Goal: Task Accomplishment & Management: Manage account settings

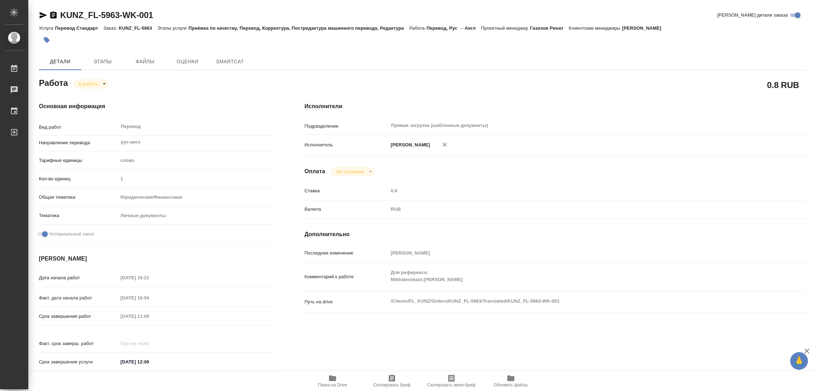
type textarea "x"
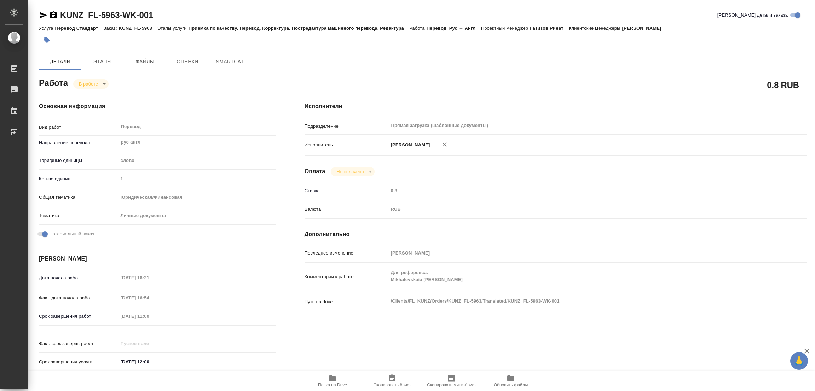
type textarea "x"
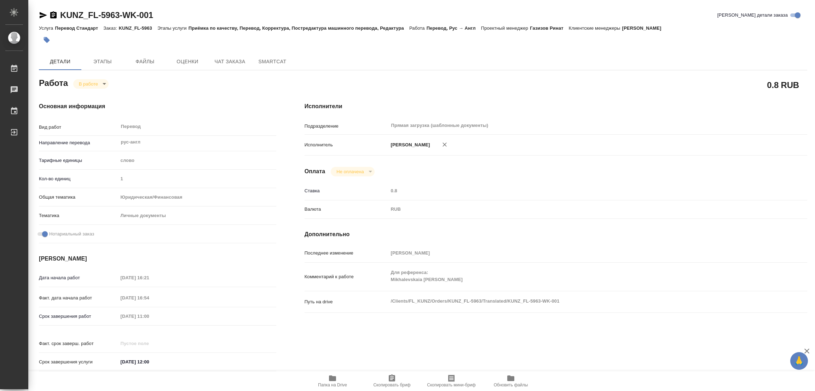
type textarea "x"
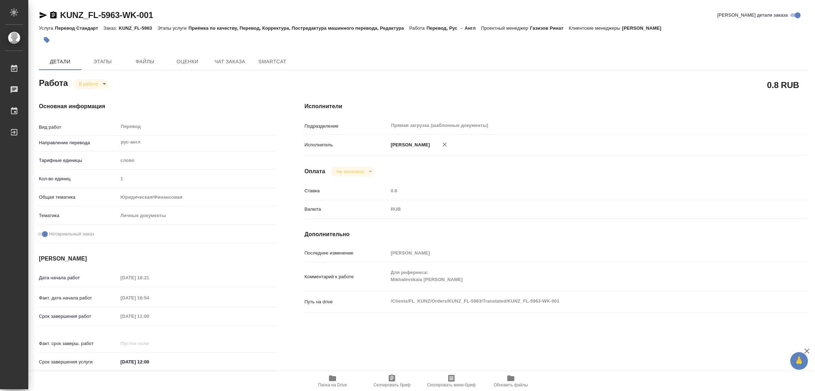
type textarea "x"
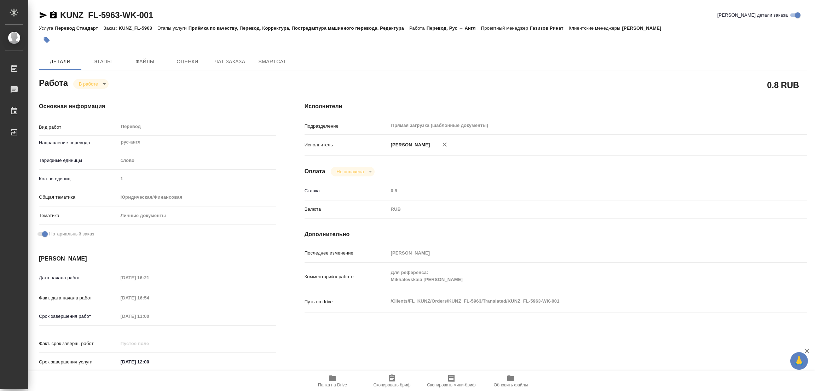
type textarea "x"
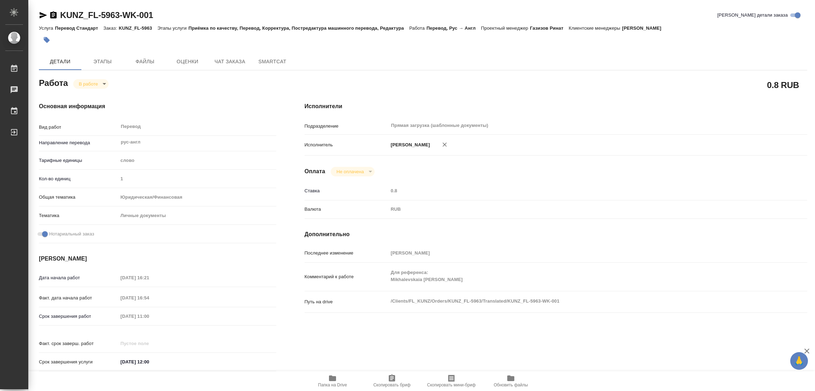
drag, startPoint x: 217, startPoint y: 98, endPoint x: 217, endPoint y: 71, distance: 27.3
click at [217, 98] on div "Основная информация Вид работ Перевод x ​ Направление перевода рус-англ ​ Тариф…" at bounding box center [158, 239] width 266 height 302
type textarea "x"
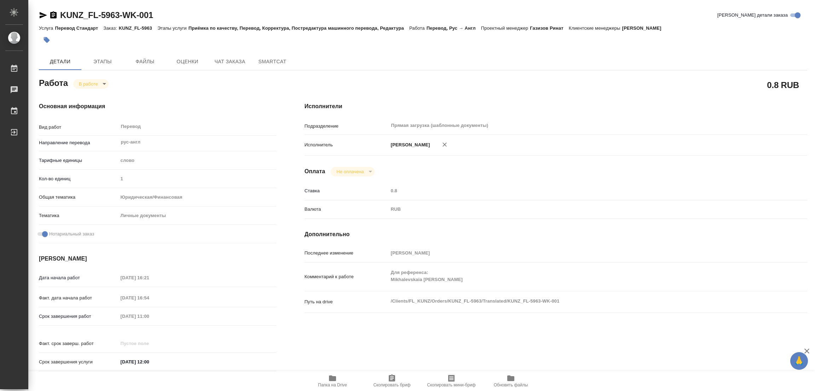
type textarea "x"
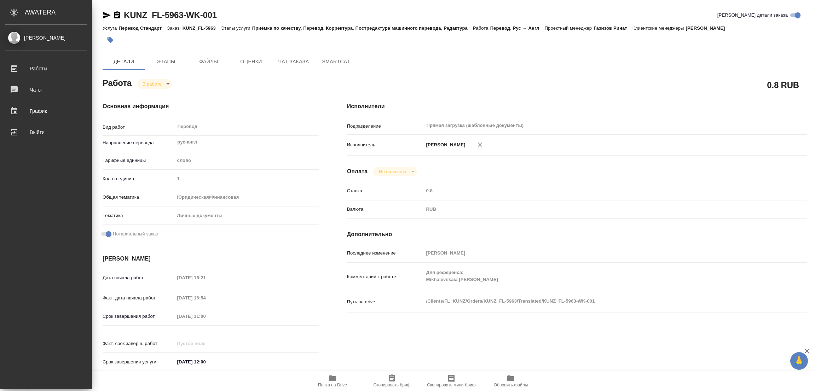
type textarea "x"
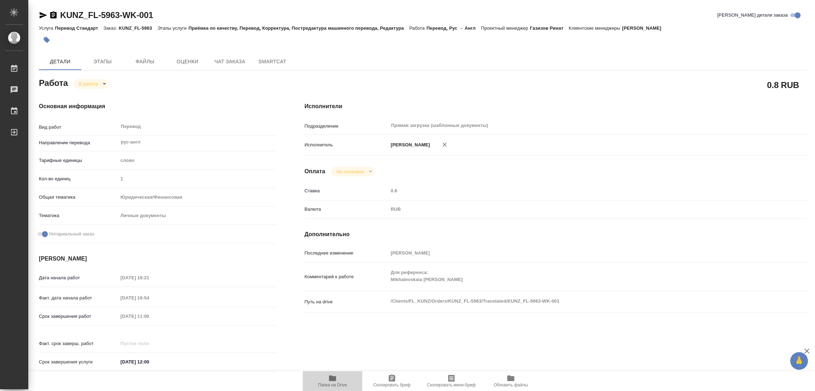
click at [329, 378] on icon "button" at bounding box center [332, 378] width 8 height 8
click at [102, 62] on span "Этапы" at bounding box center [103, 61] width 34 height 9
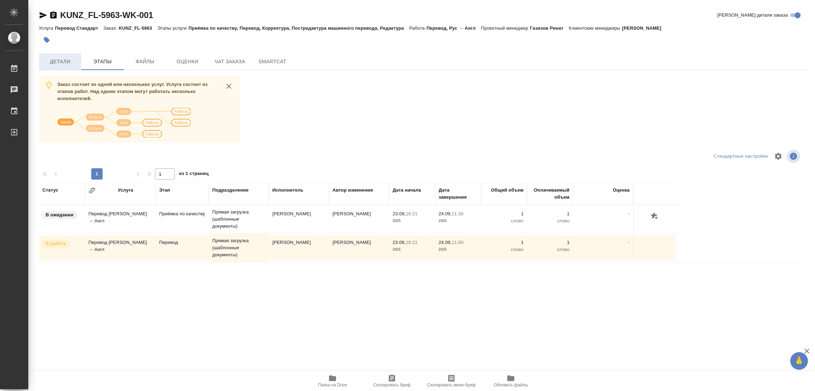
click at [60, 59] on span "Детали" at bounding box center [60, 61] width 34 height 9
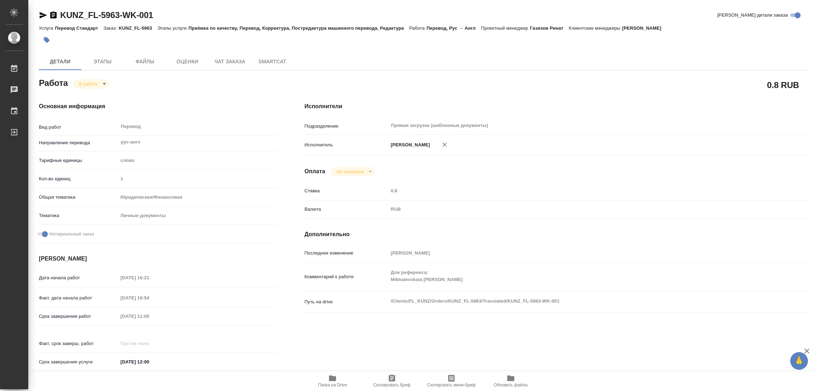
type textarea "x"
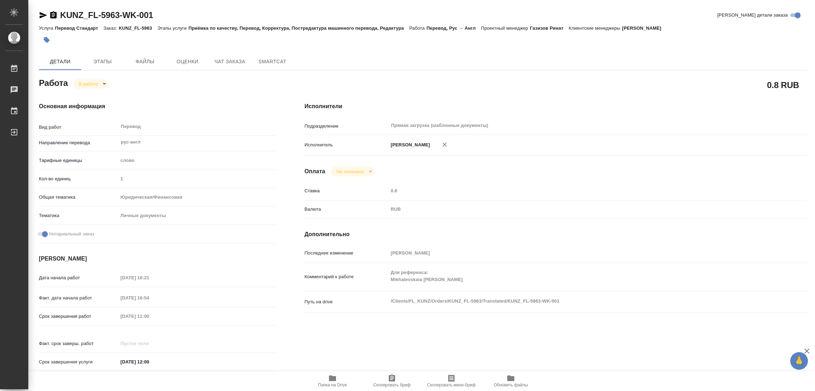
type textarea "x"
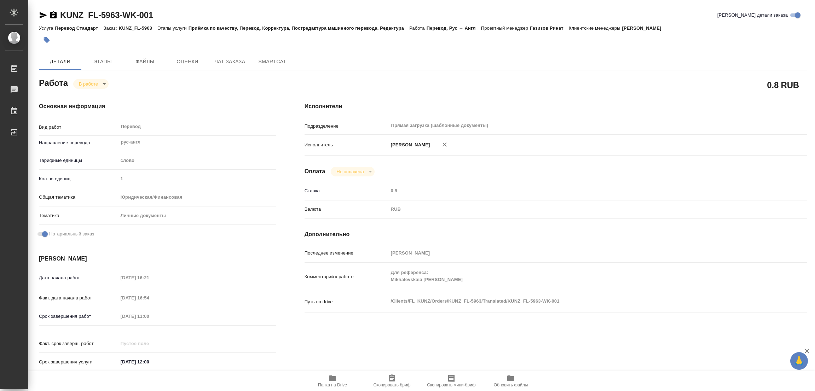
click at [86, 79] on body "🙏 .cls-1 fill:#fff; AWATERA Popova Galina Работы 0 Чаты График Выйти KUNZ_FL-59…" at bounding box center [407, 195] width 815 height 391
type textarea "x"
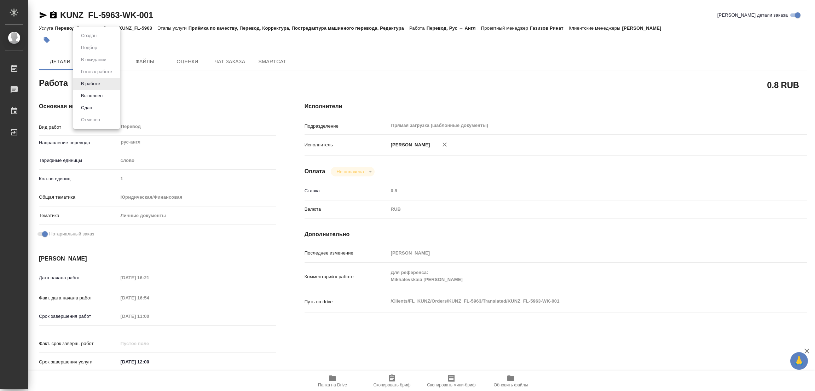
type textarea "x"
click at [87, 91] on li "Выполнен" at bounding box center [96, 96] width 47 height 12
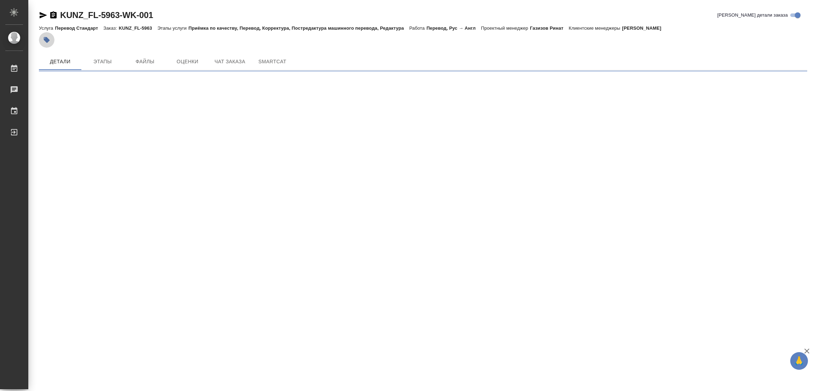
click at [45, 38] on icon "button" at bounding box center [47, 40] width 6 height 6
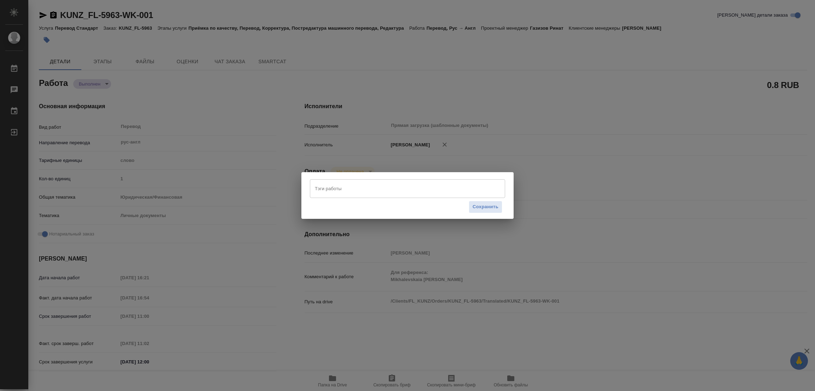
type textarea "x"
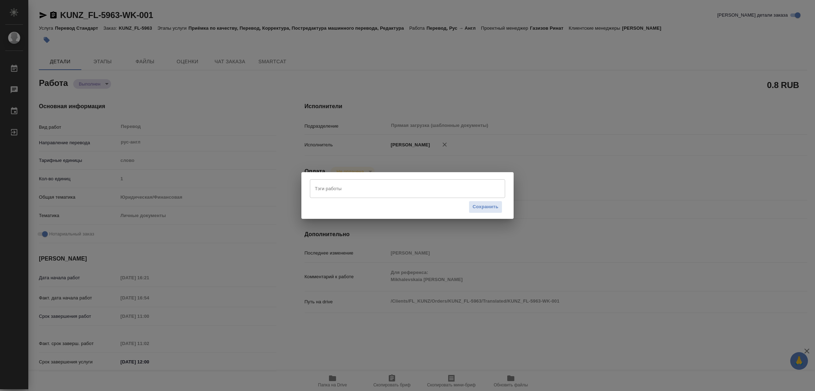
type textarea "x"
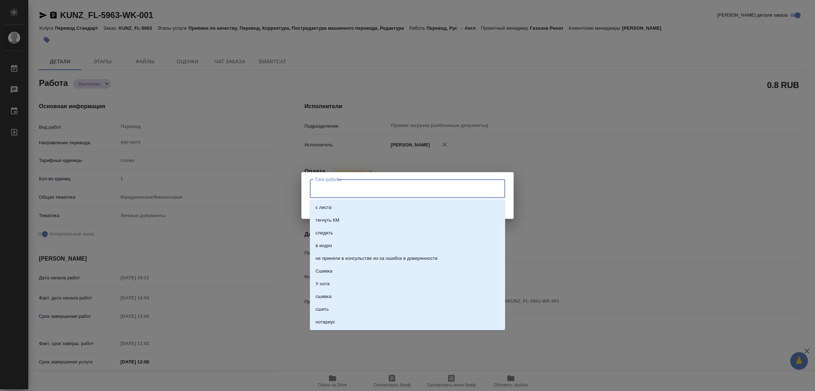
click at [351, 188] on input "Тэги работы" at bounding box center [401, 189] width 176 height 12
type textarea "x"
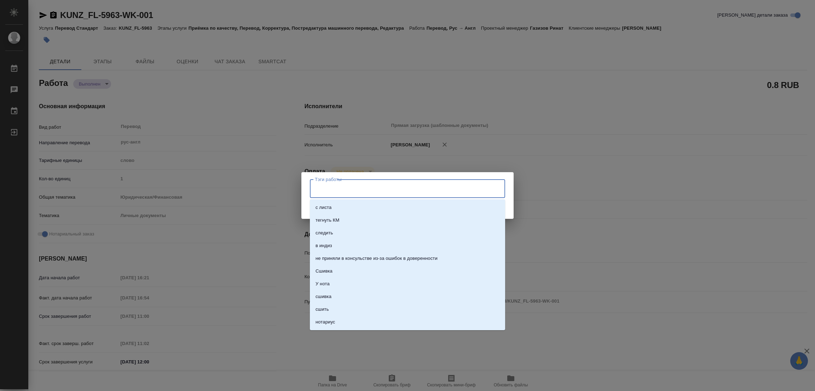
type textarea "x"
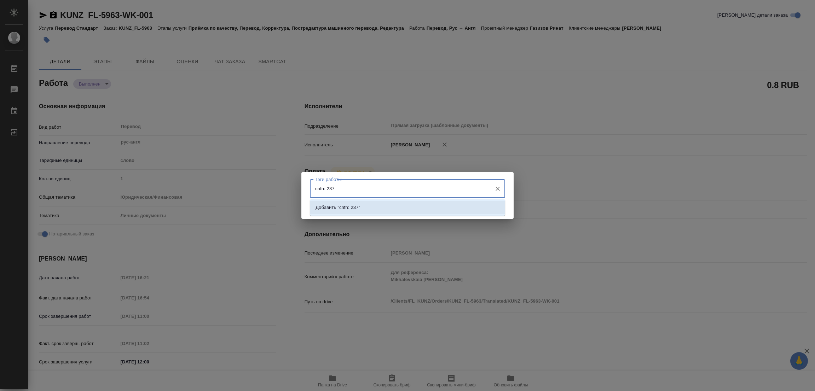
drag, startPoint x: 316, startPoint y: 190, endPoint x: 322, endPoint y: 183, distance: 9.5
click at [323, 189] on input "cnfn: 237" at bounding box center [401, 189] width 176 height 12
type input "стат: 237"
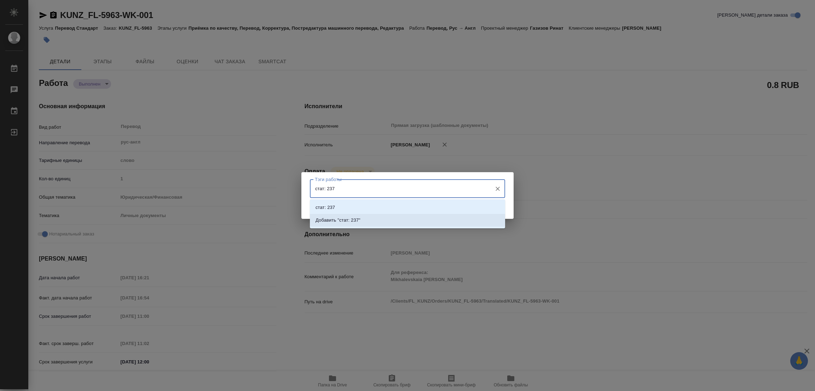
click at [352, 219] on p "Добавить "стат: 237"" at bounding box center [338, 220] width 45 height 7
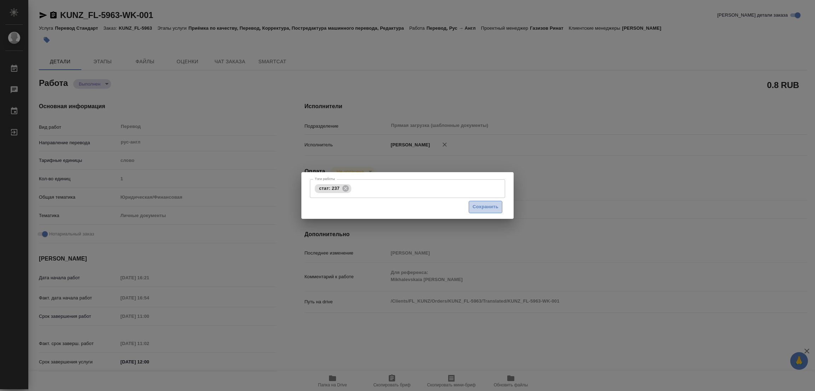
click at [483, 207] on span "Сохранить" at bounding box center [486, 207] width 26 height 8
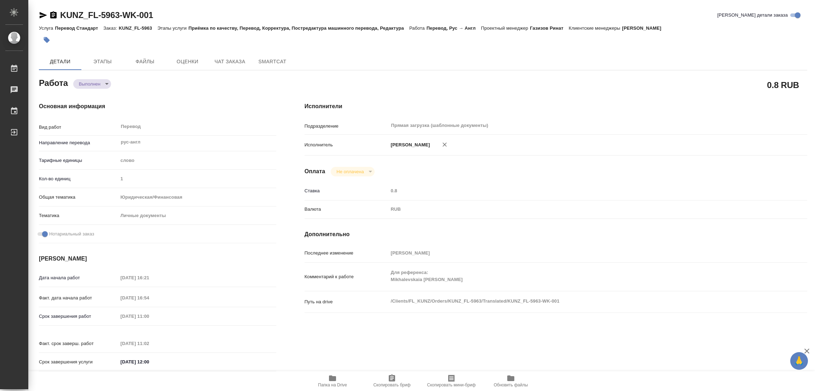
type input "completed"
type textarea "Перевод"
type textarea "x"
type input "рус-англ"
type input "5a8b1489cc6b4906c91bfd90"
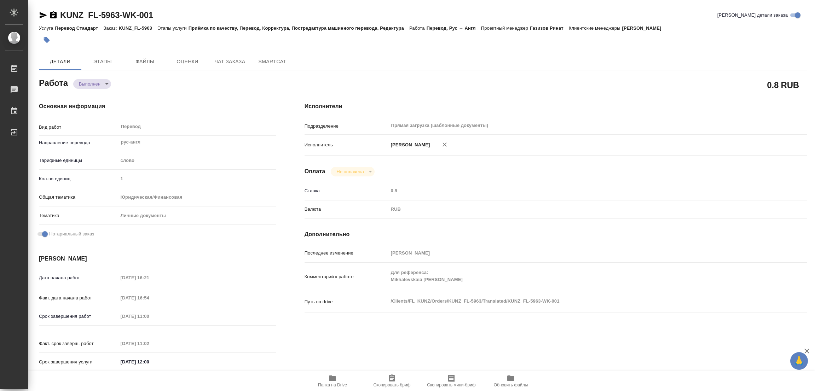
type input "1"
type input "yr-fn"
type input "5a8b8b956a9677013d343cfe"
checkbox input "true"
type input "23.09.2025 16:21"
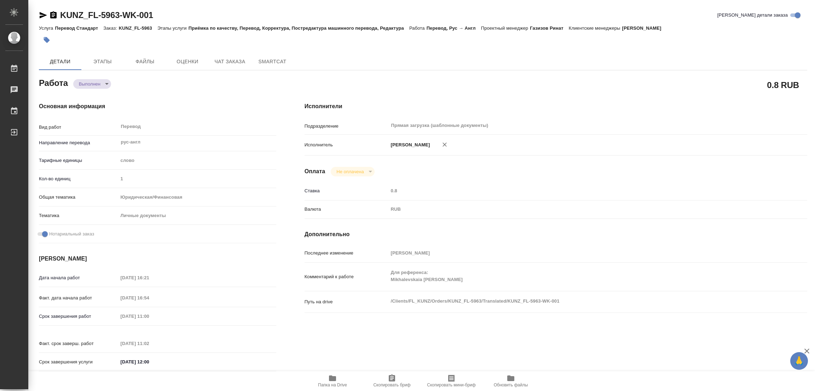
type input "23.09.2025 16:54"
type input "24.09.2025 11:00"
type input "24.09.2025 11:02"
type input "24.09.2025 12:00"
type input "Прямая загрузка (шаблонные документы)"
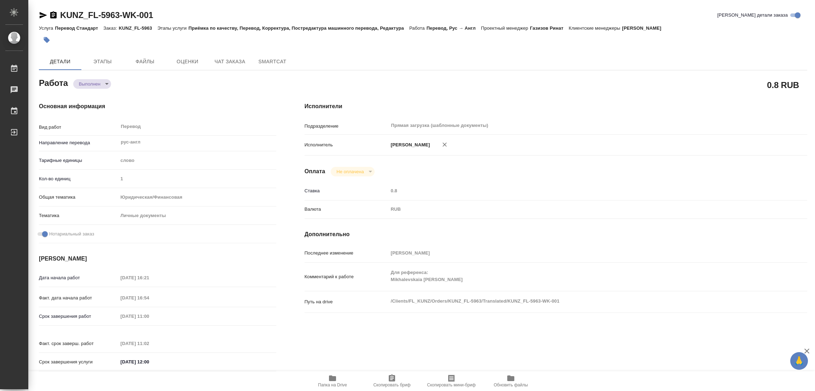
type input "notPayed"
type input "0.8"
type input "RUB"
type input "[PERSON_NAME]"
type textarea "Для референса: Mikhalevskaia Olga"
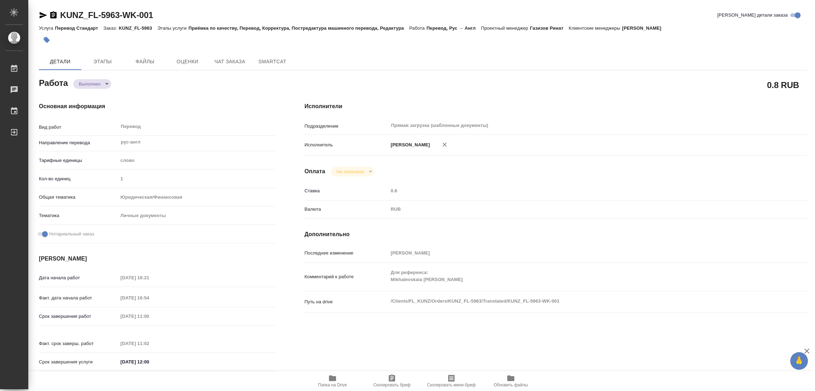
type textarea "x"
type textarea "/Clients/FL_KUNZ/Orders/KUNZ_FL-5963/Translated/KUNZ_FL-5963-WK-001"
type textarea "x"
type input "KUNZ_FL-5963"
type input "Перевод Стандарт"
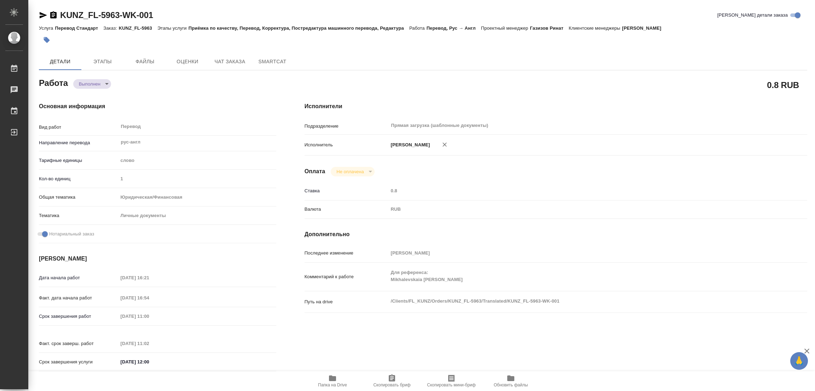
type input "Приёмка по качеству, Перевод, Корректура, Постредактура машинного перевода, Ред…"
type input "[PERSON_NAME]"
type input "/Clients/FL_KUNZ/Orders/KUNZ_FL-5963"
type textarea "x"
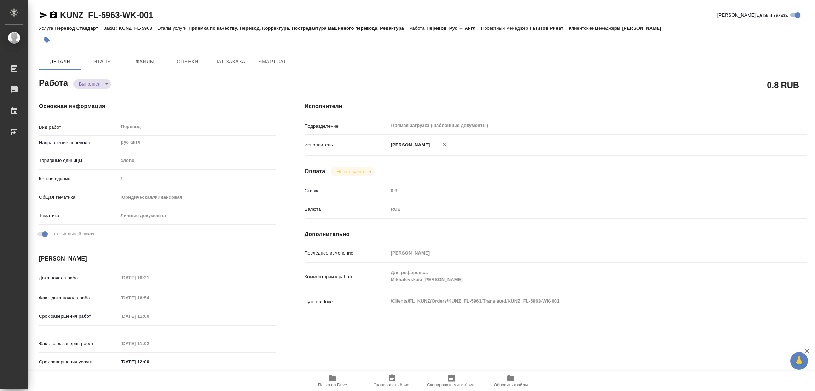
type textarea "Справка рус-англ под ЗПК"
type textarea "x"
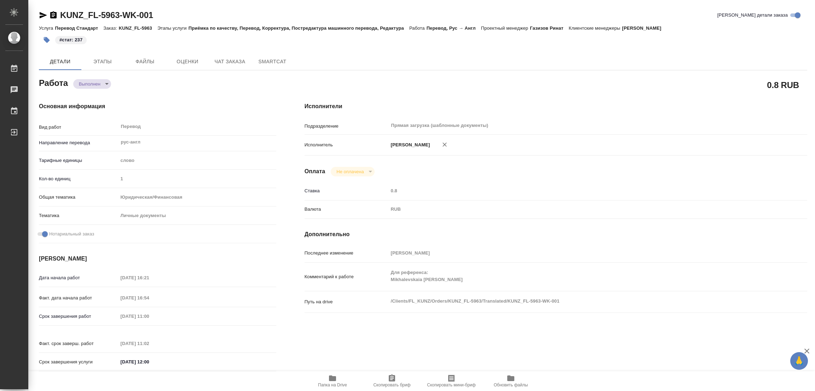
type textarea "x"
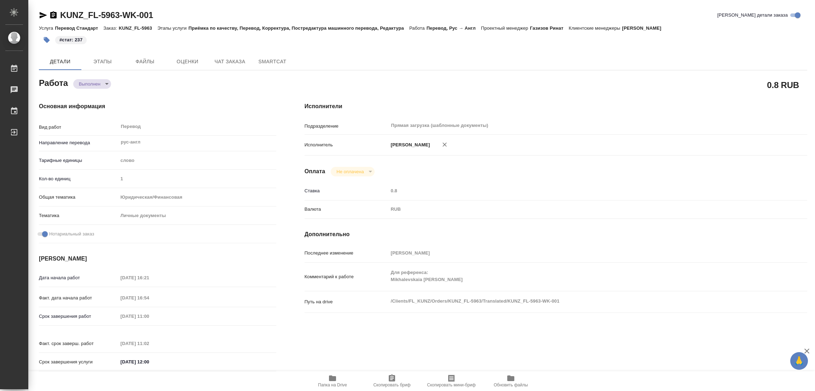
type textarea "x"
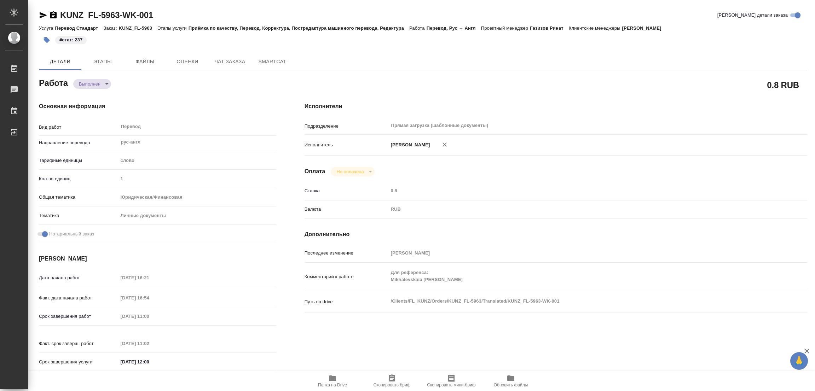
type textarea "x"
click at [153, 36] on div "#стат: 237" at bounding box center [295, 40] width 513 height 16
click at [407, 97] on div "Исполнители Подразделение Прямая загрузка (шаблонные документы) ​ Исполнитель П…" at bounding box center [556, 239] width 531 height 302
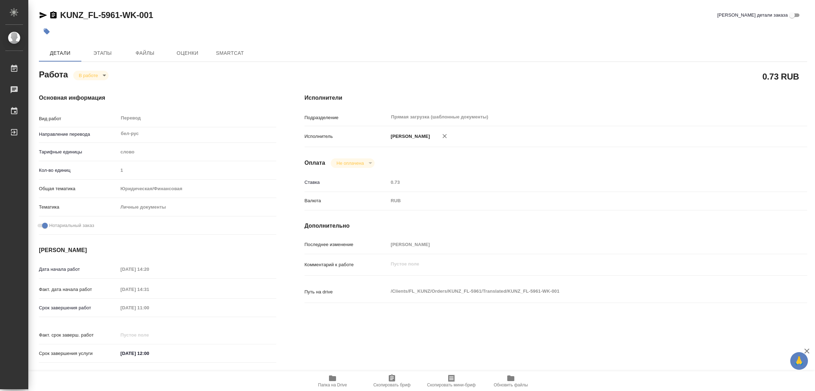
type textarea "x"
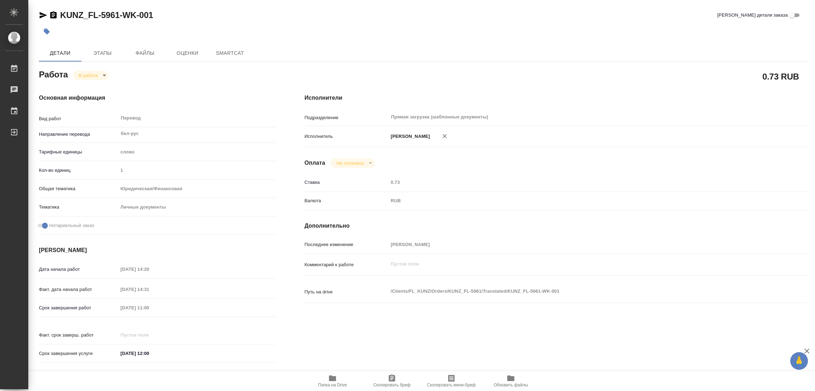
type textarea "x"
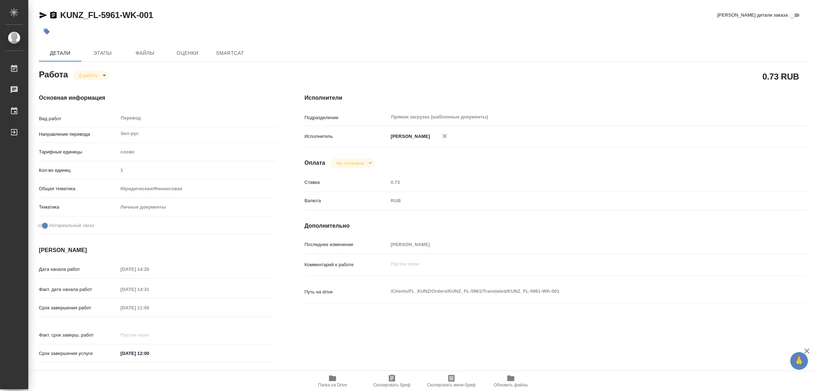
type textarea "x"
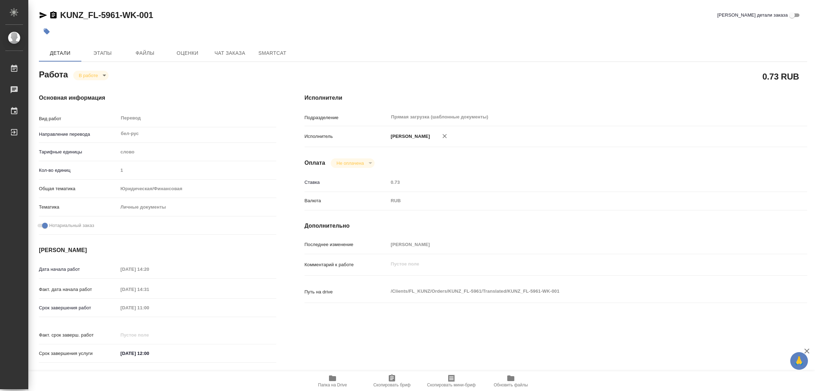
type textarea "x"
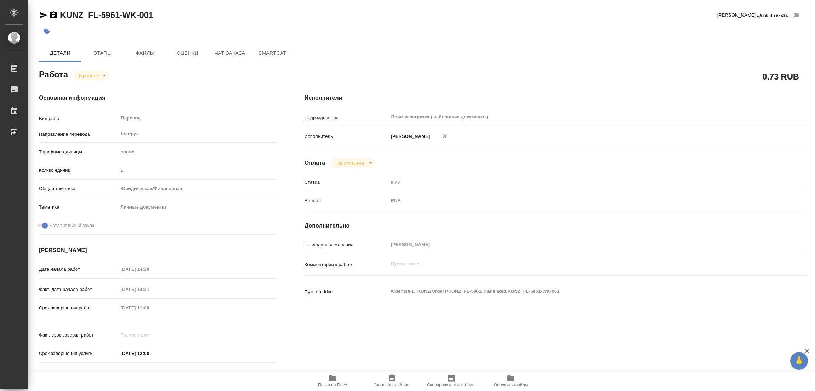
click at [332, 381] on icon "button" at bounding box center [332, 379] width 7 height 6
type textarea "x"
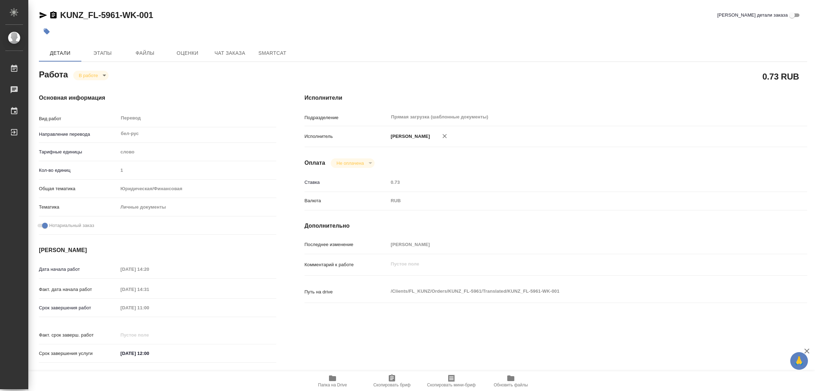
type textarea "x"
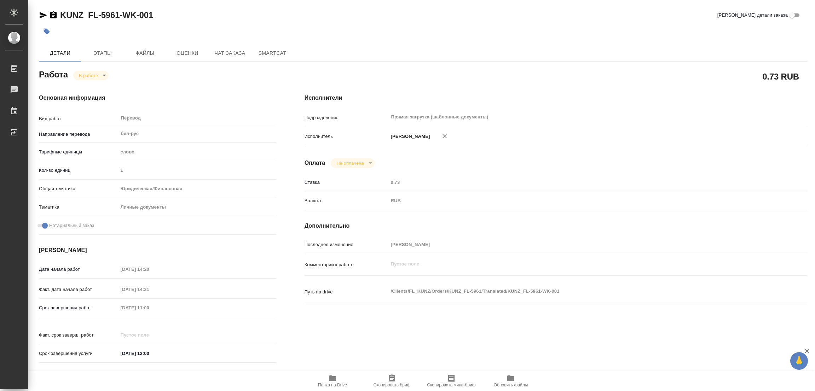
type textarea "x"
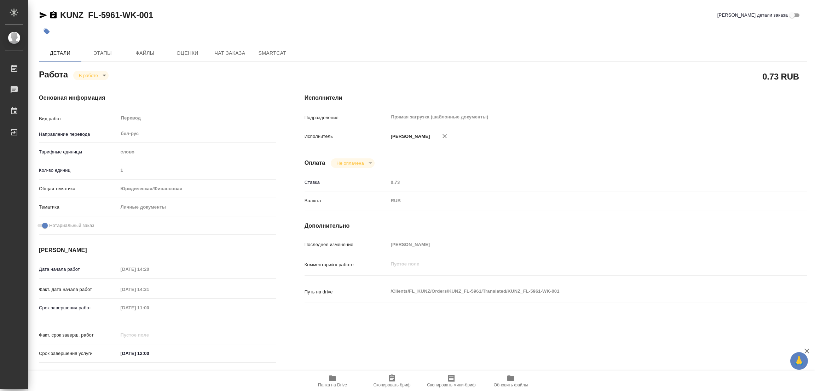
type textarea "x"
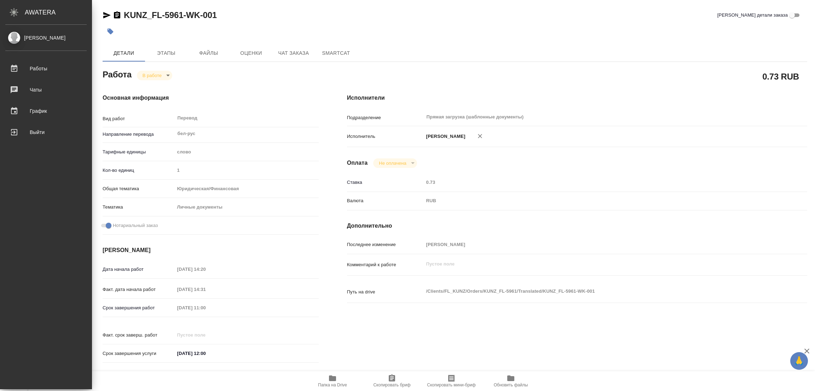
type textarea "x"
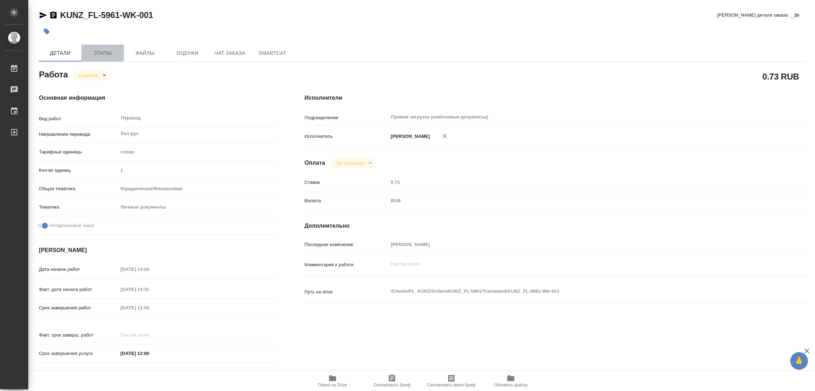
click at [95, 51] on span "Этапы" at bounding box center [103, 53] width 34 height 9
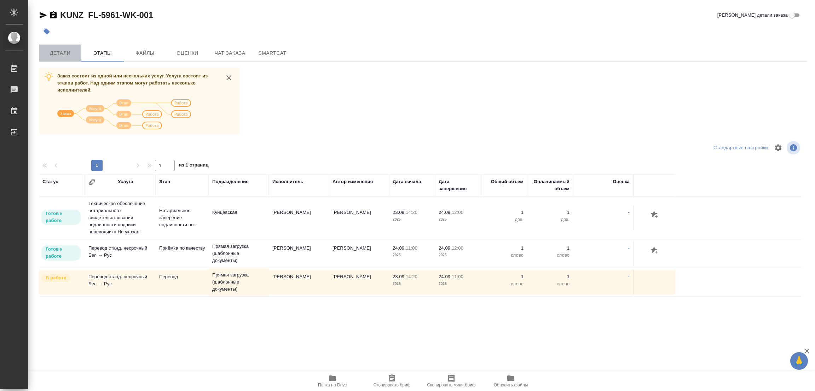
click at [52, 51] on span "Детали" at bounding box center [60, 53] width 34 height 9
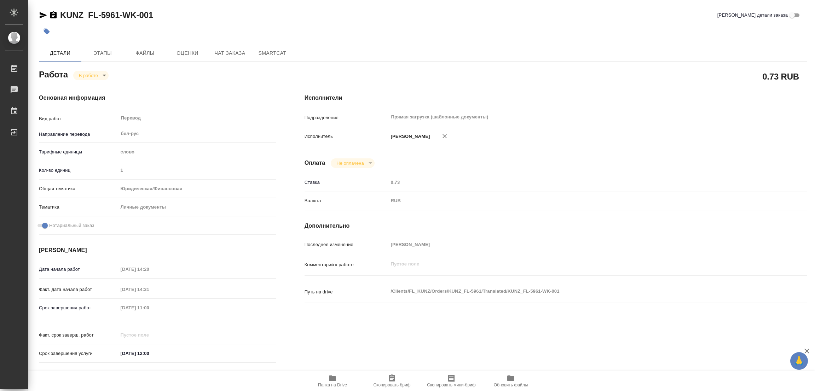
type textarea "x"
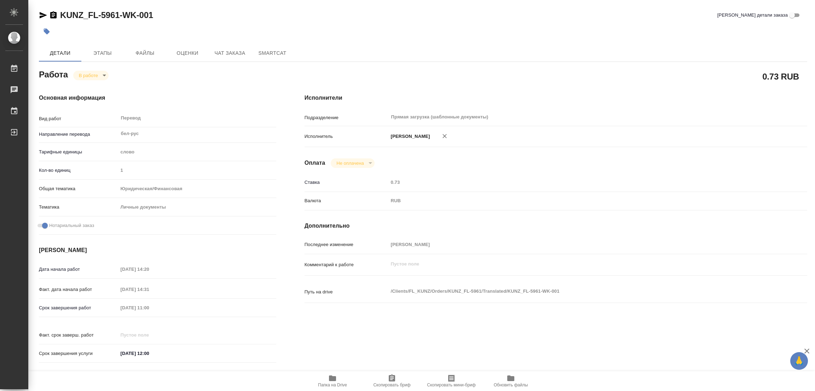
type textarea "x"
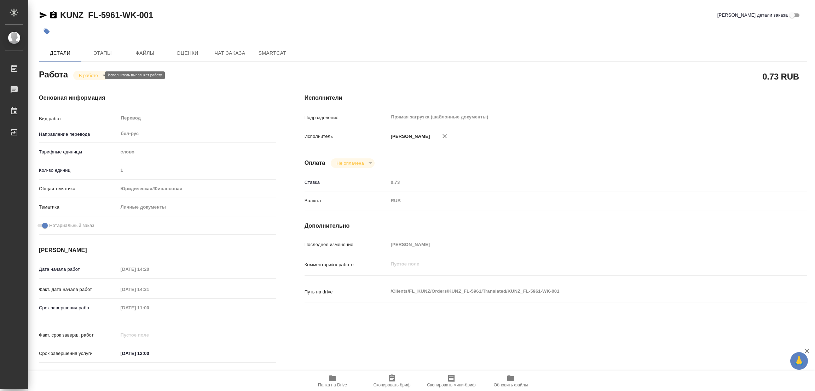
click at [92, 76] on body "🙏 .cls-1 fill:#fff; AWATERA Popova Galina Работы 0 Чаты График Выйти KUNZ_FL-59…" at bounding box center [407, 195] width 815 height 391
type textarea "x"
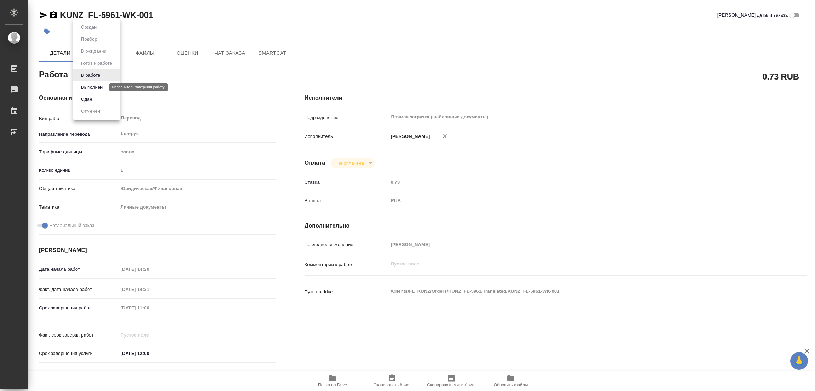
type textarea "x"
click at [92, 85] on button "Выполнен" at bounding box center [92, 88] width 26 height 8
type textarea "x"
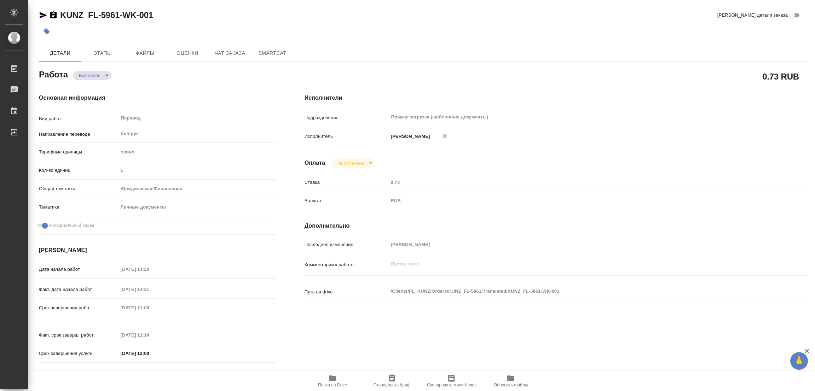
type textarea "x"
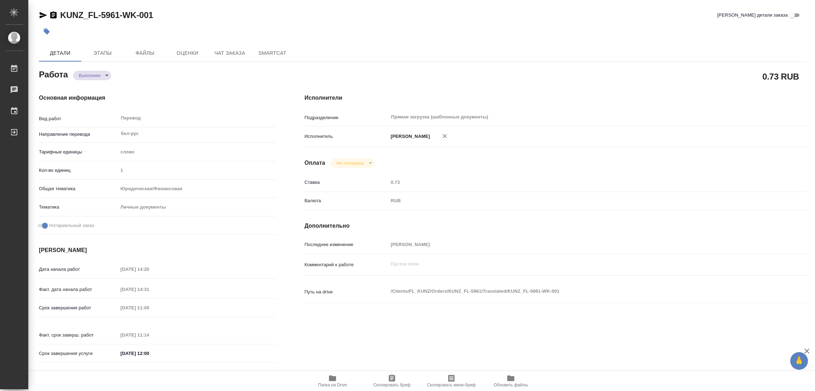
type textarea "x"
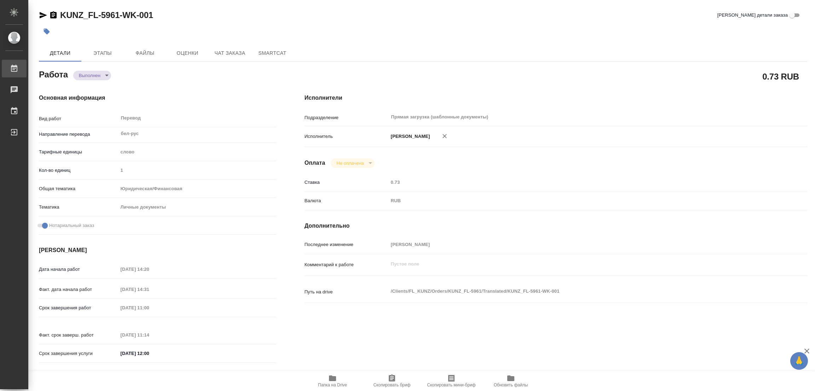
type textarea "x"
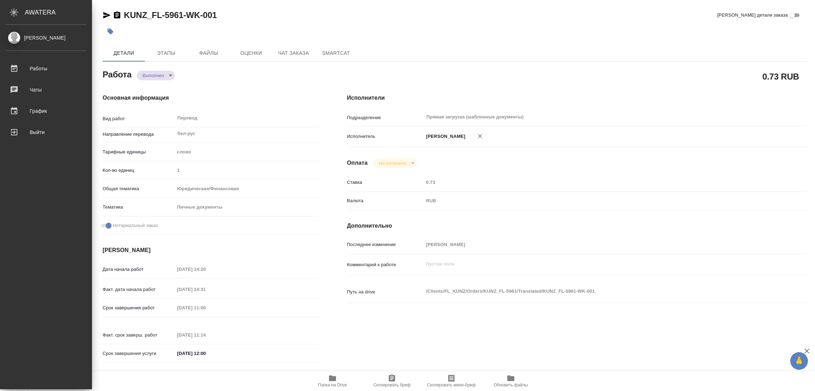
type textarea "x"
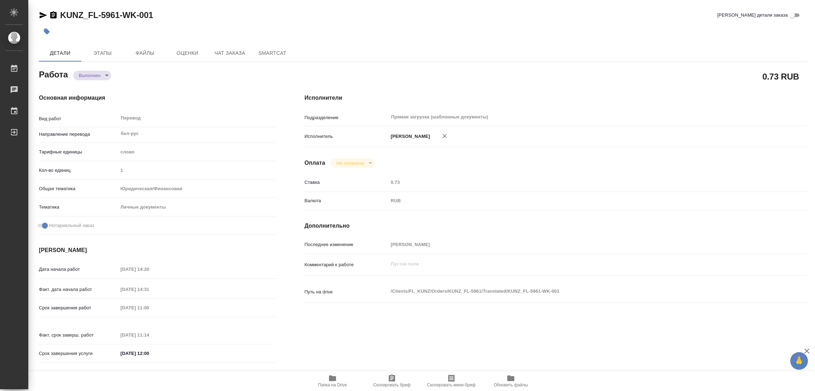
type textarea "x"
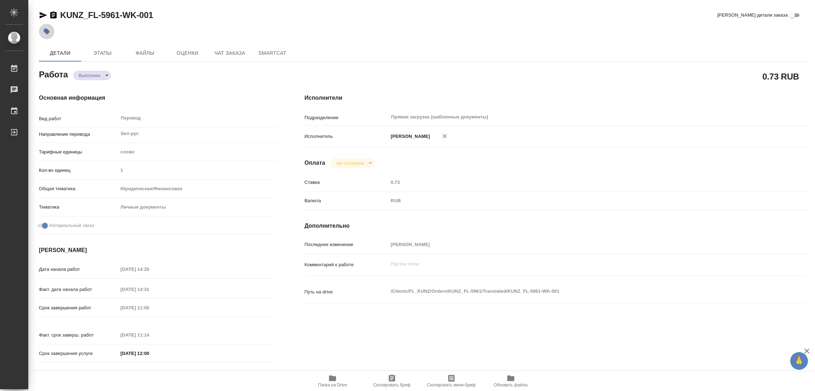
click at [48, 33] on icon "button" at bounding box center [47, 32] width 6 height 6
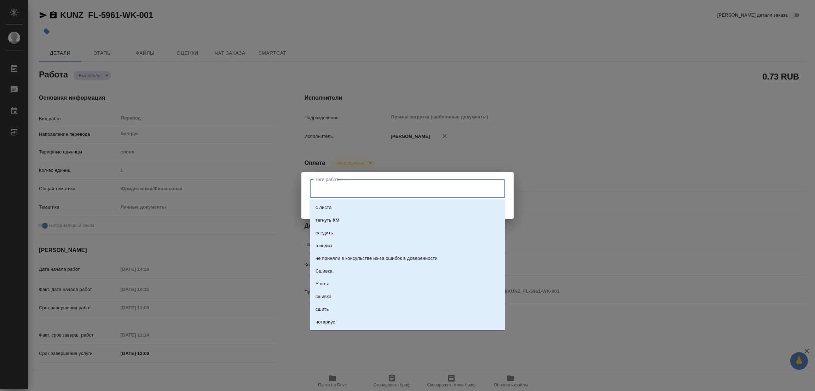
click at [353, 187] on input "Тэги работы" at bounding box center [401, 189] width 176 height 12
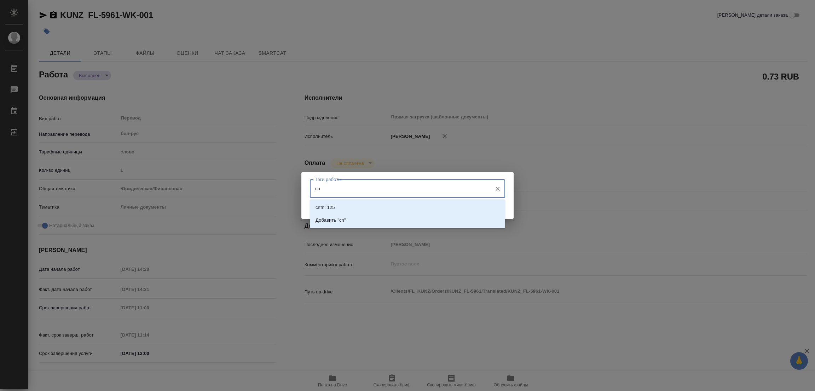
type input "c"
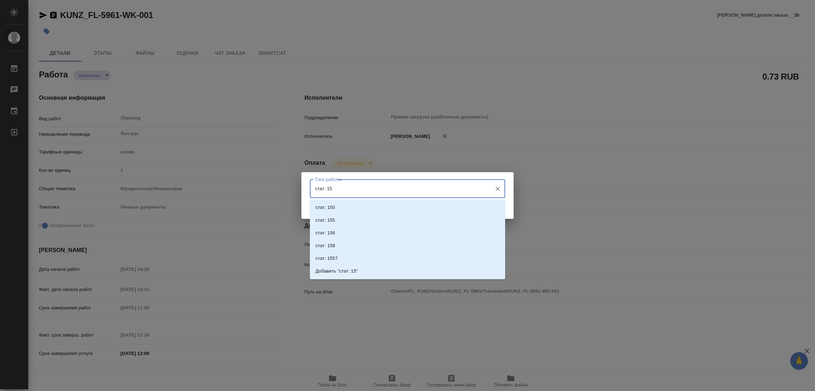
type input "стат: 150"
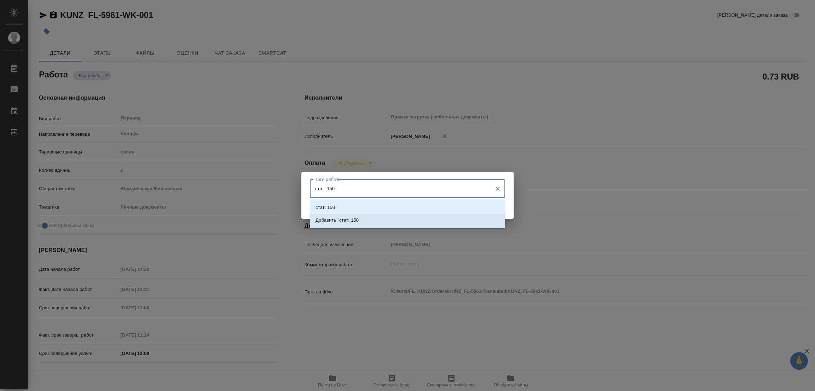
click at [351, 216] on li "Добавить "стат: 150"" at bounding box center [407, 220] width 195 height 13
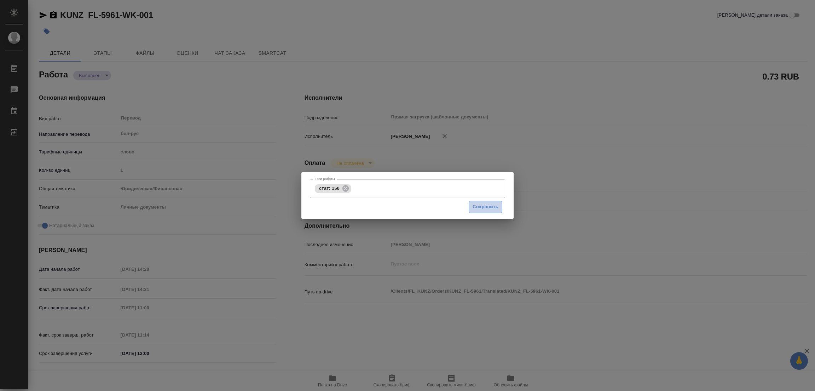
click at [477, 206] on span "Сохранить" at bounding box center [486, 207] width 26 height 8
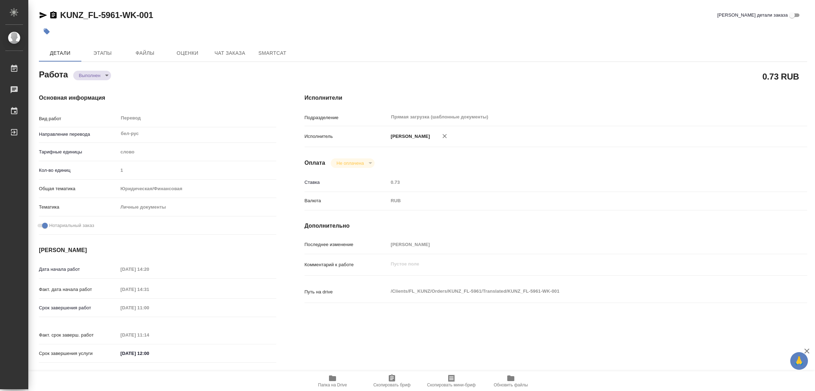
type input "completed"
type textarea "Перевод"
type textarea "x"
type input "бел-рус"
type input "5a8b1489cc6b4906c91bfd90"
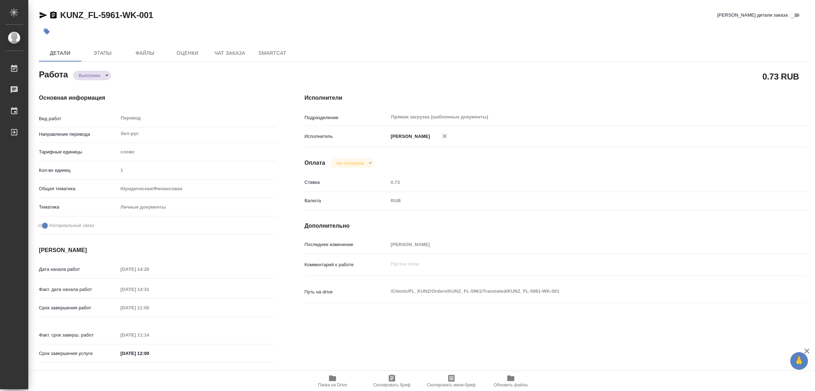
type input "1"
type input "yr-fn"
type input "5a8b8b956a9677013d343cfe"
checkbox input "true"
type input "23.09.2025 14:20"
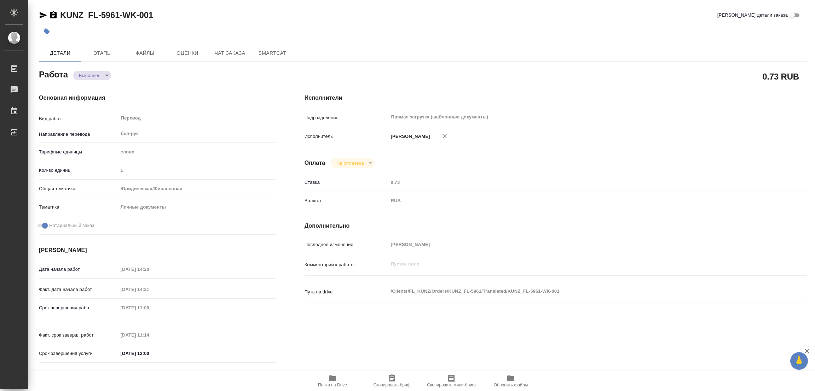
type input "23.09.2025 14:31"
type input "24.09.2025 11:00"
type input "24.09.2025 11:14"
type input "24.09.2025 12:00"
type input "Прямая загрузка (шаблонные документы)"
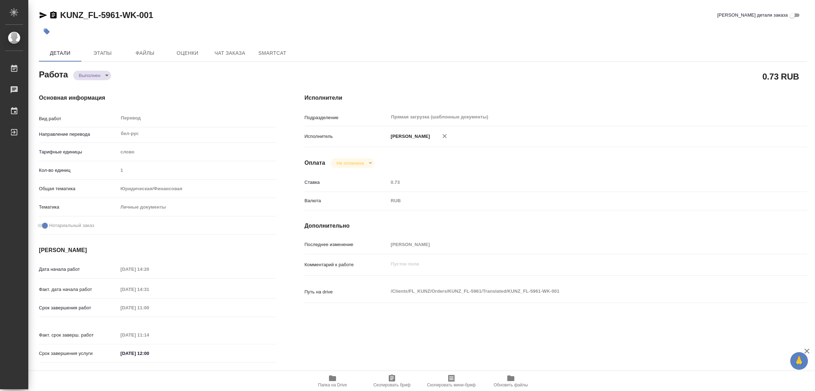
type input "notPayed"
type input "0.73"
type input "RUB"
type input "[PERSON_NAME]"
type textarea "x"
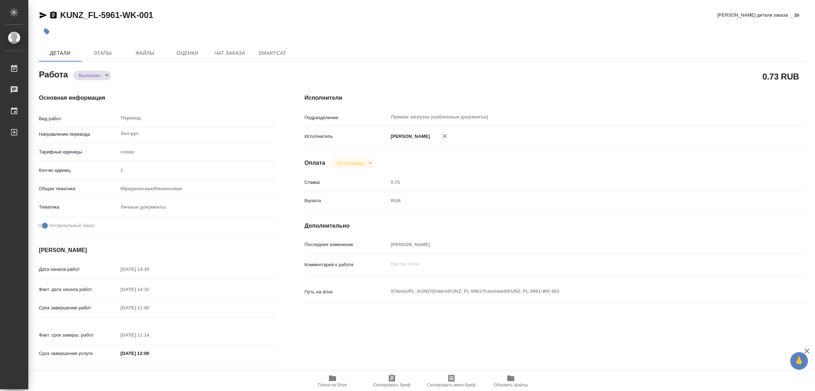
type textarea "/Clients/FL_KUNZ/Orders/KUNZ_FL-5961/Translated/KUNZ_FL-5961-WK-001"
type textarea "x"
type input "KUNZ_FL-5961"
type input "Перевод станд. несрочный"
type input "Редактура, Перевод, Корректура, Постредактура машинного перевода, Приёмка по ка…"
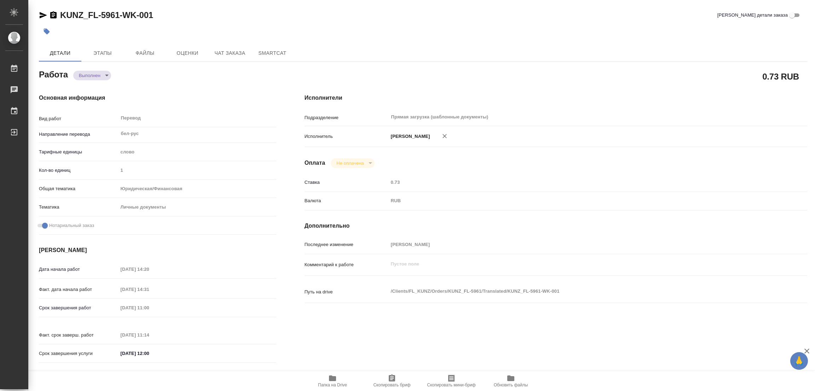
type input "[PERSON_NAME]"
type input "/Clients/FL_KUNZ/Orders/KUNZ_FL-5961"
type textarea "x"
type textarea "пасп бел-рус, под нот, для сахар."
type textarea "x"
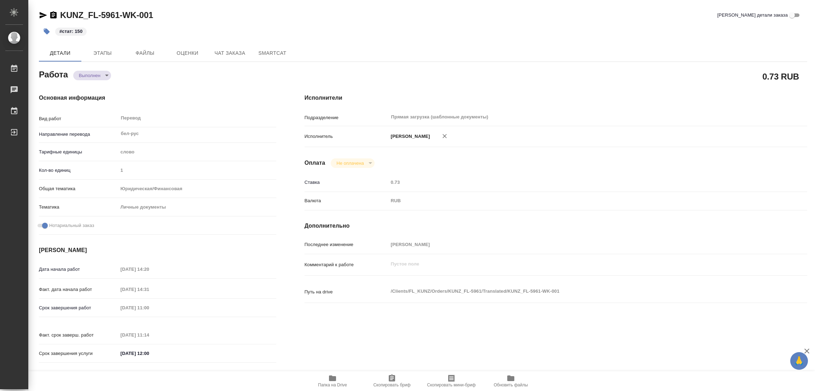
type textarea "x"
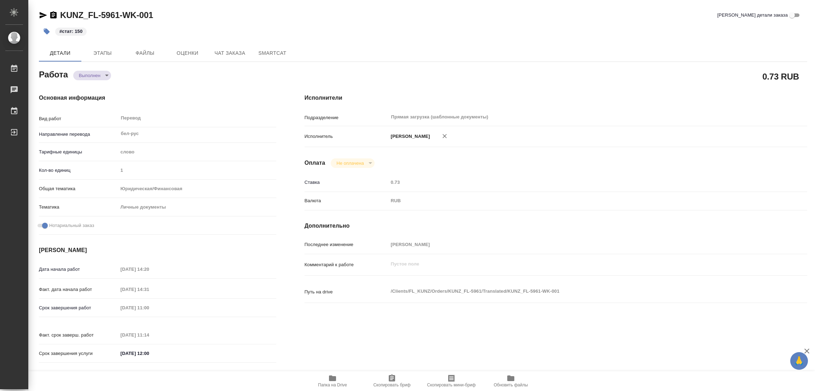
type textarea "x"
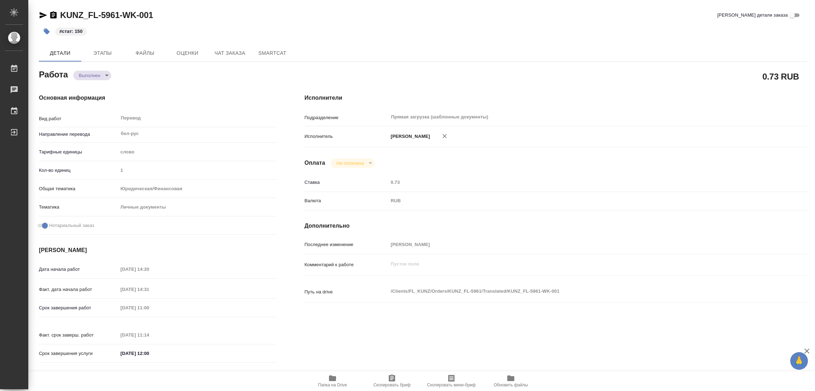
type textarea "x"
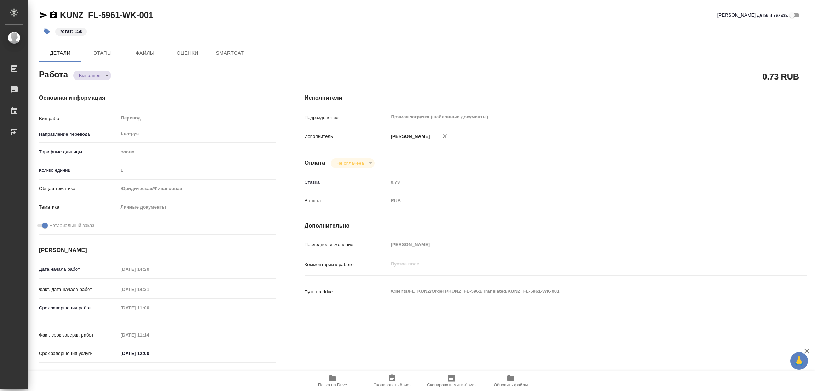
type textarea "x"
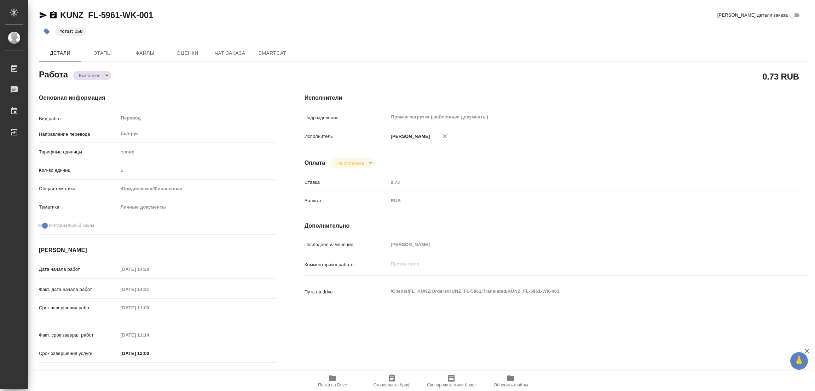
type textarea "x"
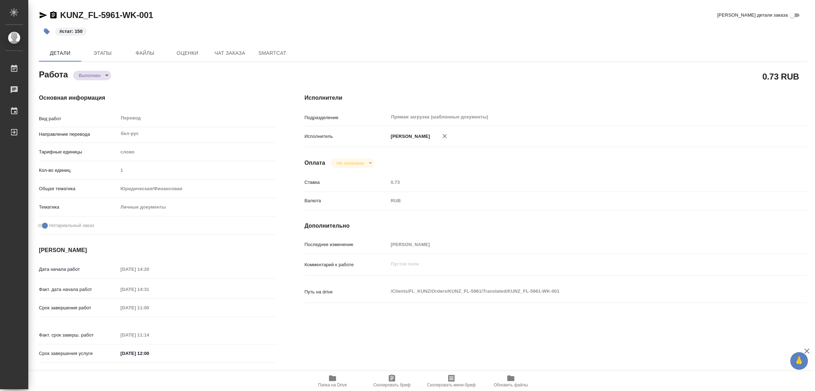
type textarea "x"
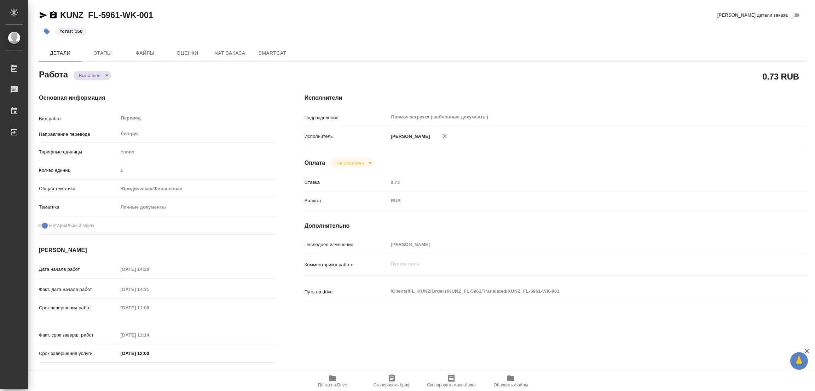
type textarea "x"
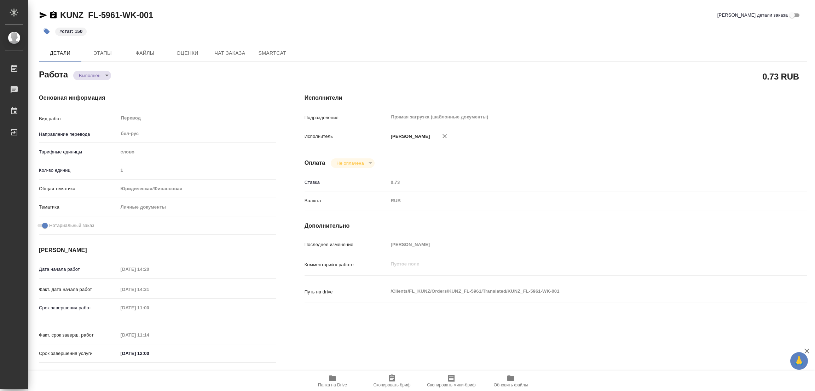
type textarea "x"
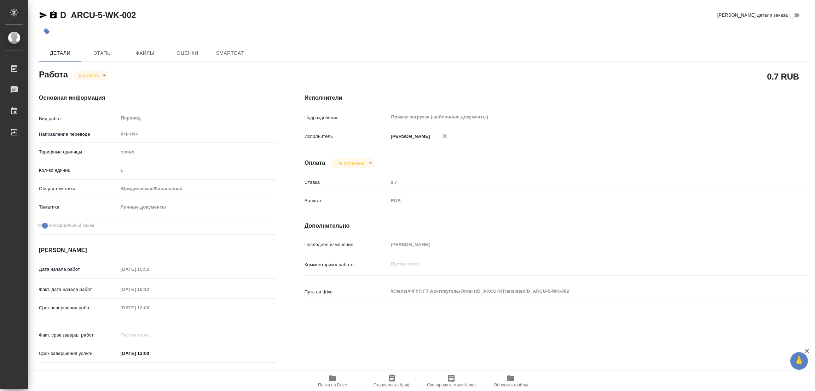
type textarea "x"
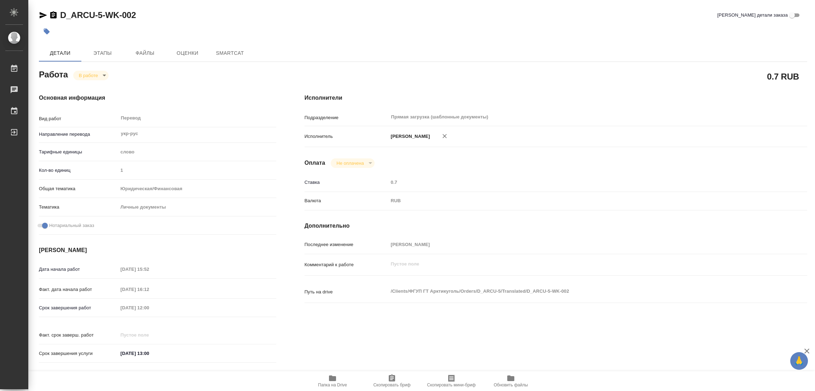
type textarea "x"
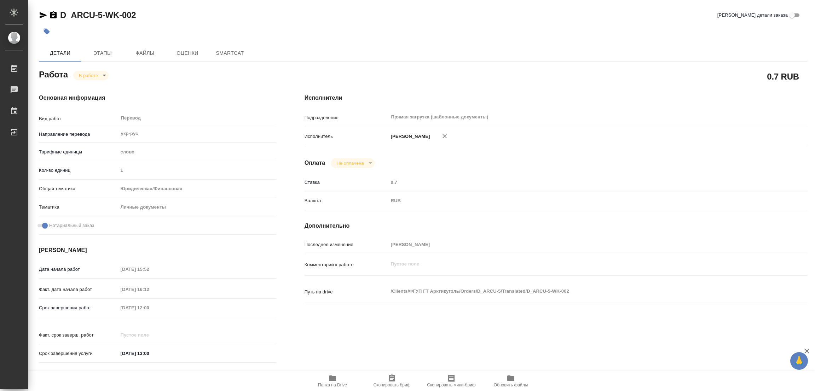
type textarea "x"
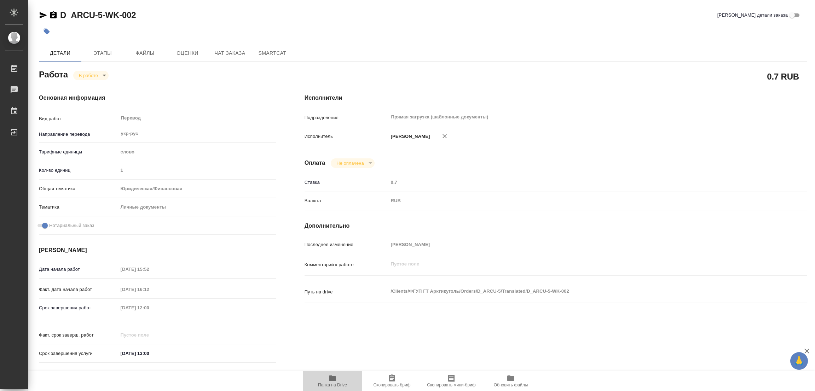
click at [330, 379] on icon "button" at bounding box center [332, 379] width 7 height 6
type textarea "x"
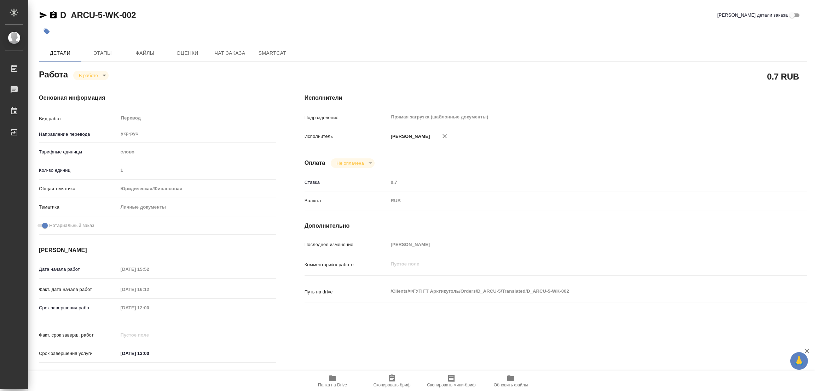
type textarea "x"
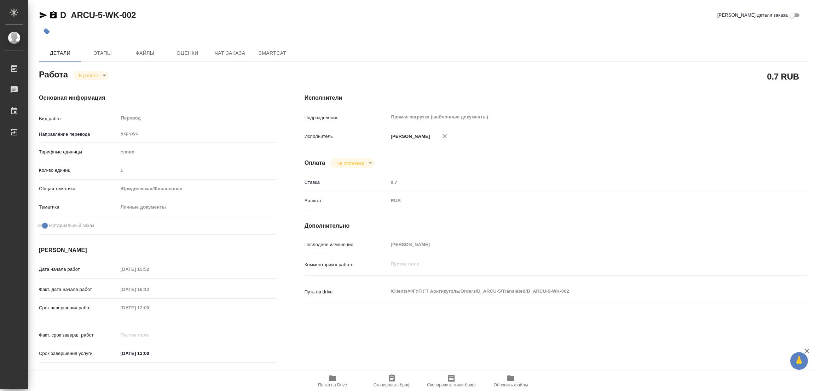
type textarea "x"
click at [102, 55] on span "Этапы" at bounding box center [103, 53] width 34 height 9
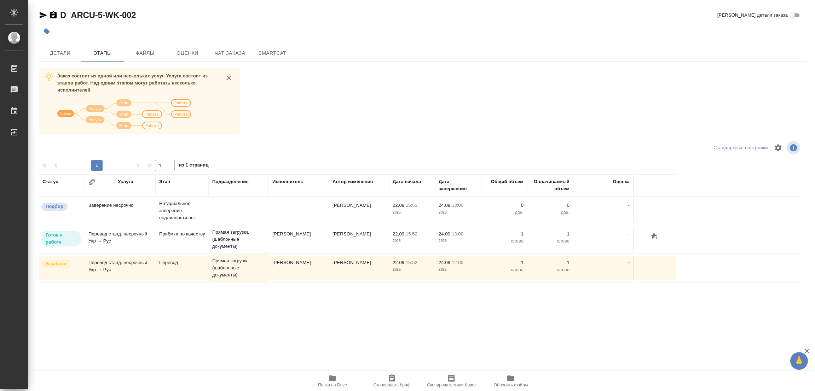
click at [109, 139] on div at bounding box center [167, 147] width 256 height 17
click at [60, 53] on span "Детали" at bounding box center [60, 53] width 34 height 9
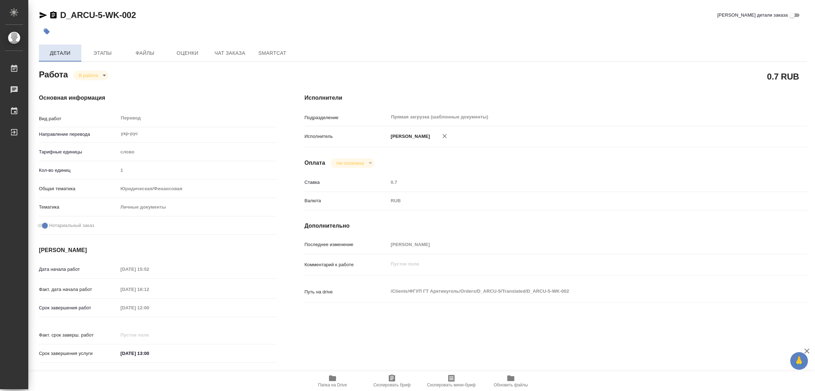
type textarea "x"
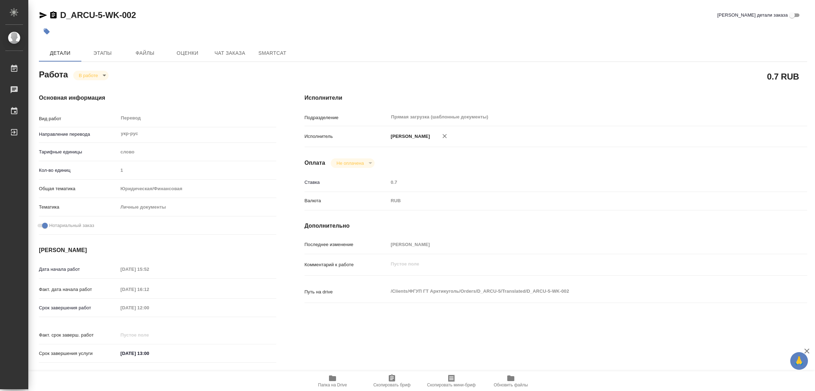
type textarea "x"
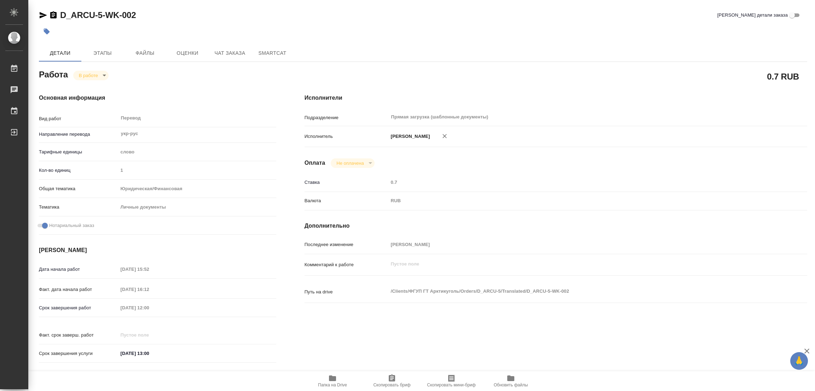
click at [86, 75] on body "🙏 .cls-1 fill:#fff; AWATERA [PERSON_NAME] Работы 0 Чаты График Выйти D_ARCU-5-W…" at bounding box center [407, 195] width 815 height 391
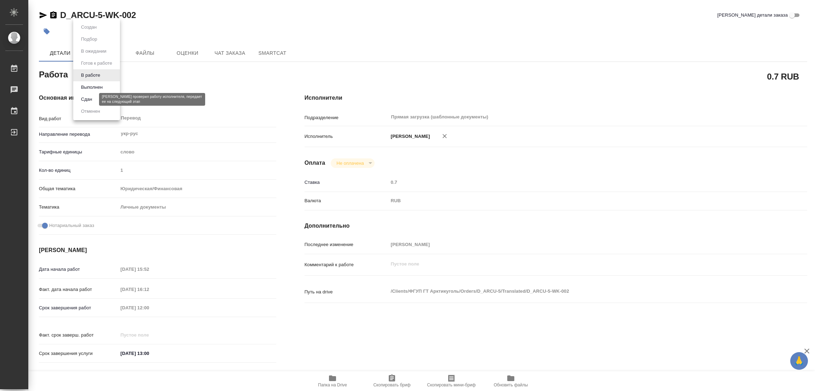
type textarea "x"
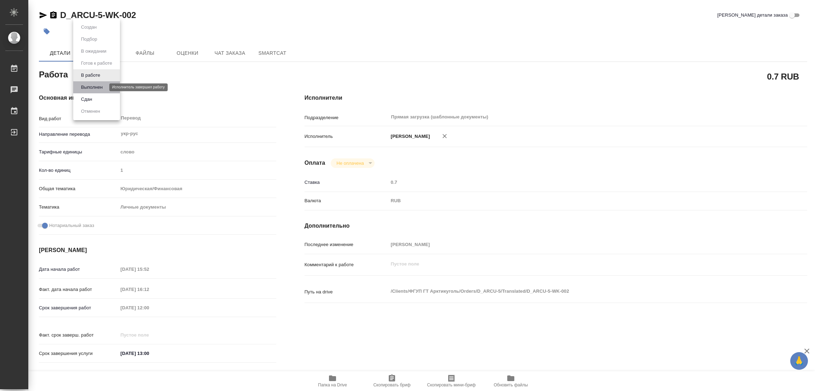
click at [97, 87] on button "Выполнен" at bounding box center [92, 88] width 26 height 8
type textarea "x"
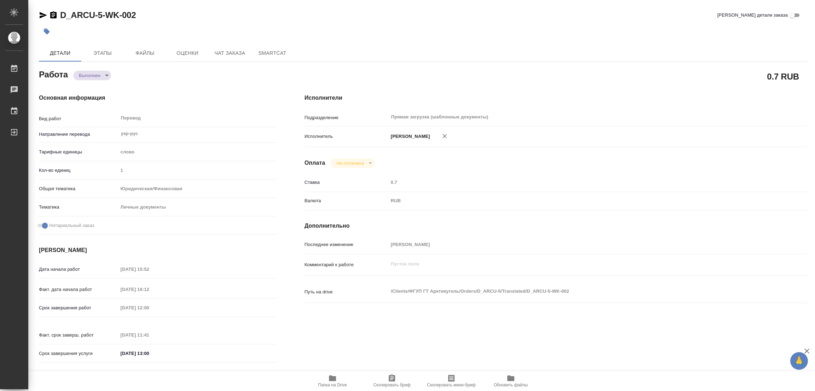
type textarea "x"
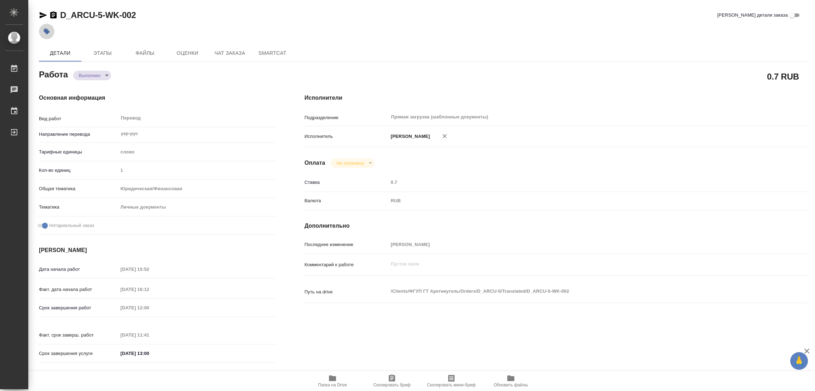
type textarea "x"
click at [50, 29] on icon "button" at bounding box center [46, 31] width 7 height 7
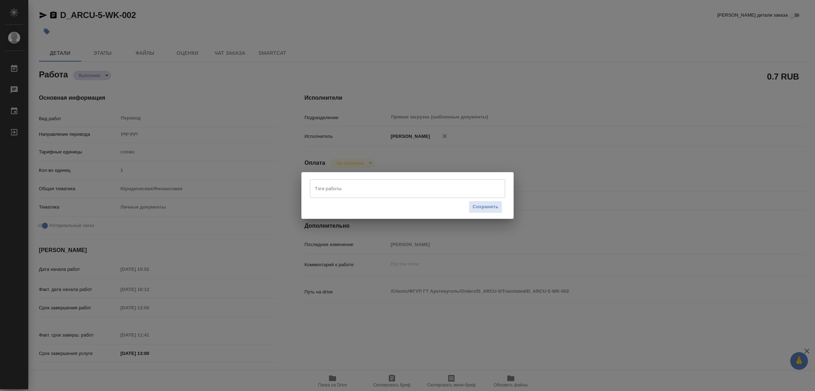
type textarea "x"
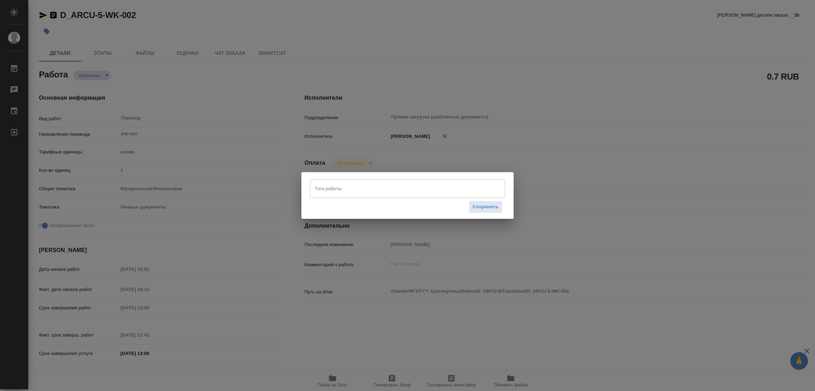
click at [362, 193] on input "Тэги работы" at bounding box center [401, 189] width 176 height 12
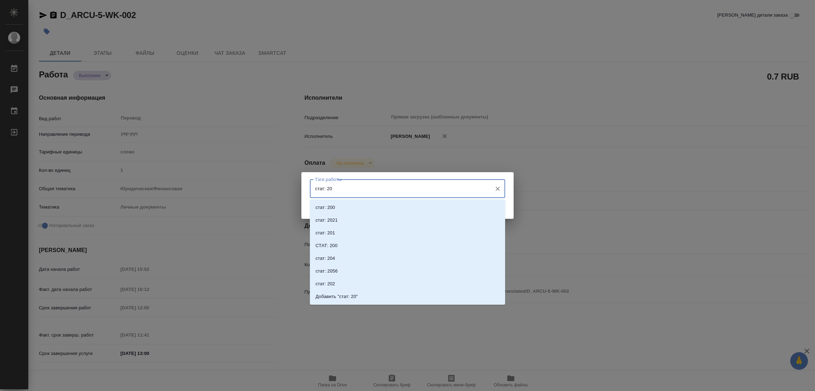
type input "стат: 200"
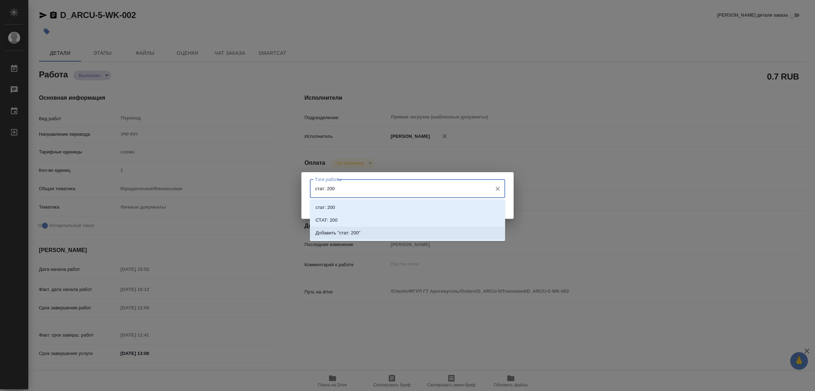
click at [354, 227] on li "Добавить "стат: 200"" at bounding box center [407, 233] width 195 height 13
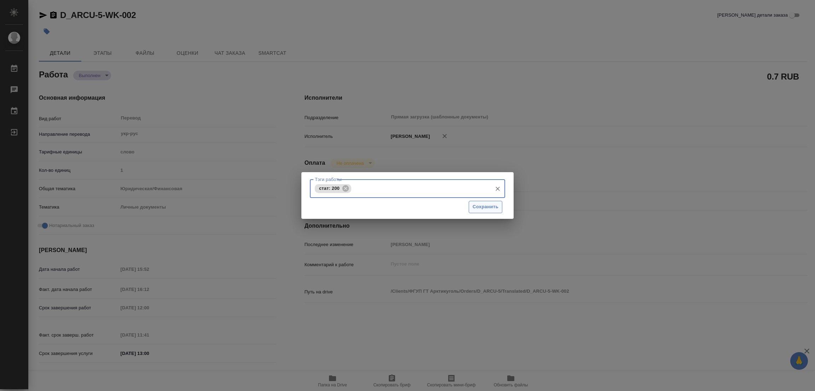
click at [487, 211] on span "Сохранить" at bounding box center [486, 207] width 26 height 8
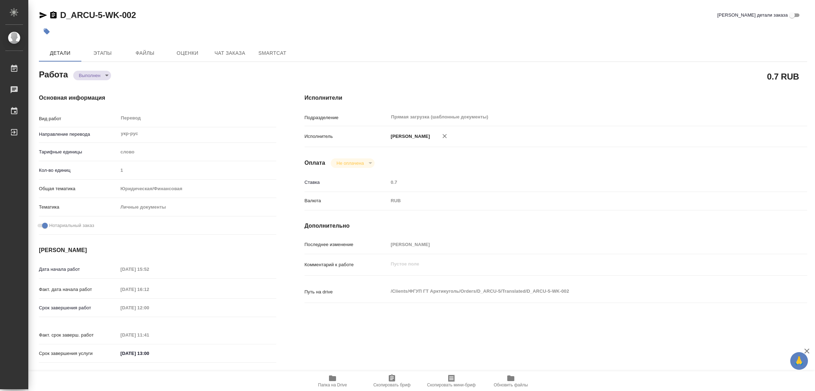
type input "completed"
type textarea "Перевод"
type textarea "x"
type input "укр-рус"
type input "5a8b1489cc6b4906c91bfd90"
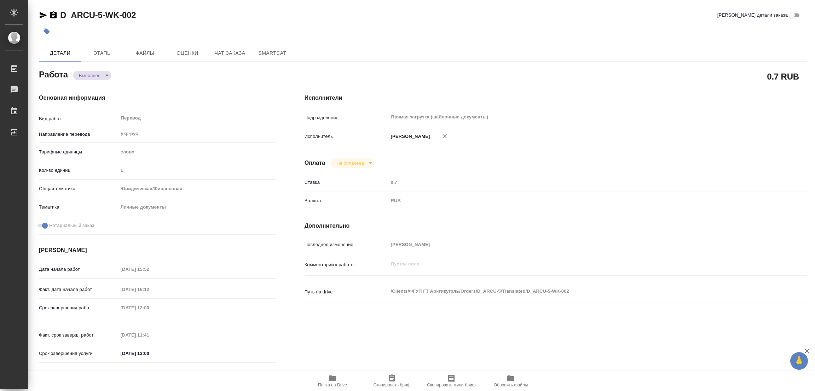
type input "1"
type input "yr-fn"
type input "5a8b8b956a9677013d343cfe"
checkbox input "true"
type input "22.09.2025 15:52"
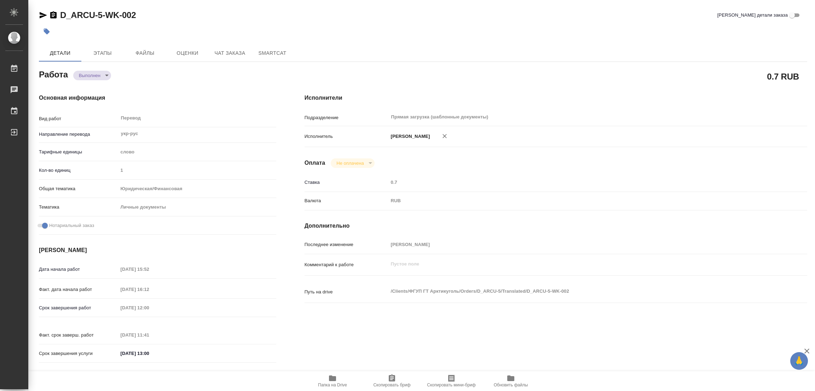
type input "22.09.2025 16:12"
type input "24.09.2025 12:00"
type input "24.09.2025 11:41"
type input "24.09.2025 13:00"
type input "Прямая загрузка (шаблонные документы)"
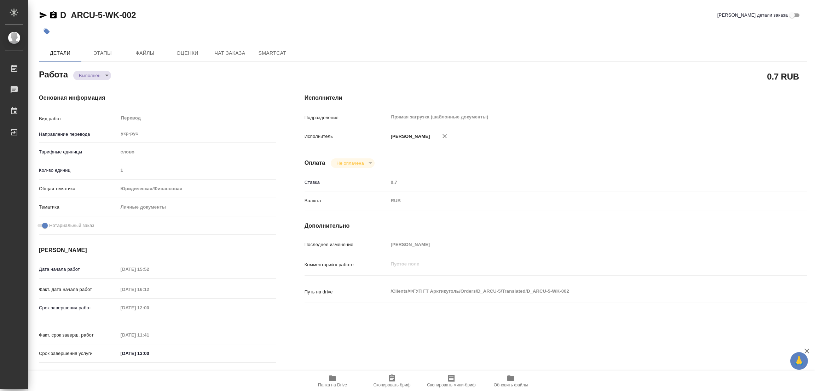
type input "notPayed"
type input "0.7"
type input "RUB"
type input "[PERSON_NAME]"
type textarea "x"
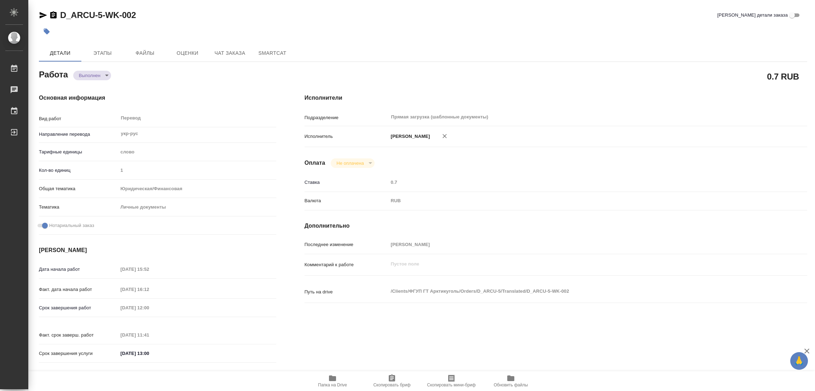
type textarea "/Clients/ФГУП ГТ Арктикуголь/Orders/D_ARCU-5/Translated/D_ARCU-5-WK-002"
type textarea "x"
type input "D_ARCU-5"
type input "Перевод станд. несрочный"
type input "Корректура, Редактура, Постредактура машинного перевода, Перевод, Приёмка по ка…"
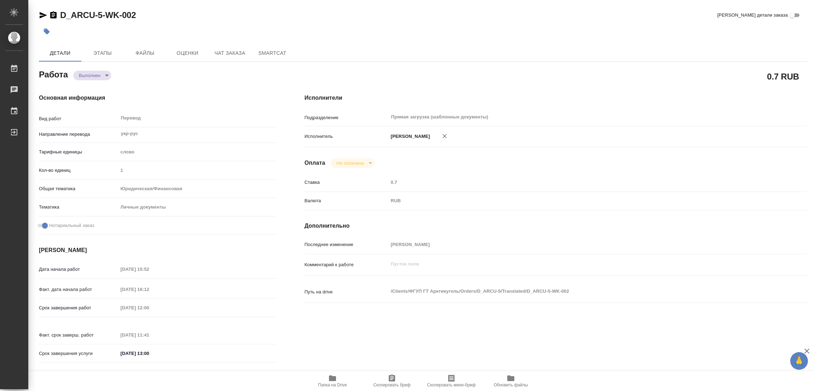
type input "[PERSON_NAME]"
type input "/Clients/ФГУП ГТ Арктикуголь/Orders/D_ARCU-5"
type input "https://drive.awatera.com/s/SX7owpjPiDQwtgx"
type textarea "x"
type textarea "на выходе нужно 2 отдельных док-та - аттестат и приложение"
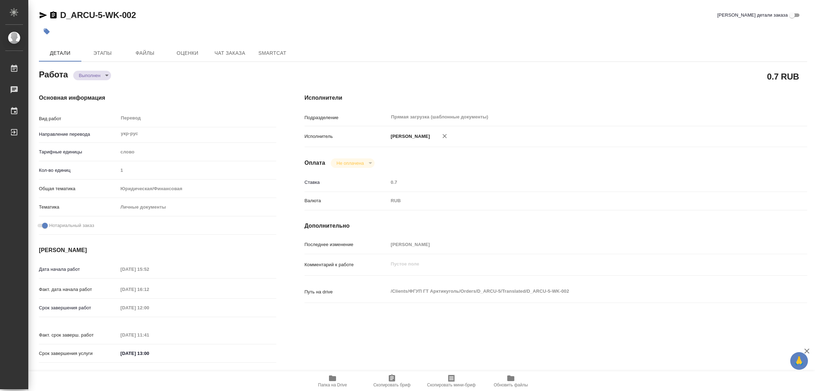
type textarea "x"
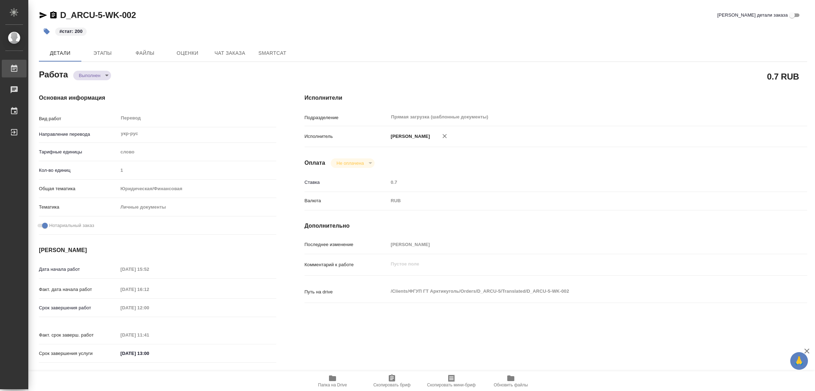
type textarea "x"
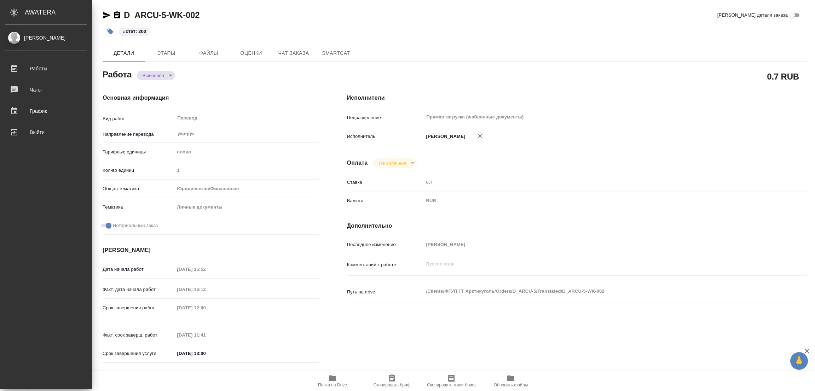
type textarea "x"
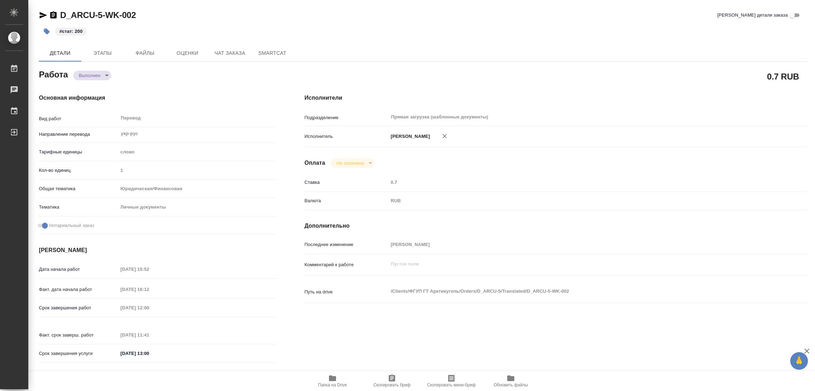
type textarea "x"
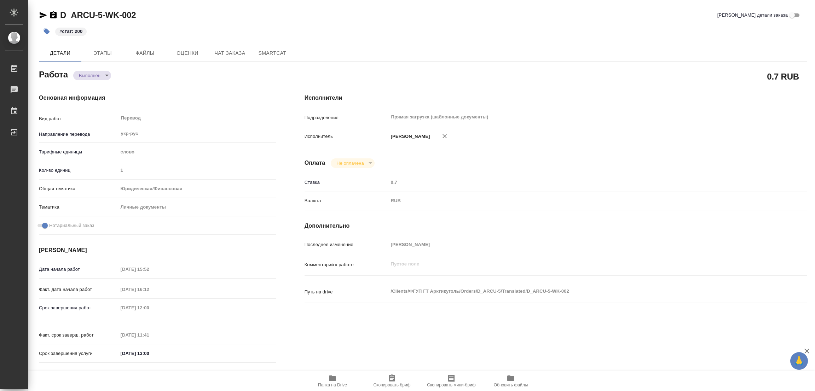
click at [304, 19] on div "D_ARCU-5-WK-002 Кратко детали заказа" at bounding box center [423, 15] width 769 height 11
type textarea "x"
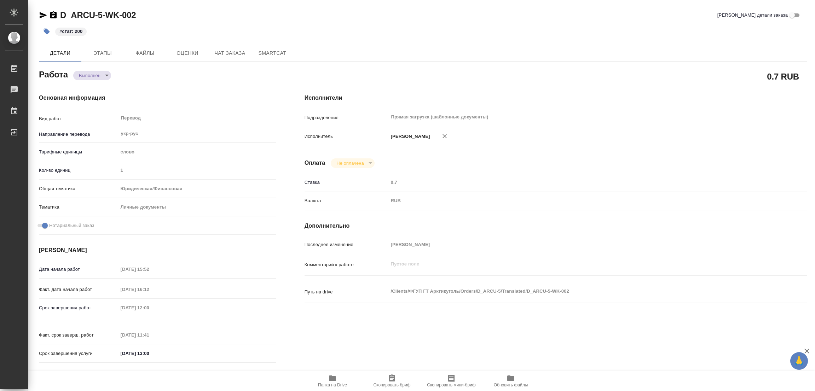
type textarea "x"
click at [171, 18] on div "D_ARCU-5-WK-002 Кратко детали заказа" at bounding box center [423, 15] width 769 height 11
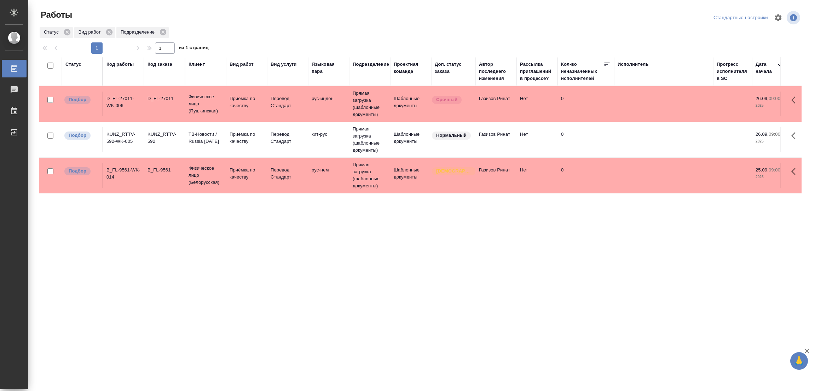
click at [204, 234] on div "Статус Код работы Код заказа Клиент Вид работ Вид услуги Языковая пара Подразде…" at bounding box center [420, 184] width 763 height 255
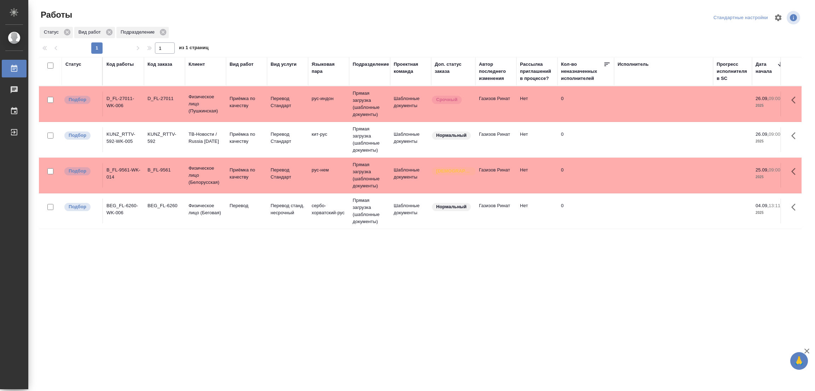
click at [258, 260] on div "Статус Код работы Код заказа Клиент Вид работ Вид услуги Языковая пара Подразде…" at bounding box center [420, 184] width 763 height 255
click at [242, 203] on p "Перевод" at bounding box center [247, 205] width 34 height 7
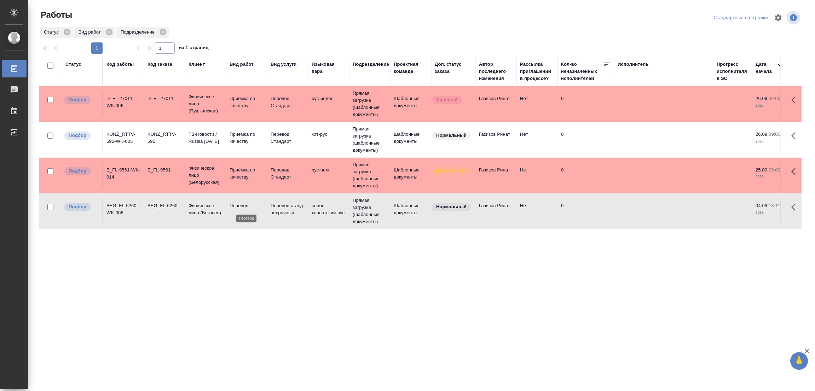
click at [238, 203] on p "Перевод" at bounding box center [247, 205] width 34 height 7
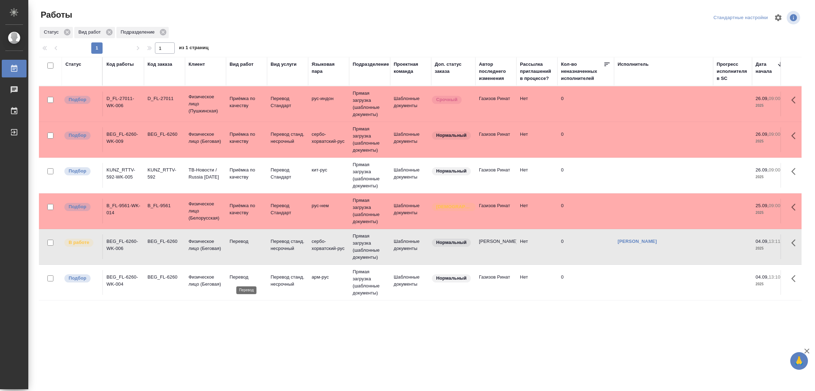
click at [247, 278] on p "Перевод" at bounding box center [247, 277] width 34 height 7
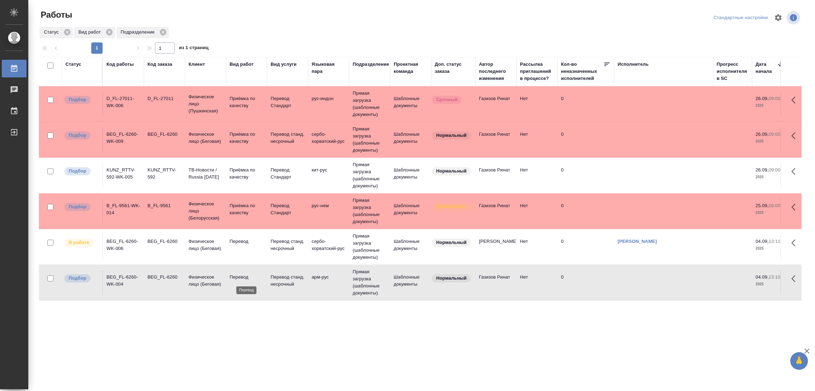
click at [247, 278] on p "Перевод" at bounding box center [247, 277] width 34 height 7
click at [362, 134] on td "Прямая загрузка (шаблонные документы)" at bounding box center [369, 139] width 41 height 35
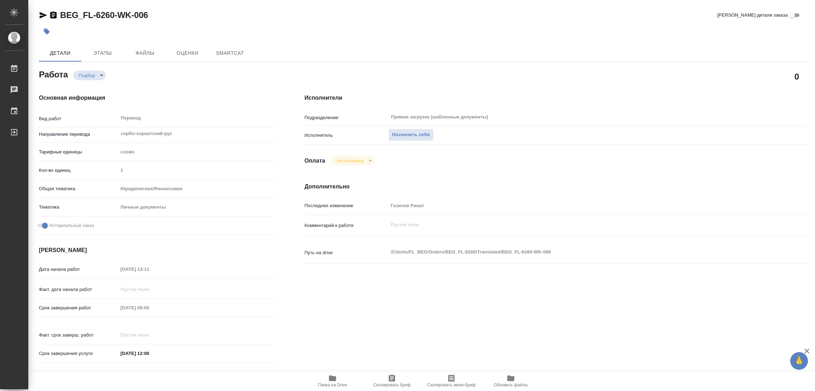
type textarea "x"
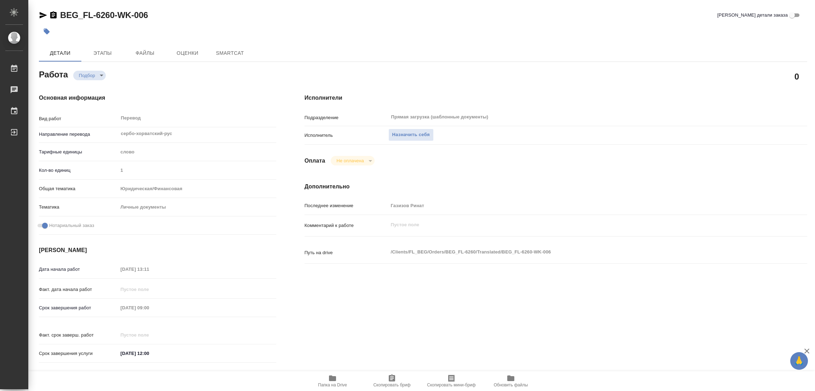
type textarea "x"
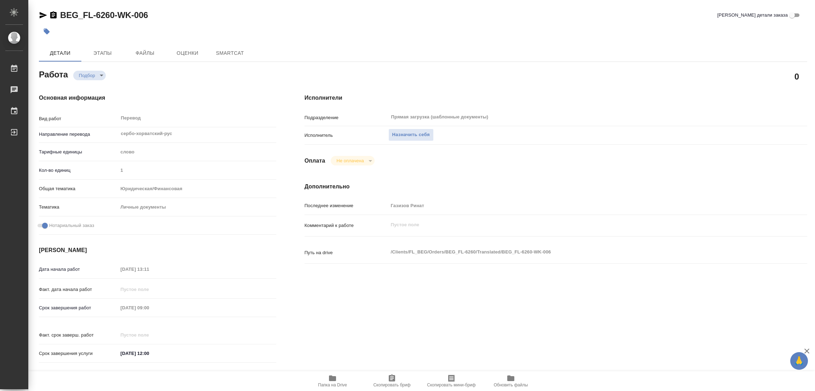
type textarea "x"
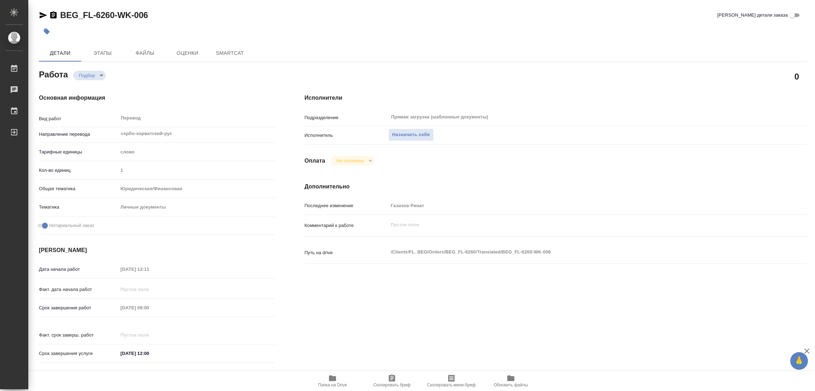
type textarea "x"
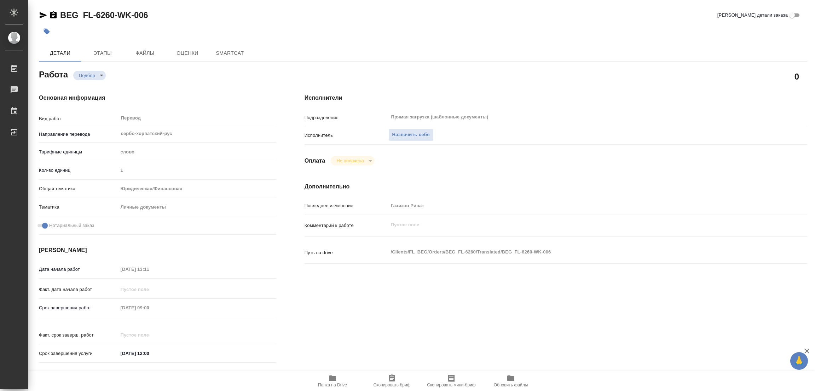
type textarea "x"
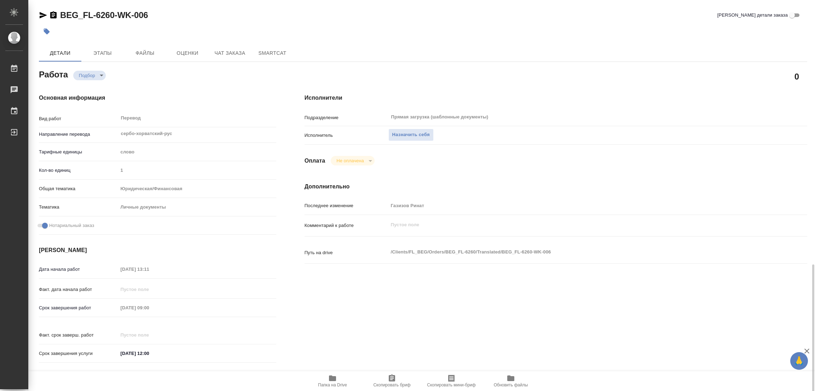
scroll to position [195, 0]
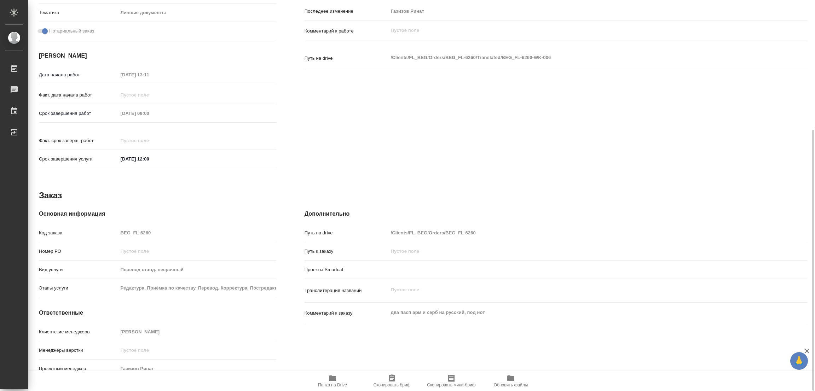
type textarea "x"
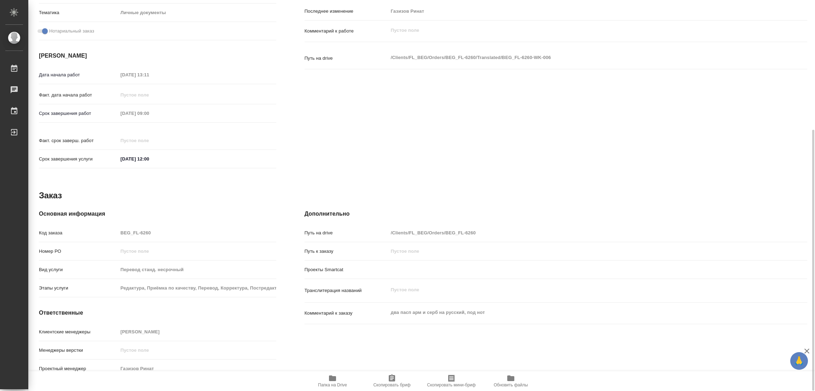
type textarea "x"
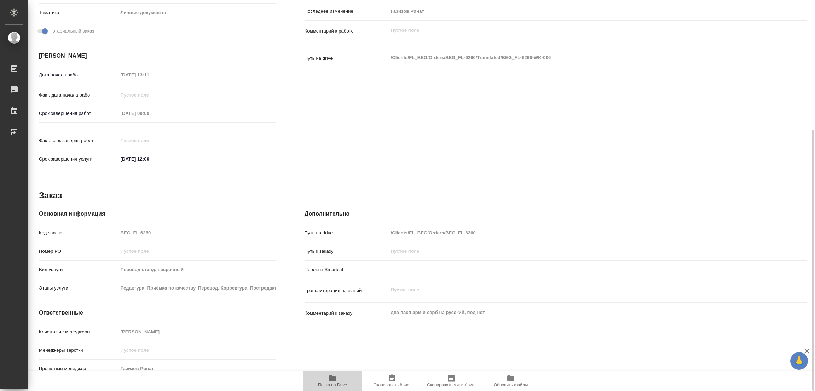
click at [330, 378] on icon "button" at bounding box center [332, 379] width 7 height 6
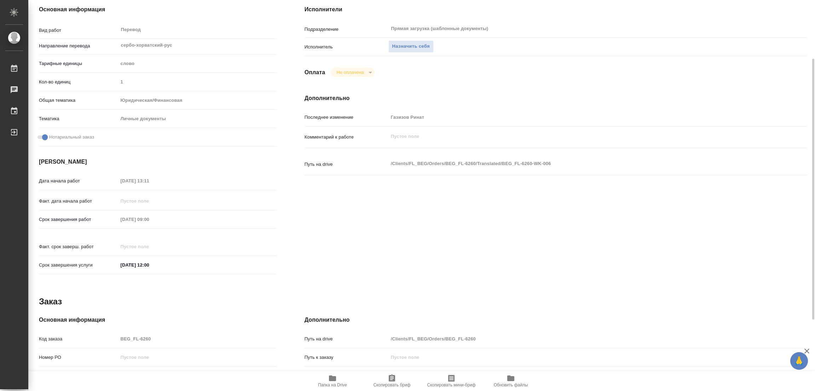
scroll to position [0, 0]
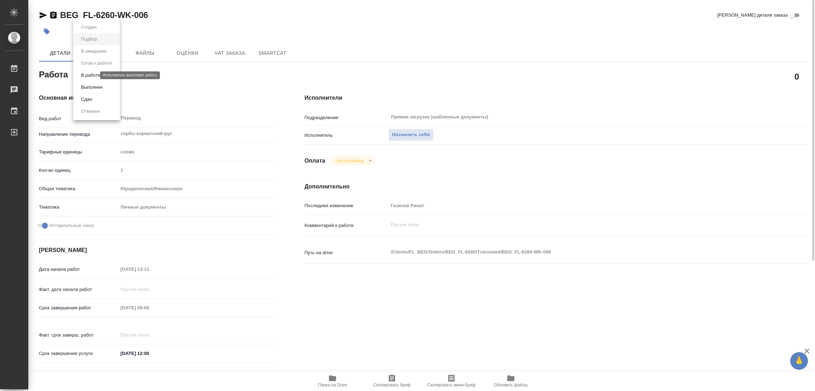
click at [89, 74] on body "🙏 .cls-1 fill:#fff; AWATERA Popova Galina Работы 0 Чаты График Выйти BEG_FL-626…" at bounding box center [407, 195] width 815 height 391
click at [89, 74] on button "В работе" at bounding box center [90, 75] width 23 height 8
type textarea "x"
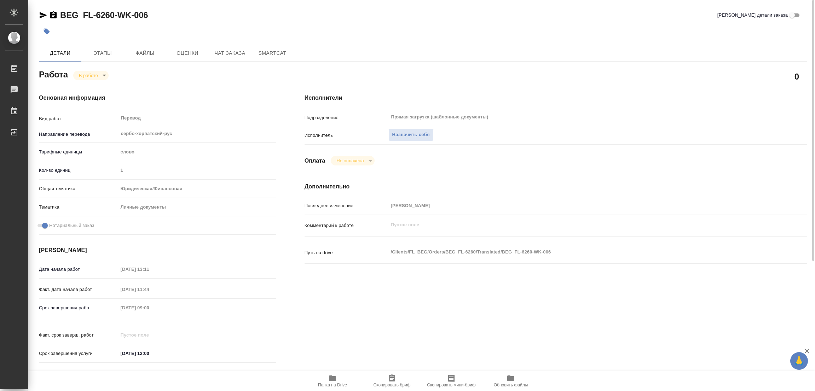
type textarea "x"
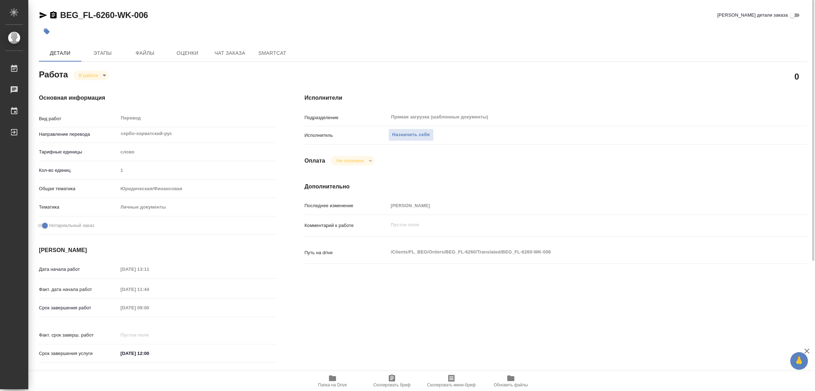
type textarea "x"
click at [400, 132] on span "Назначить себя" at bounding box center [412, 135] width 38 height 8
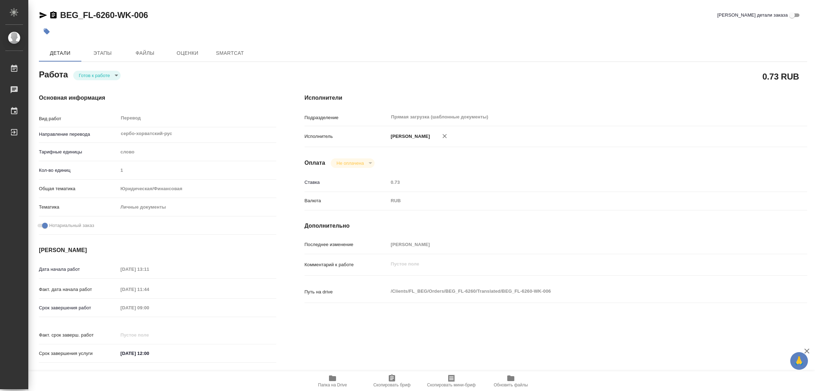
type textarea "x"
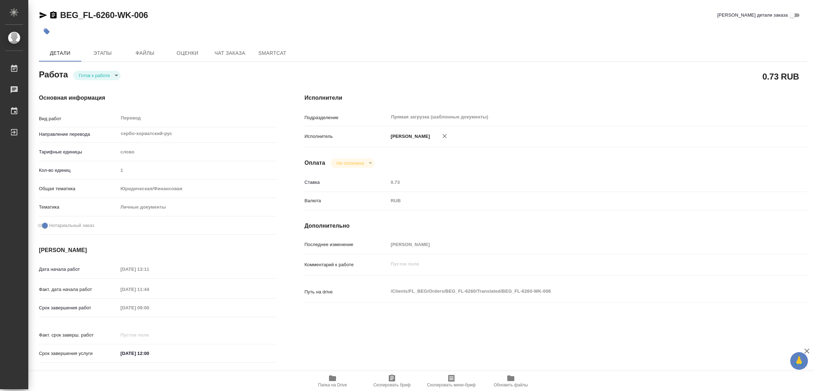
type textarea "x"
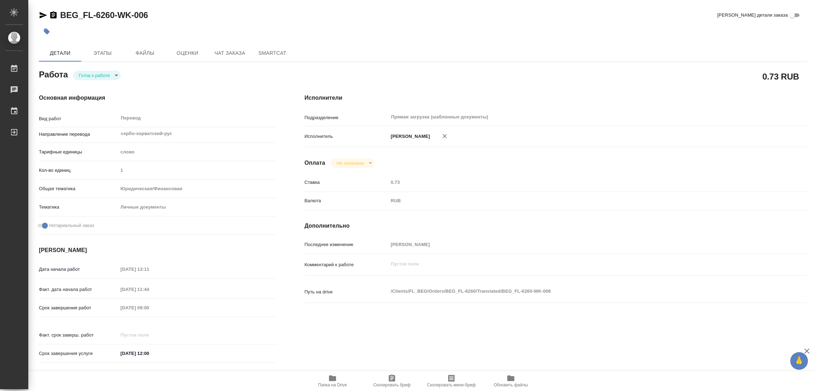
type textarea "x"
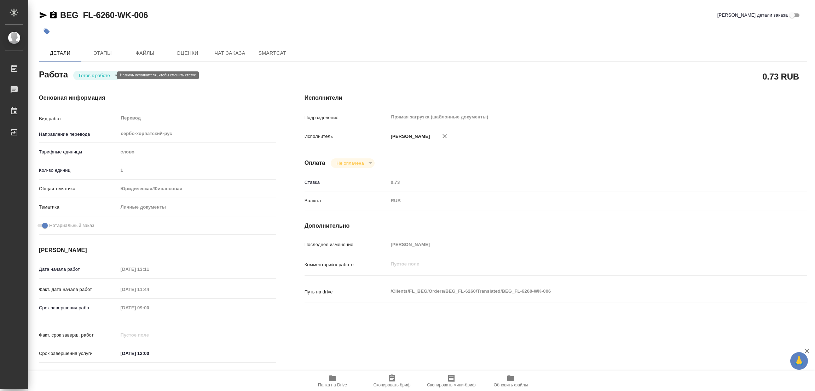
click at [95, 77] on body "🙏 .cls-1 fill:#fff; AWATERA [PERSON_NAME] Работы Чаты График Выйти BEG_FL-6260-…" at bounding box center [407, 195] width 815 height 391
click at [95, 77] on button "В работе" at bounding box center [90, 75] width 23 height 8
type textarea "x"
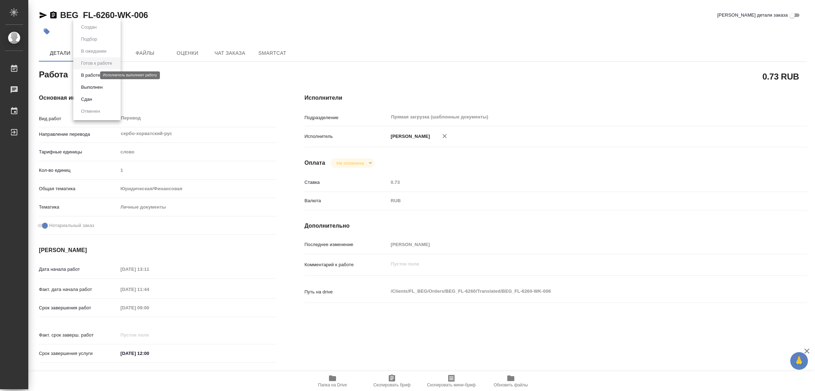
type textarea "x"
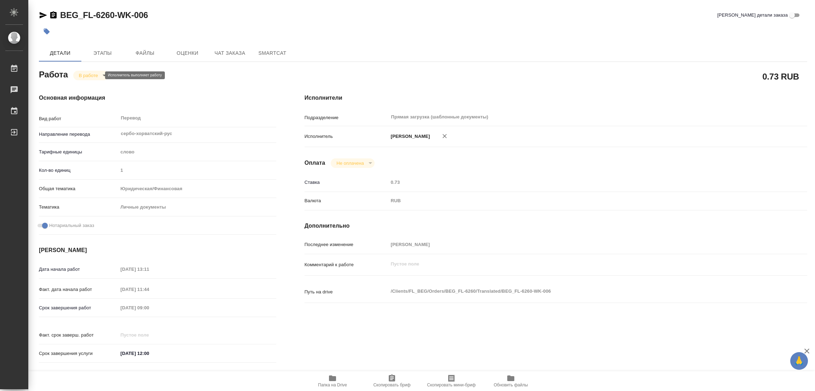
type textarea "x"
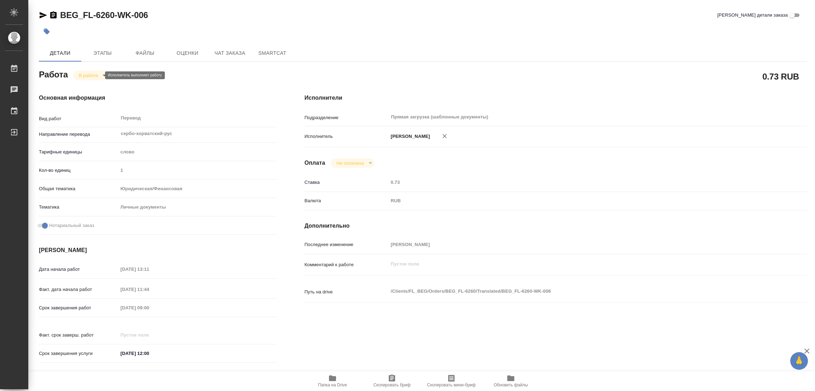
type textarea "x"
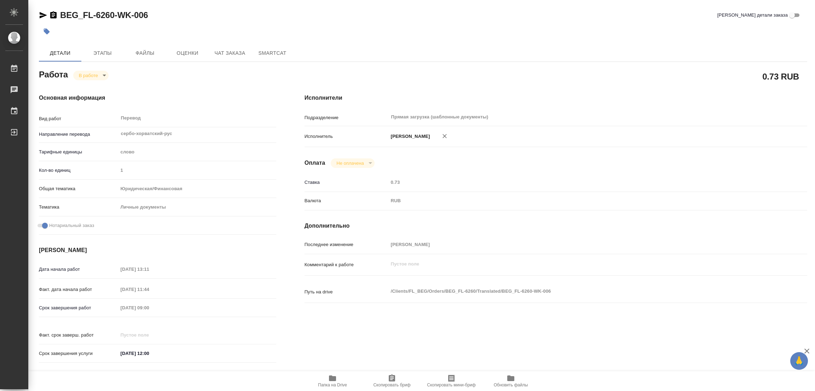
type textarea "x"
click at [607, 167] on div "Оплата Не оплачена notPayed" at bounding box center [556, 164] width 503 height 10
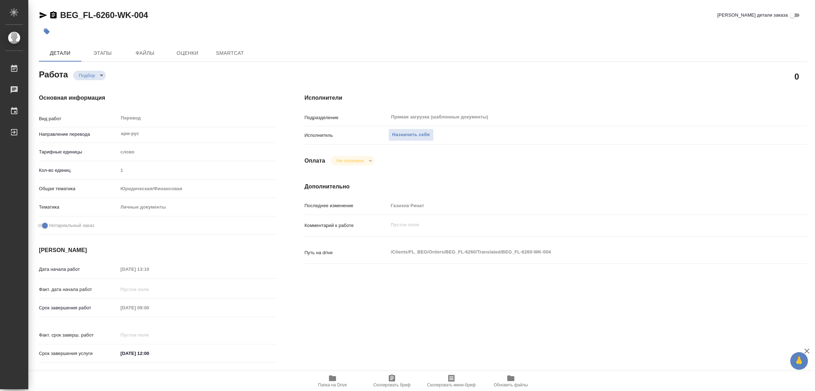
type textarea "x"
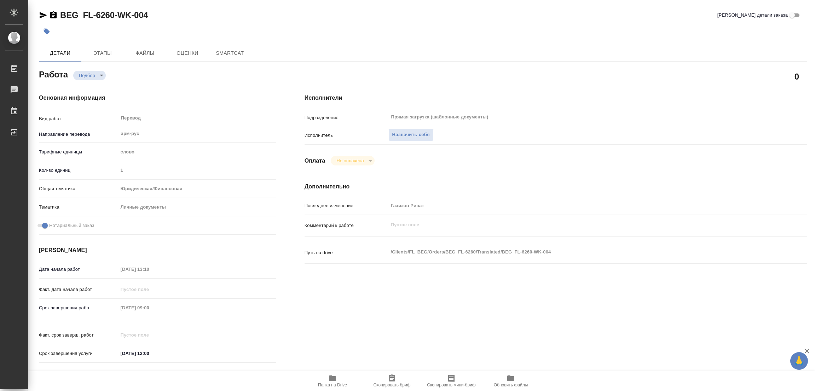
type textarea "x"
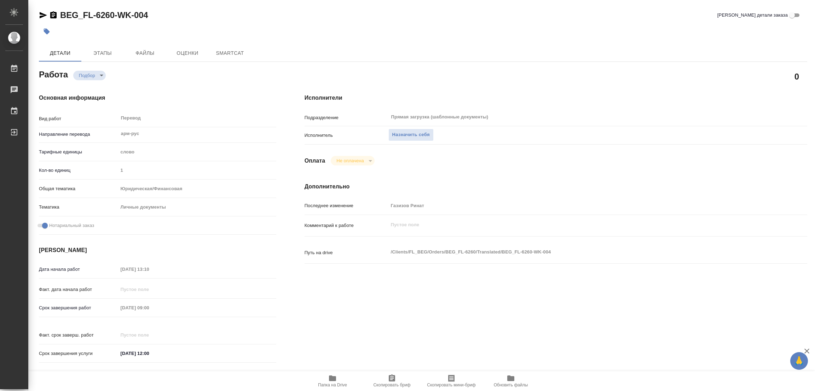
type textarea "x"
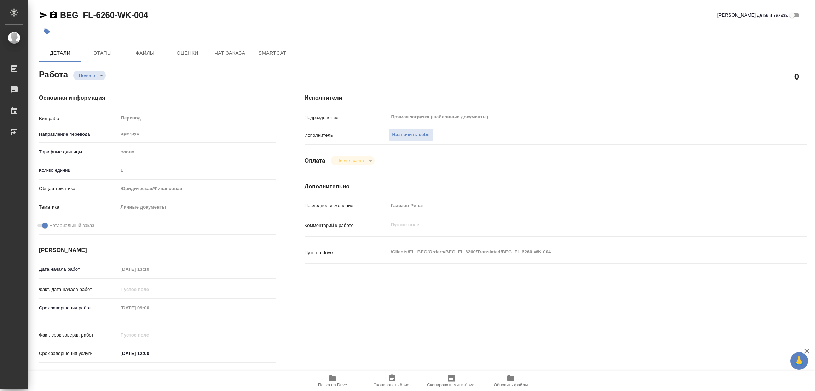
type textarea "x"
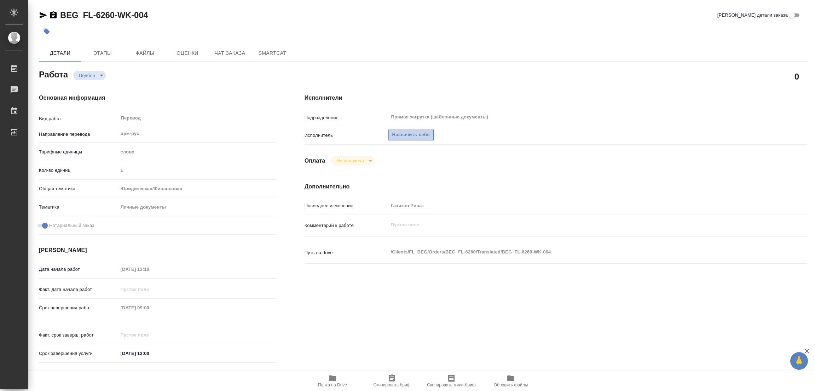
click at [407, 134] on span "Назначить себя" at bounding box center [412, 135] width 38 height 8
type textarea "x"
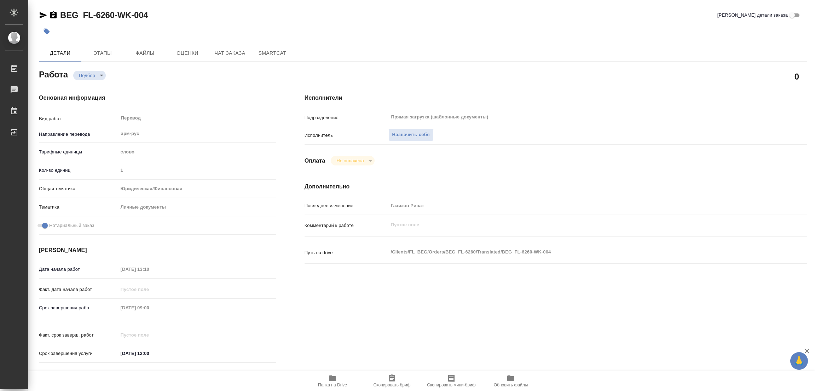
type textarea "x"
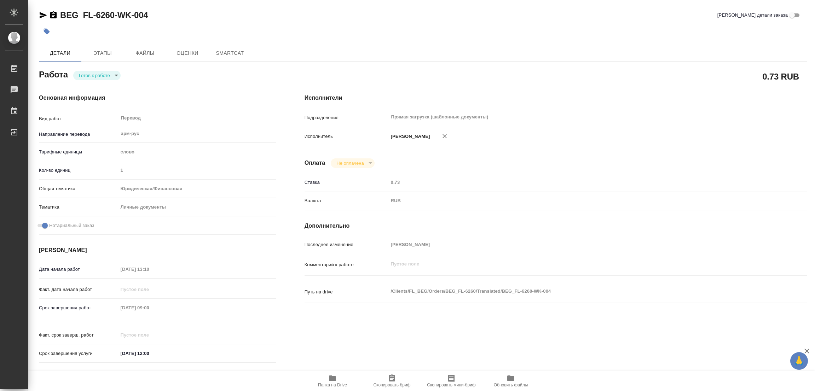
type textarea "x"
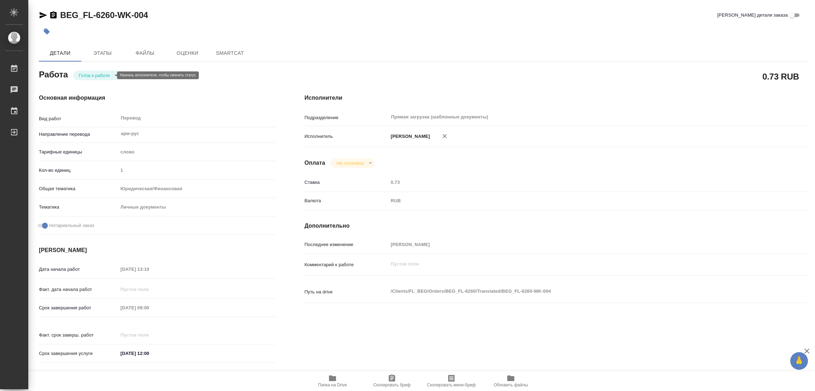
type textarea "x"
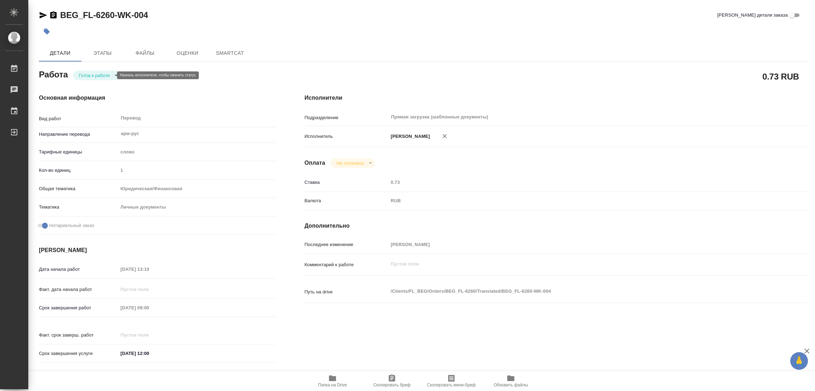
type textarea "x"
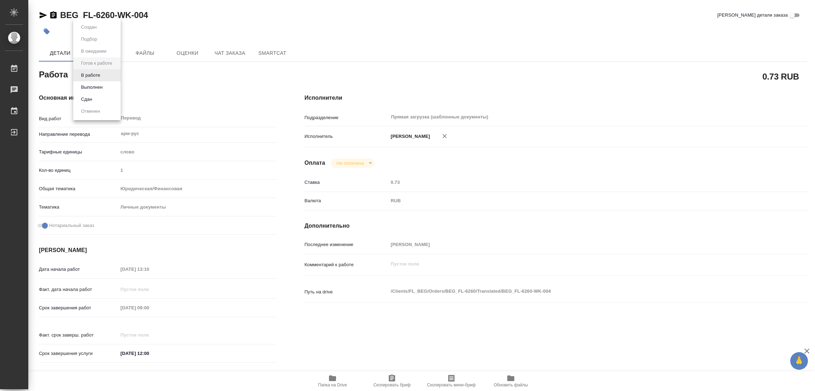
click at [84, 78] on body "🙏 .cls-1 fill:#fff; AWATERA Popova Galina Работы Чаты График Выйти BEG_FL-6260-…" at bounding box center [407, 195] width 815 height 391
click at [84, 77] on button "В работе" at bounding box center [90, 75] width 23 height 8
type textarea "x"
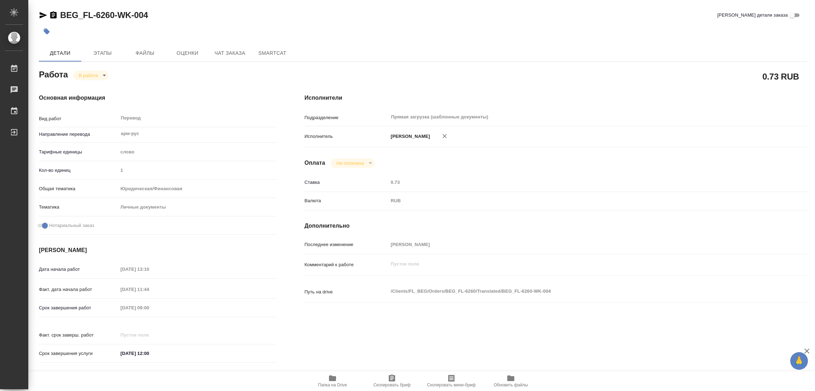
type textarea "x"
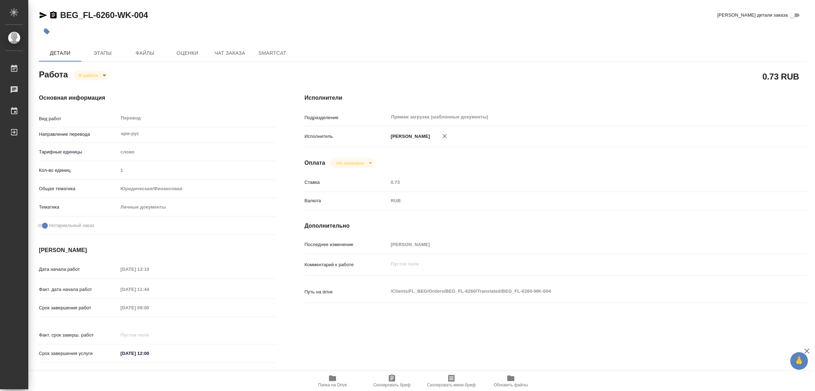
type textarea "x"
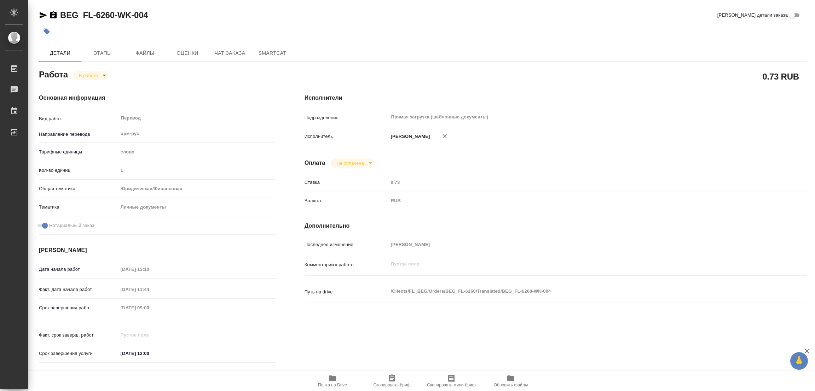
type textarea "x"
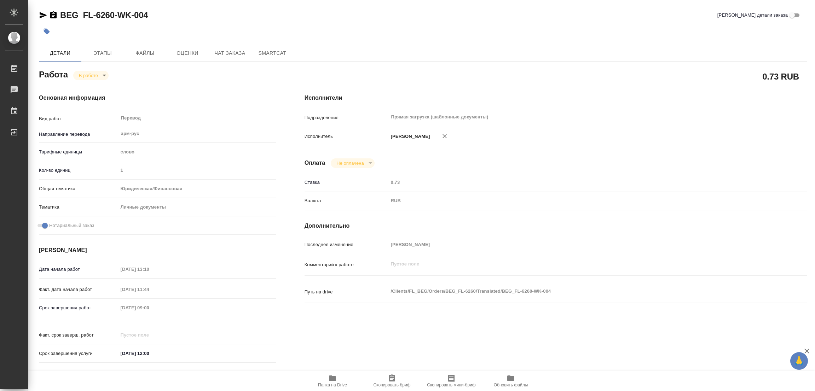
type textarea "x"
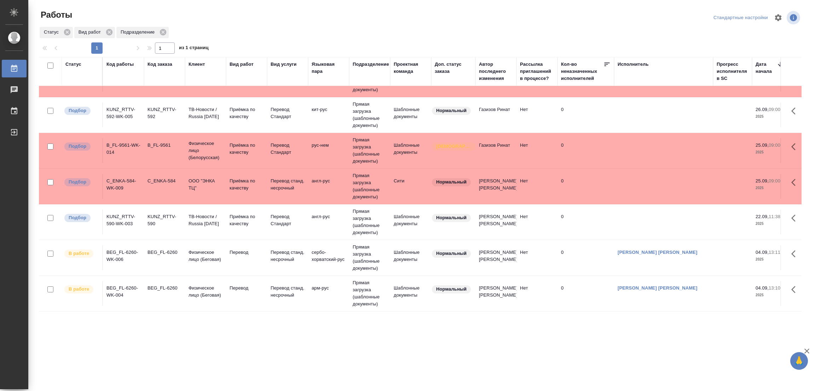
scroll to position [69, 0]
click at [350, 357] on div ".cls-1 fill:#fff; AWATERA Popova Galina Работы 0 Чаты График Выйти Работы Станд…" at bounding box center [407, 195] width 815 height 391
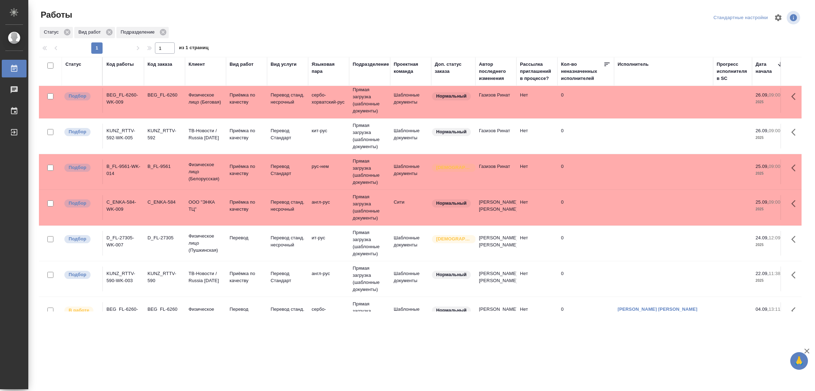
scroll to position [53, 0]
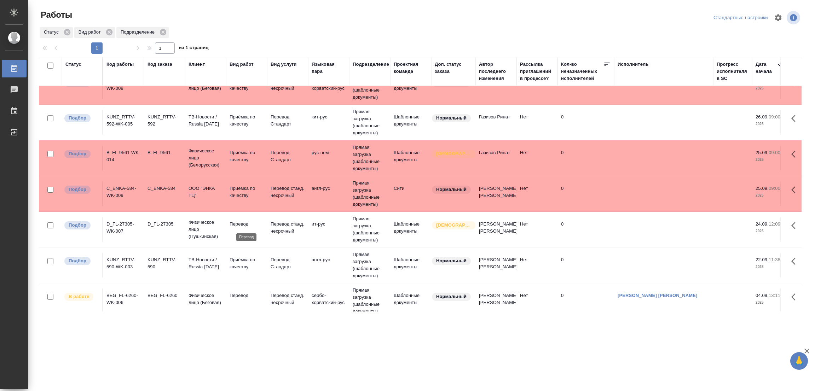
click at [241, 223] on p "Перевод" at bounding box center [247, 224] width 34 height 7
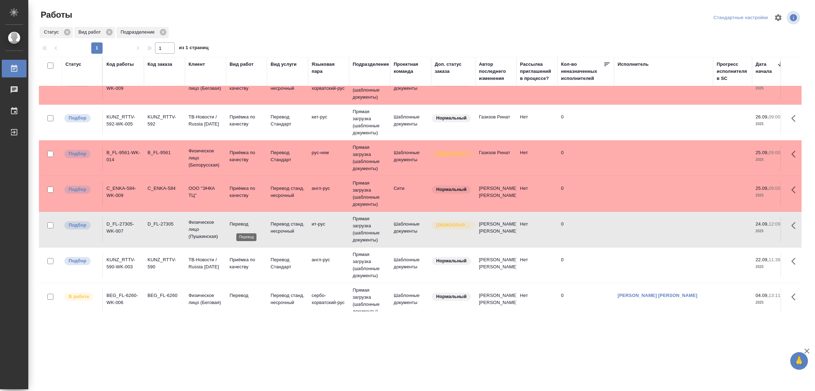
click at [241, 223] on p "Перевод" at bounding box center [247, 224] width 34 height 7
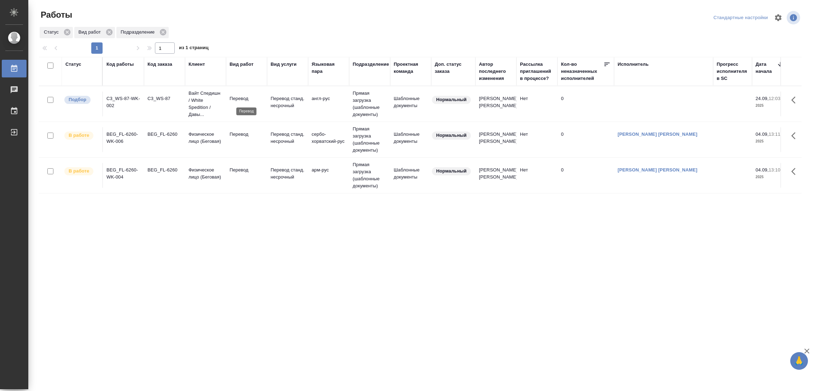
click at [245, 96] on p "Перевод" at bounding box center [247, 98] width 34 height 7
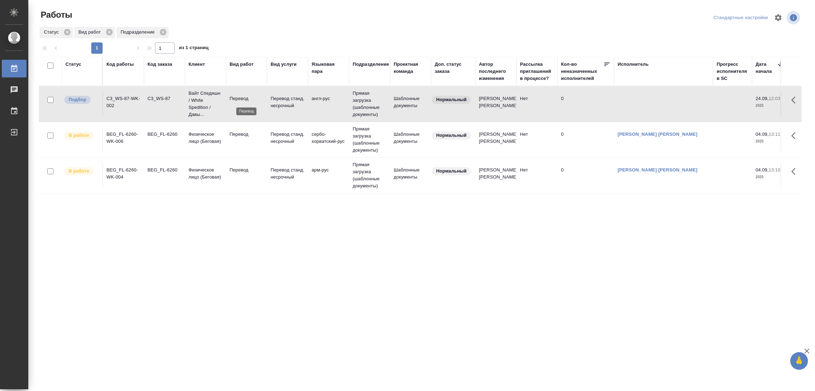
click at [245, 96] on p "Перевод" at bounding box center [247, 98] width 34 height 7
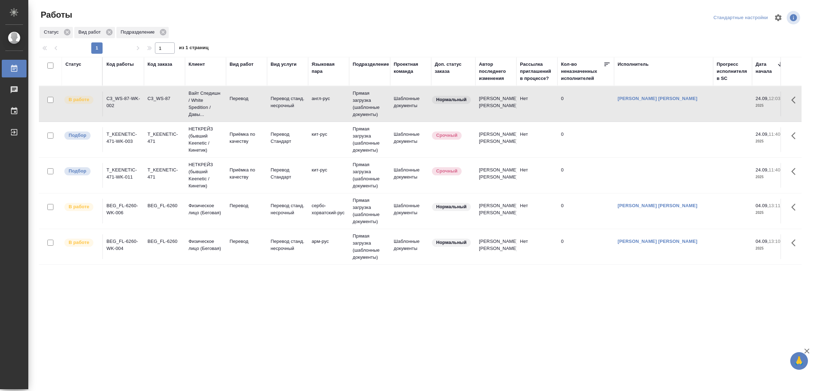
click at [174, 312] on div "Работы Стандартные настройки Статус Вид работ Подразделение 1 1 из 1 страниц Ст…" at bounding box center [423, 158] width 777 height 316
click at [363, 362] on div ".cls-1 fill:#fff; AWATERA Popova Galina Работы 0 Чаты График Выйти Работы Станд…" at bounding box center [407, 195] width 815 height 391
click at [292, 5] on div "Работы Стандартные настройки Статус Вид работ Подразделение 1 1 из 1 страниц Ст…" at bounding box center [423, 158] width 777 height 316
click at [71, 264] on tr "В работе BEG_FL-6260-WK-004 BEG_FL-6260 Физическое лицо (Беговая) Перевод Перев…" at bounding box center [764, 247] width 1451 height 36
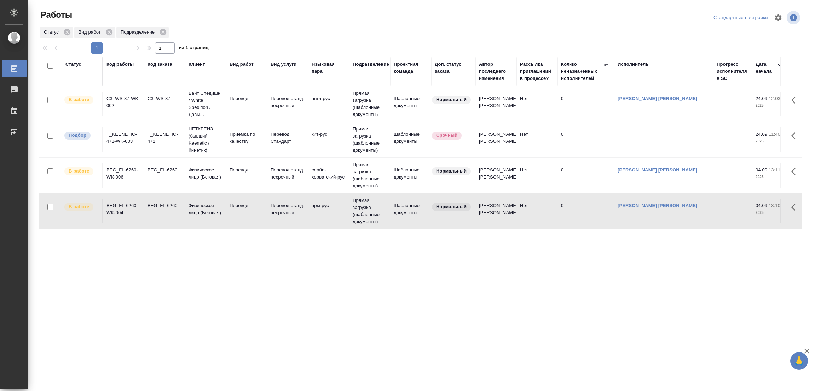
click at [107, 246] on div "Статус Код работы Код заказа Клиент Вид работ Вид услуги Языковая пара Подразде…" at bounding box center [420, 184] width 763 height 255
click at [591, 254] on div "Статус Код работы Код заказа Клиент Вид работ Вид услуги Языковая пара Подразде…" at bounding box center [420, 184] width 763 height 255
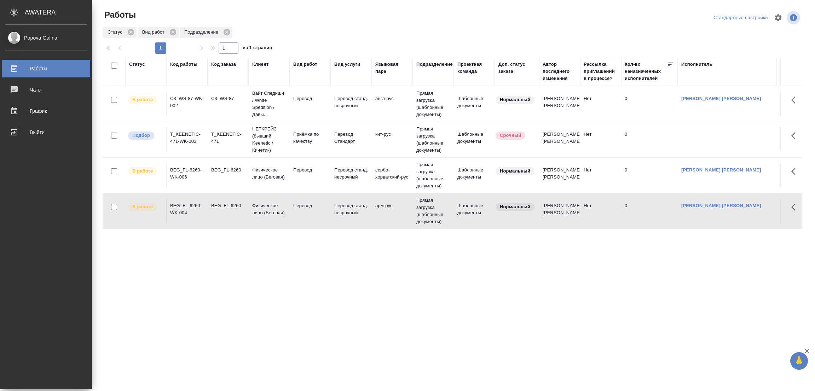
click at [19, 191] on div "Popova Galina Работы 0 Чаты График Выйти" at bounding box center [46, 207] width 92 height 365
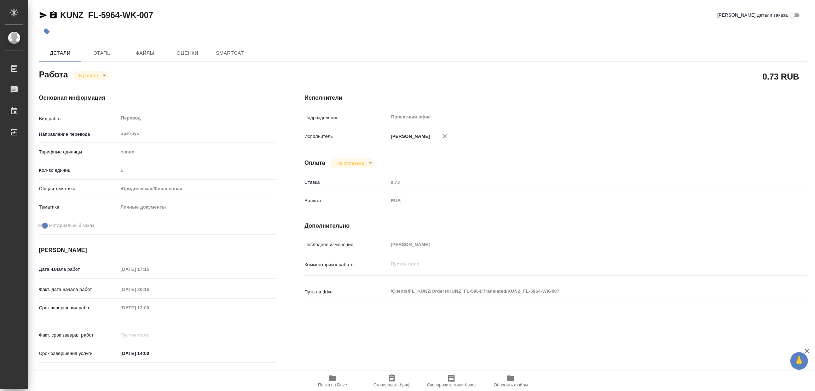
type textarea "x"
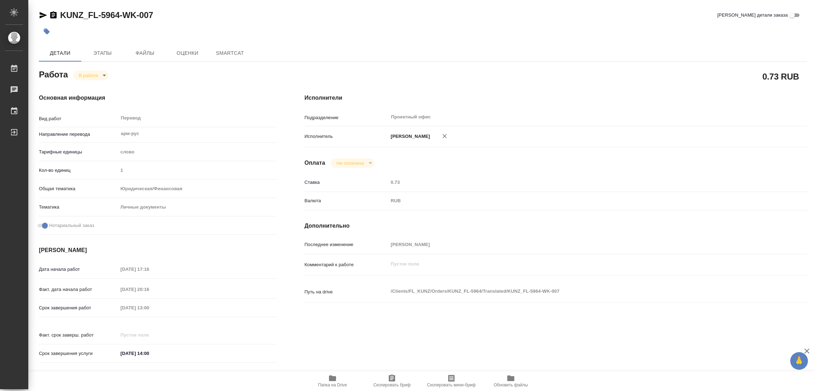
type textarea "x"
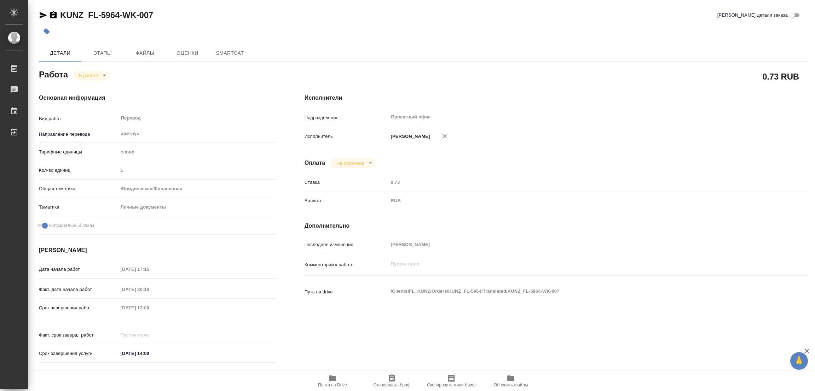
type textarea "x"
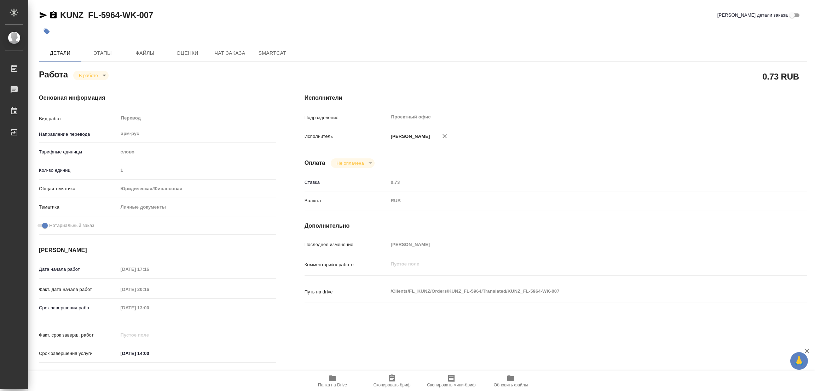
type textarea "x"
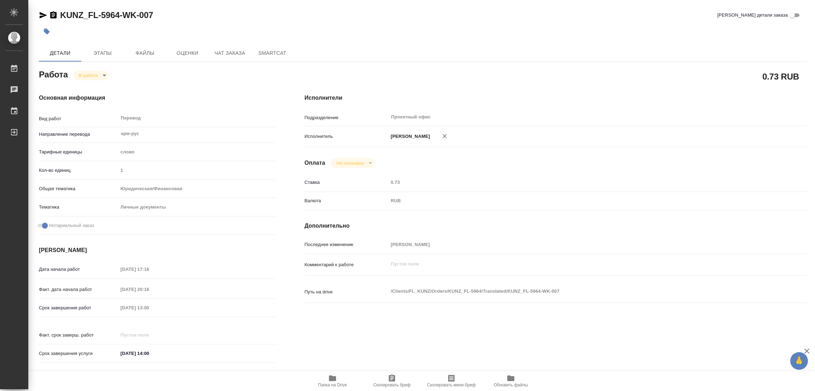
type textarea "x"
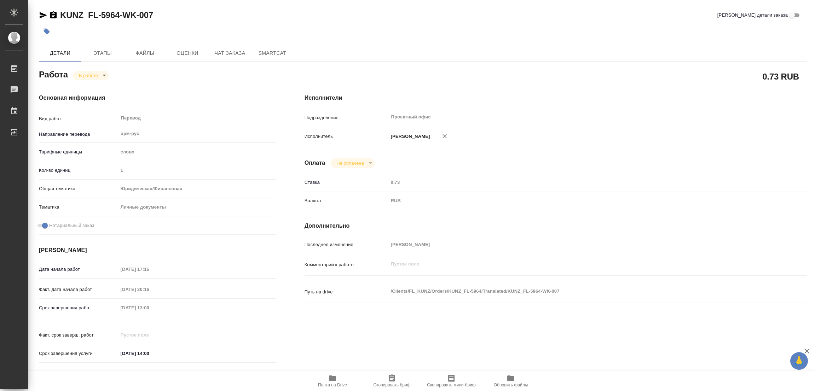
click at [332, 383] on icon "button" at bounding box center [332, 378] width 8 height 8
click at [107, 55] on span "Этапы" at bounding box center [103, 53] width 34 height 9
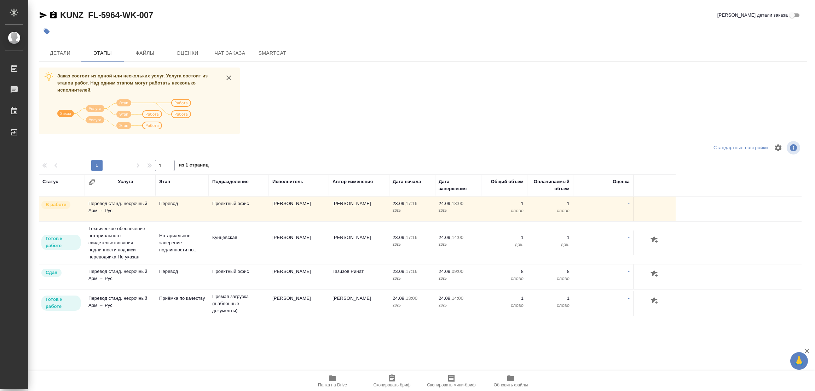
click at [435, 58] on div "Детали Этапы Файлы Оценки Чат заказа SmartCat" at bounding box center [423, 53] width 769 height 17
click at [64, 54] on span "Детали" at bounding box center [60, 53] width 34 height 9
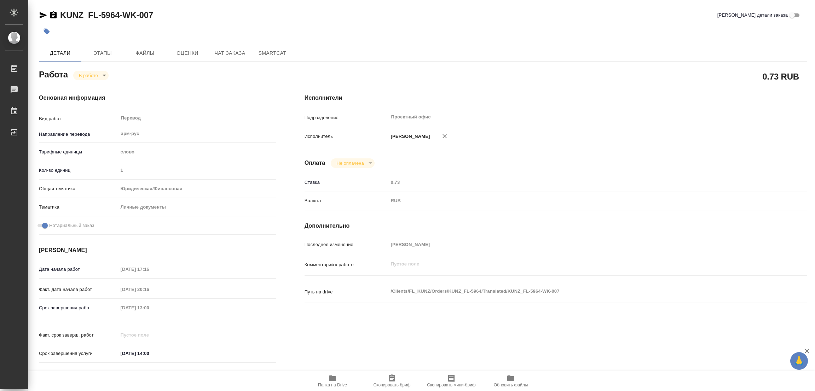
type textarea "x"
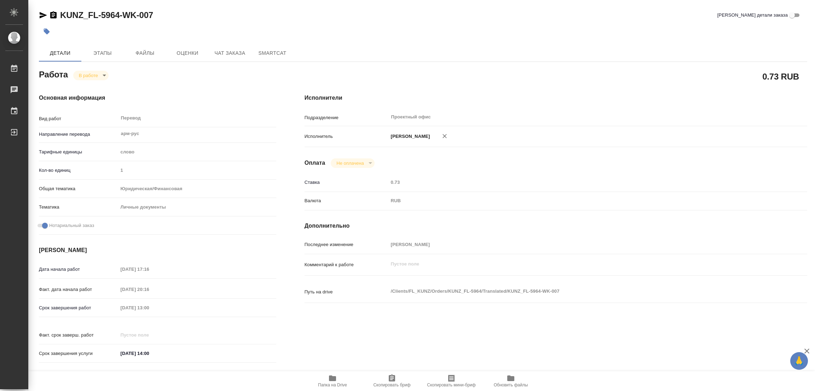
type textarea "x"
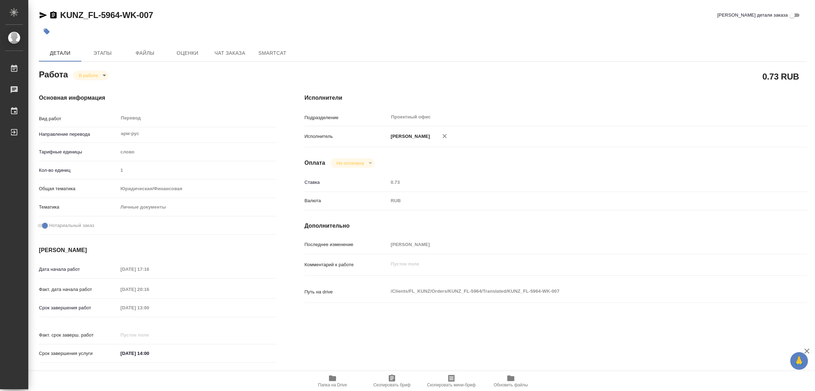
type textarea "x"
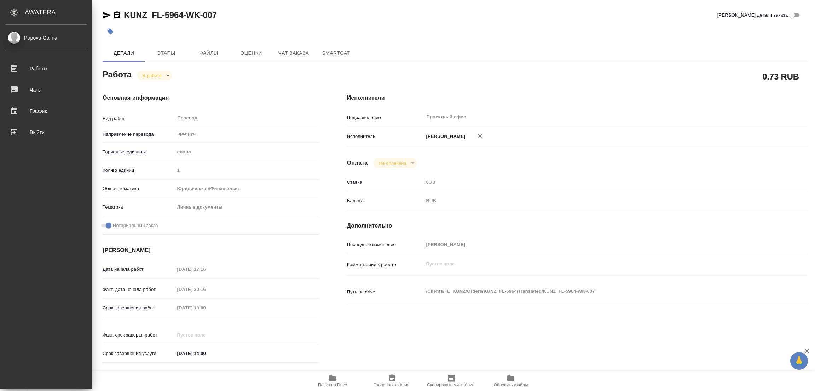
type textarea "x"
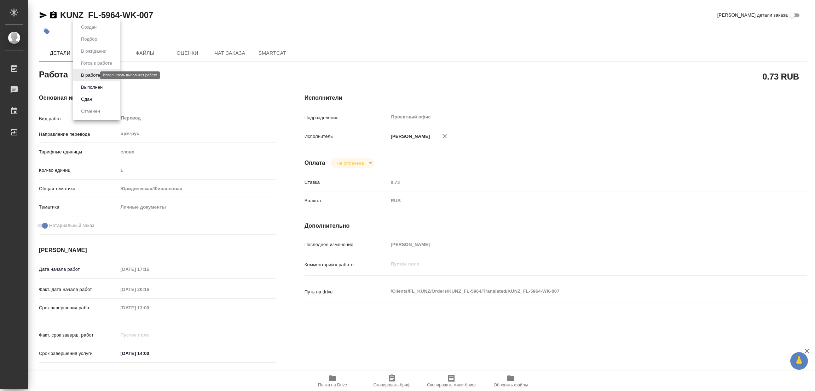
click at [81, 74] on body "🙏 .cls-1 fill:#fff; AWATERA Popova Galina Работы 0 Чаты График Выйти KUNZ_FL-59…" at bounding box center [407, 195] width 815 height 391
click at [94, 85] on button "Выполнен" at bounding box center [92, 88] width 26 height 8
type textarea "x"
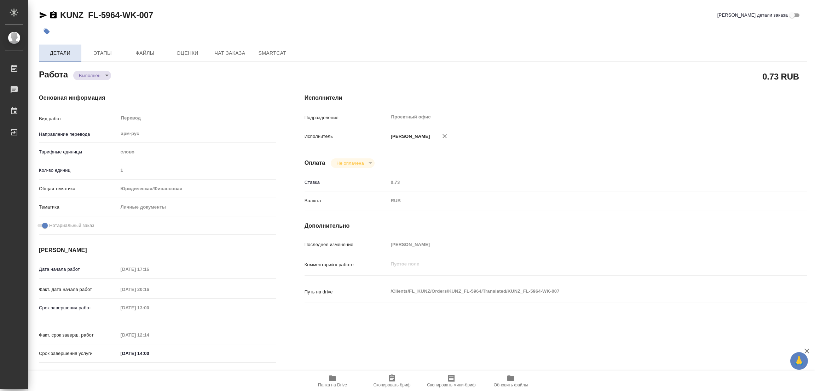
type textarea "x"
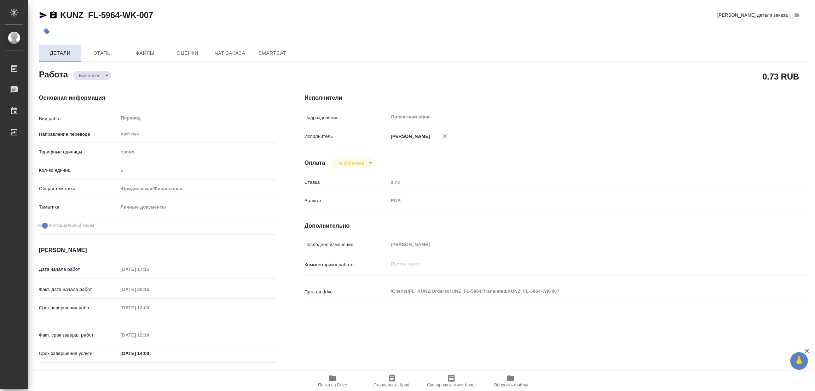
type textarea "x"
click at [46, 32] on icon "button" at bounding box center [47, 32] width 6 height 6
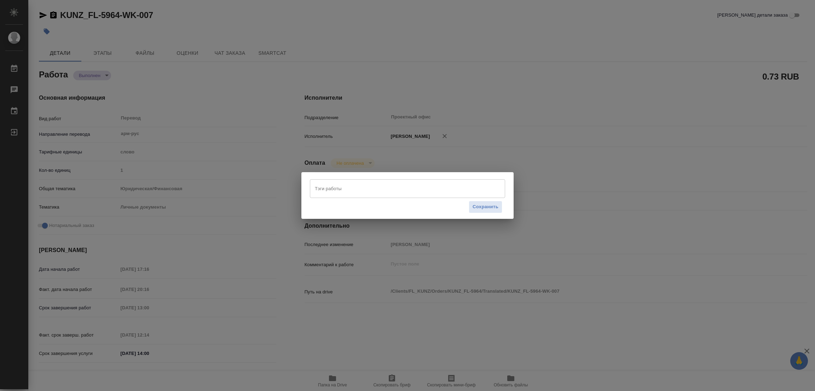
type textarea "x"
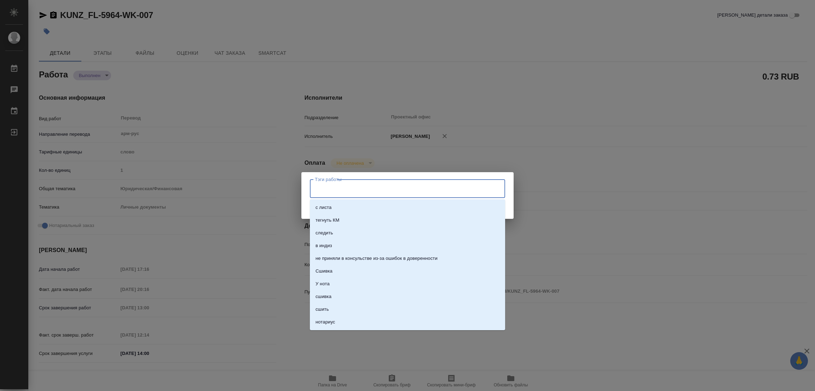
click at [348, 189] on input "Тэги работы" at bounding box center [401, 189] width 176 height 12
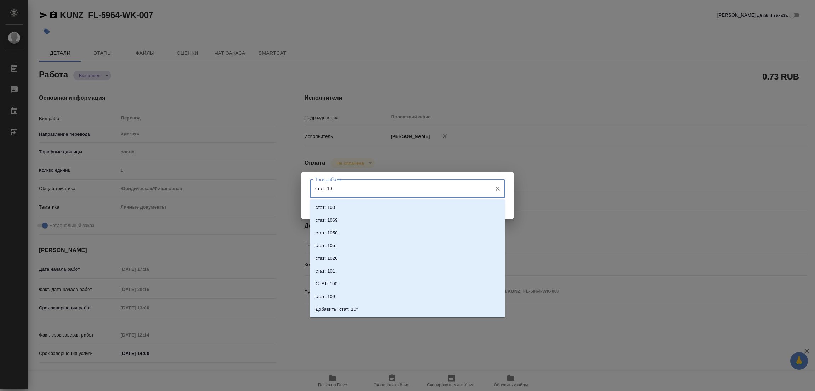
type input "стат: 100"
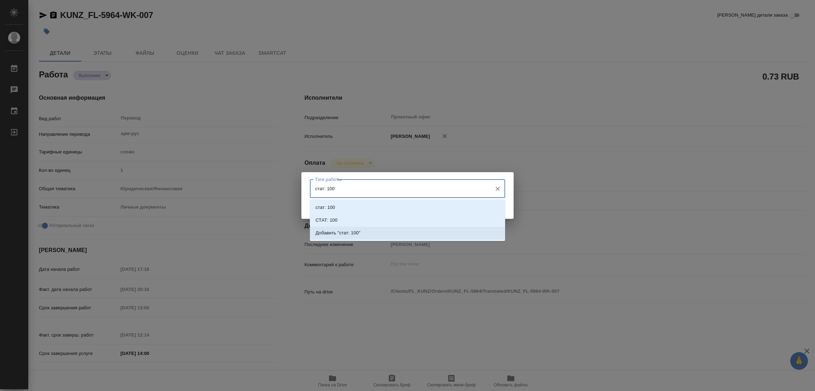
click at [354, 234] on p "Добавить "стат: 100"" at bounding box center [338, 233] width 45 height 7
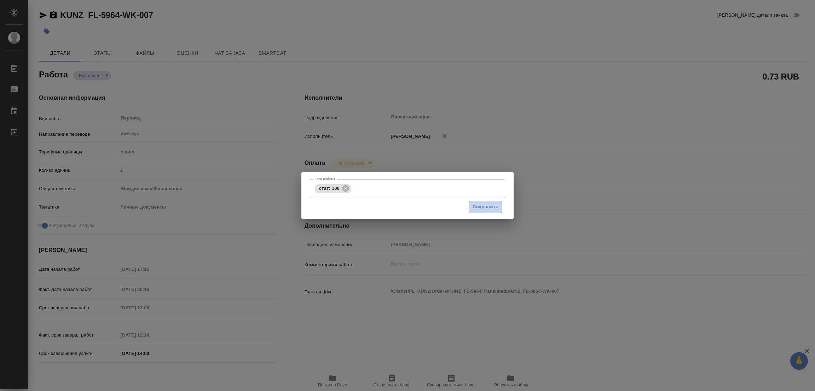
click at [492, 208] on span "Сохранить" at bounding box center [486, 207] width 26 height 8
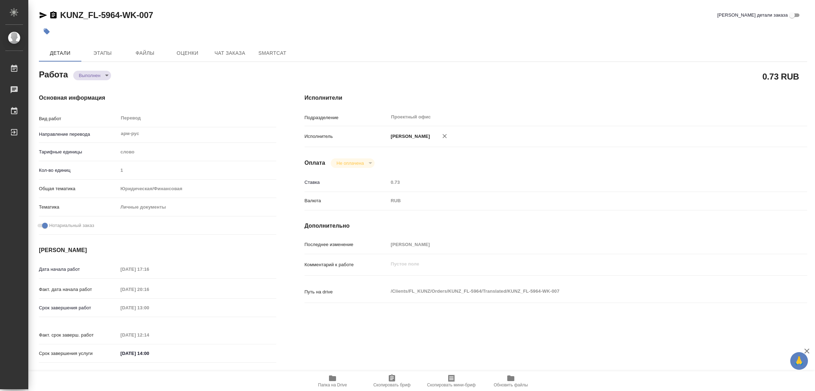
type textarea "x"
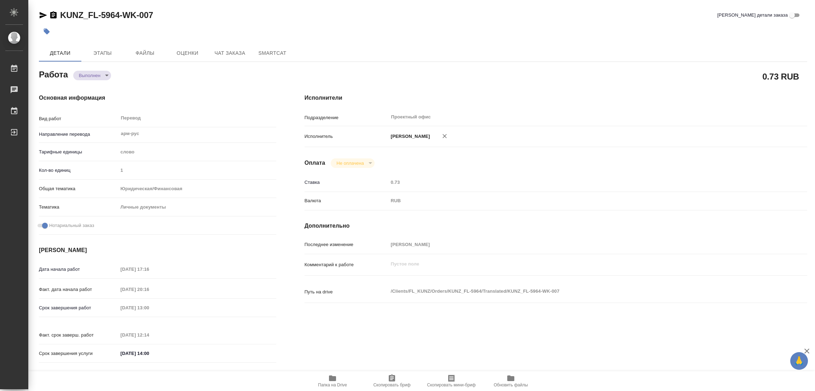
type input "completed"
type textarea "Перевод"
type textarea "x"
type input "арм-рус"
type input "5a8b1489cc6b4906c91bfd90"
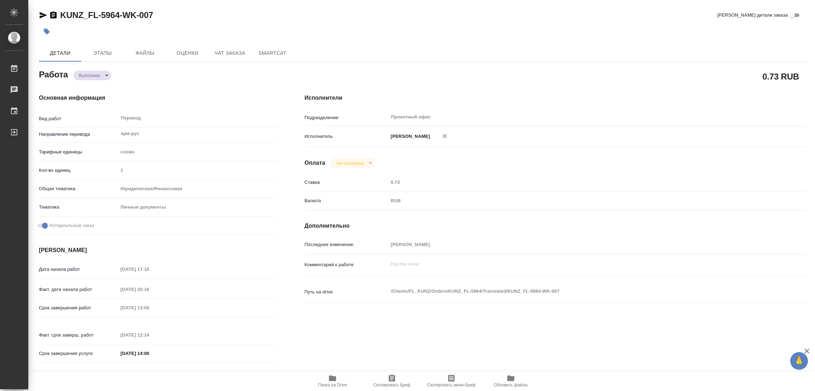
type input "1"
type input "yr-fn"
type input "5a8b8b956a9677013d343cfe"
checkbox input "true"
type input "23.09.2025 17:16"
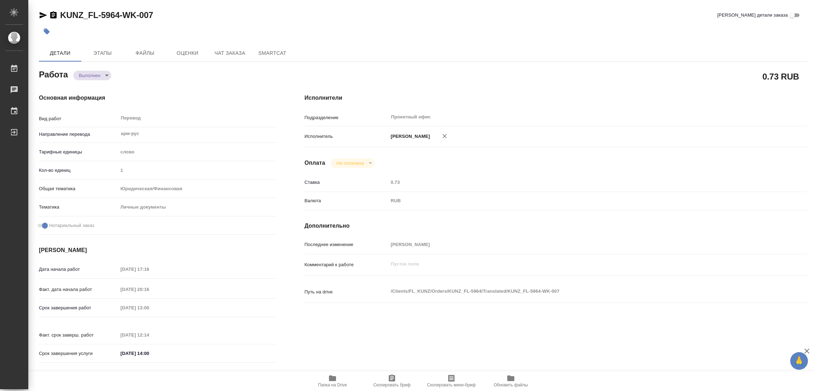
type input "23.09.2025 20:16"
type input "24.09.2025 13:00"
type input "24.09.2025 12:14"
type input "24.09.2025 14:00"
type input "Проектный офис"
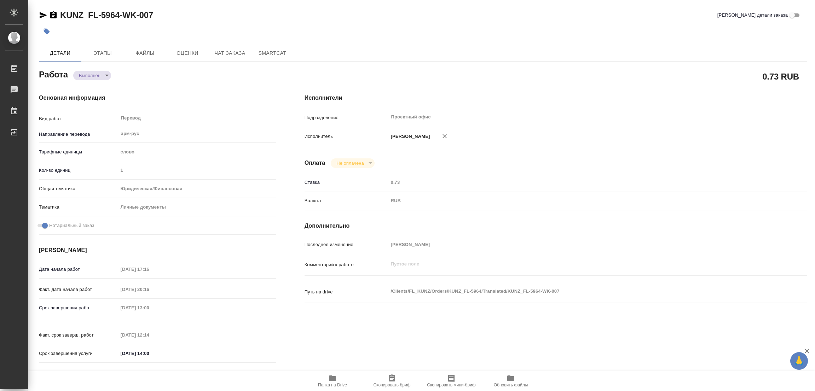
type input "notPayed"
type input "0.73"
type input "RUB"
type input "Попова Галина"
type textarea "x"
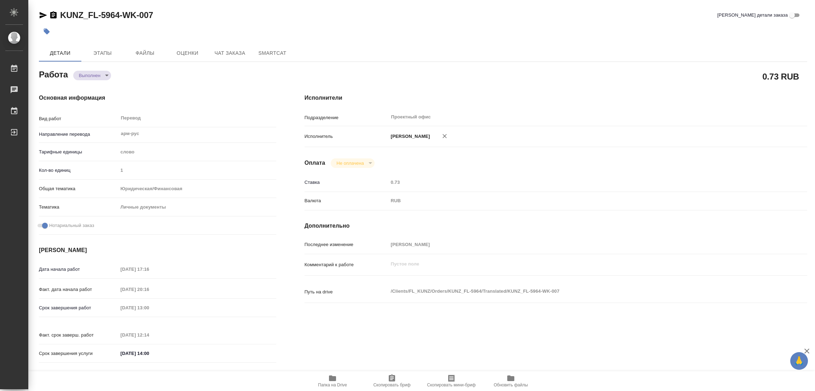
type textarea "/Clients/FL_KUNZ/Orders/KUNZ_FL-5964/Translated/KUNZ_FL-5964-WK-007"
type textarea "x"
type input "KUNZ_FL-5964"
type input "Перевод станд. несрочный"
type input "Постредактура машинного перевода, Редактура, Приёмка по качеству, Перевод, Корр…"
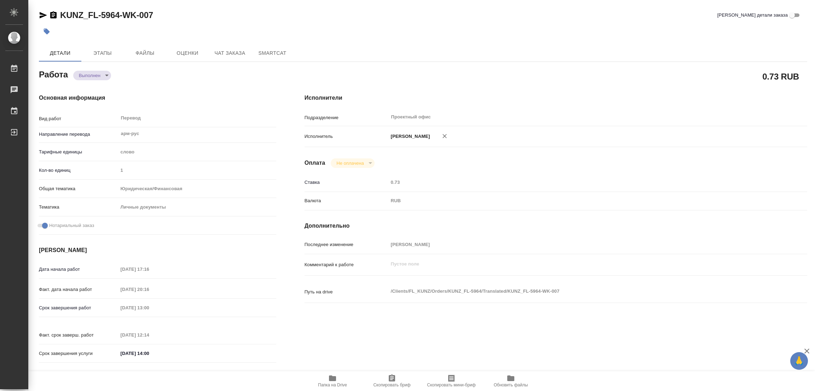
type input "Веселова Юлия"
type input "/Clients/FL_KUNZ/Orders/KUNZ_FL-5964"
type textarea "Тигран Арменович Абраамян"
type textarea "x"
type textarea "пасп арм-рус, под нот, для мфц ____ г. Ереван ул. Кочарян д.12 кв.53"
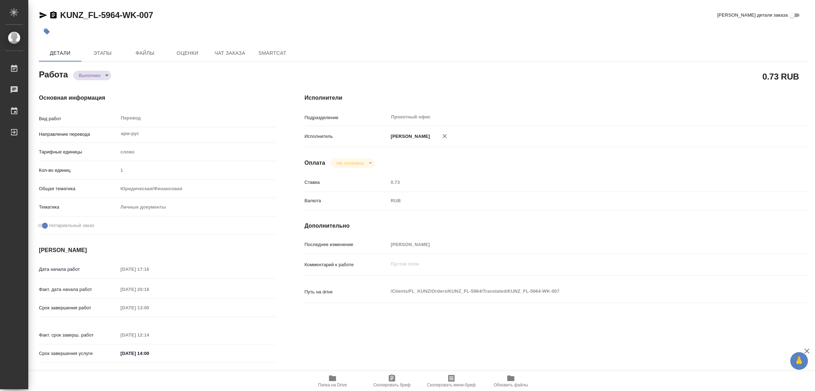
type textarea "x"
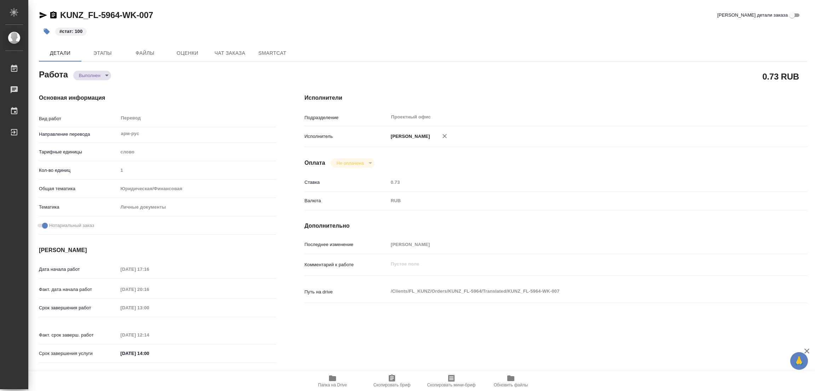
type textarea "x"
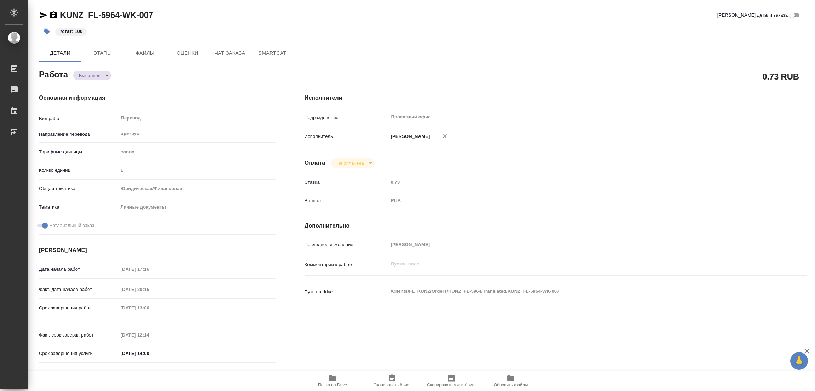
type textarea "x"
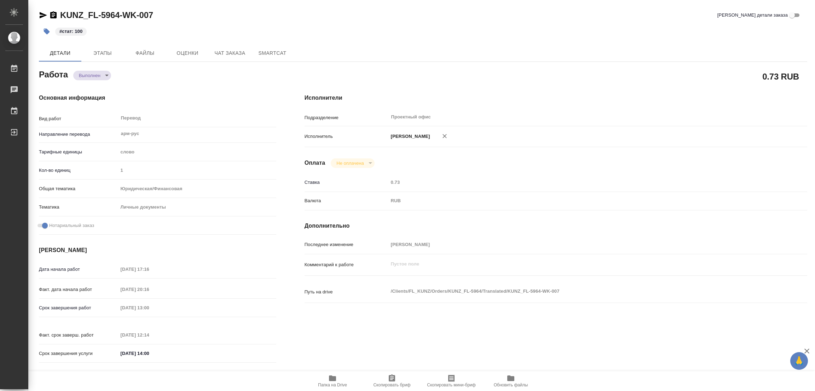
type textarea "x"
click at [195, 94] on h4 "Основная информация" at bounding box center [157, 98] width 237 height 8
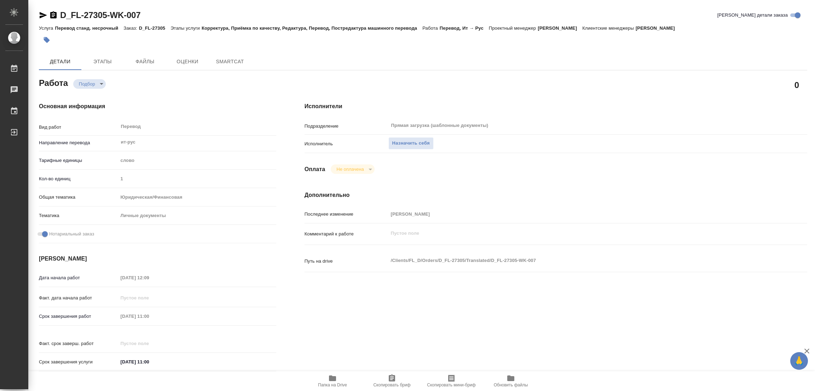
type textarea "x"
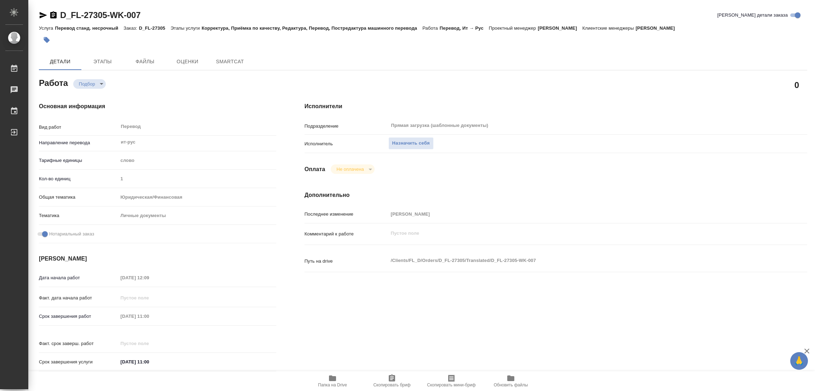
type textarea "x"
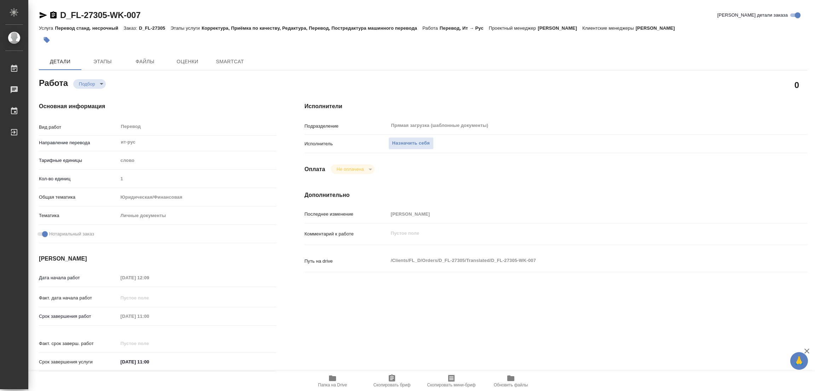
type textarea "x"
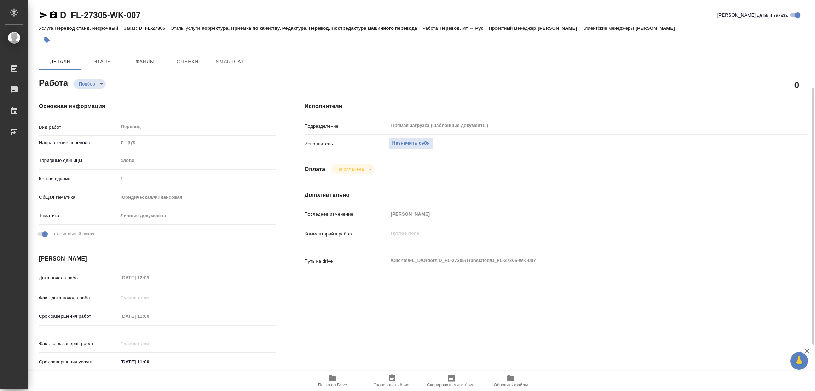
type textarea "x"
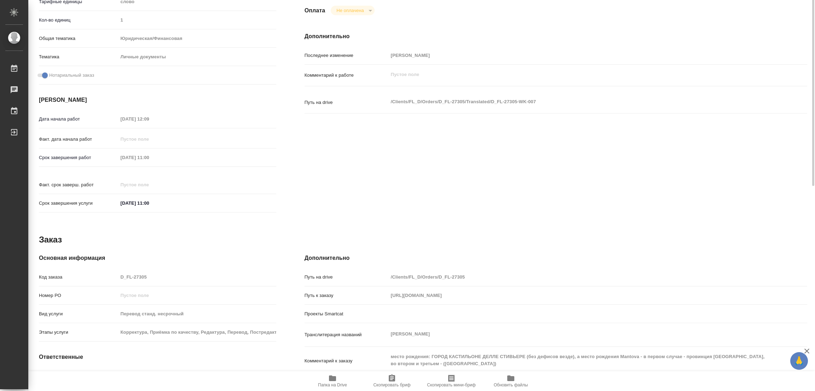
scroll to position [203, 0]
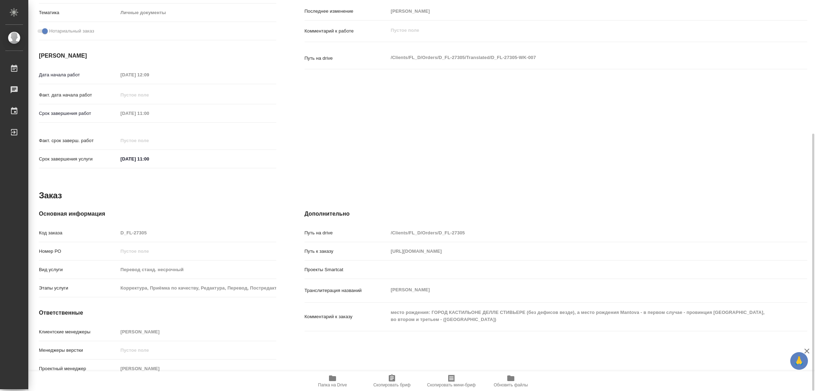
type textarea "x"
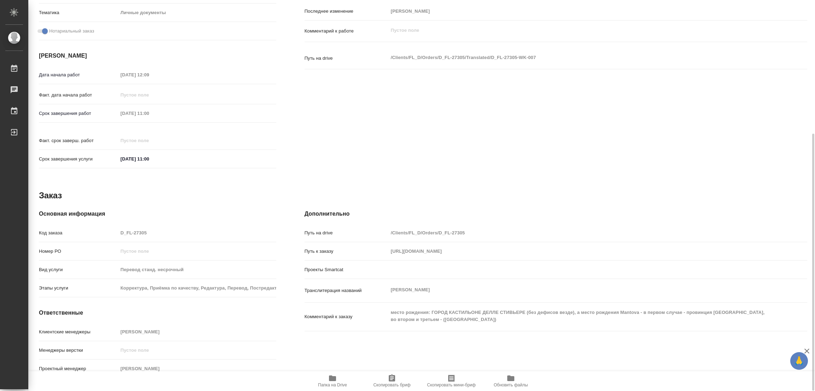
type textarea "x"
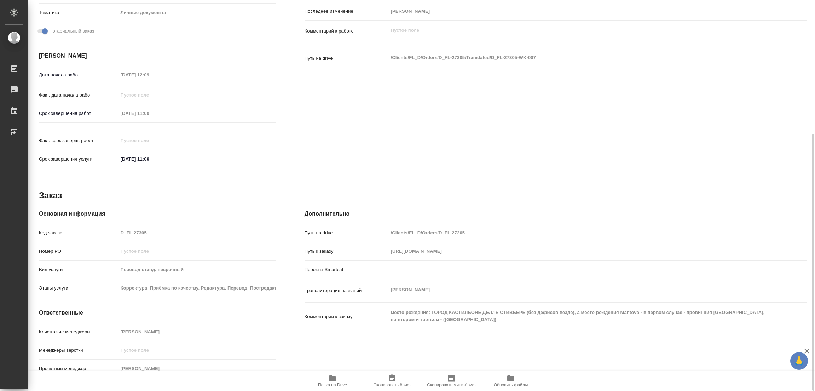
click at [338, 379] on span "Папка на Drive" at bounding box center [332, 380] width 51 height 13
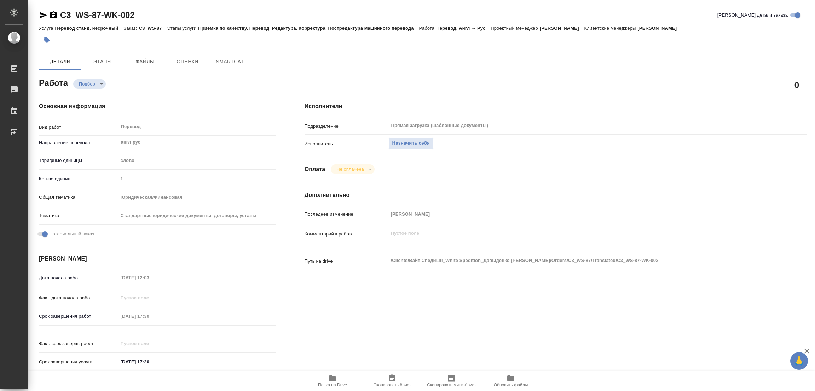
type textarea "x"
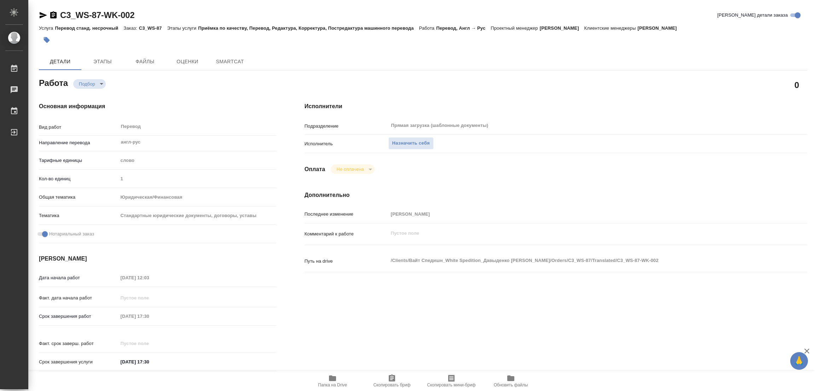
type textarea "x"
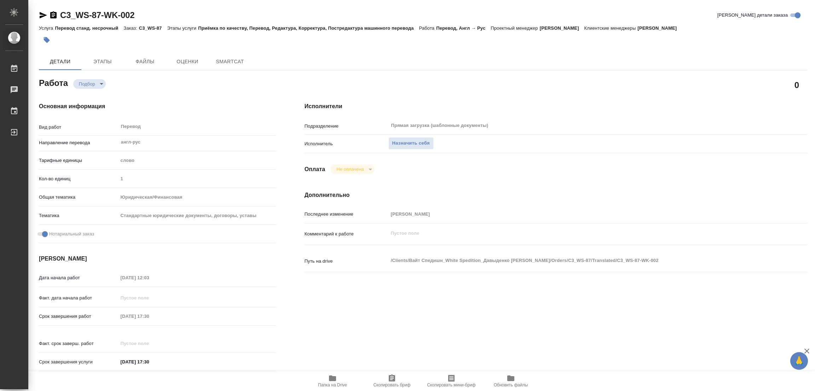
type textarea "x"
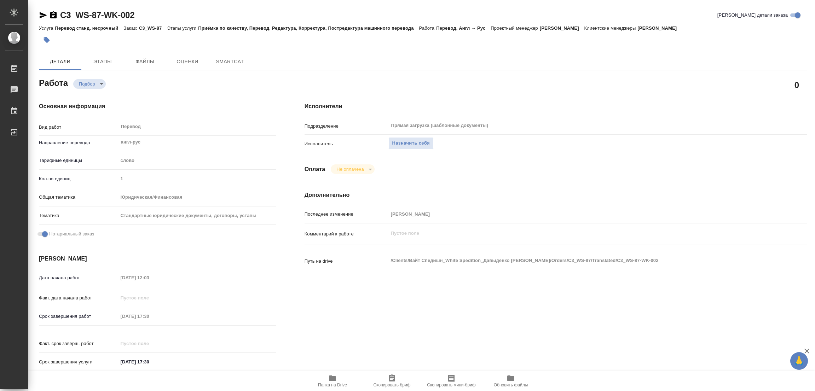
type textarea "x"
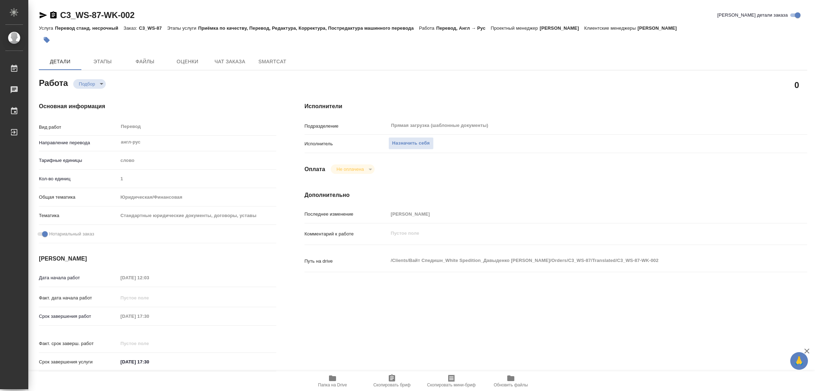
type textarea "x"
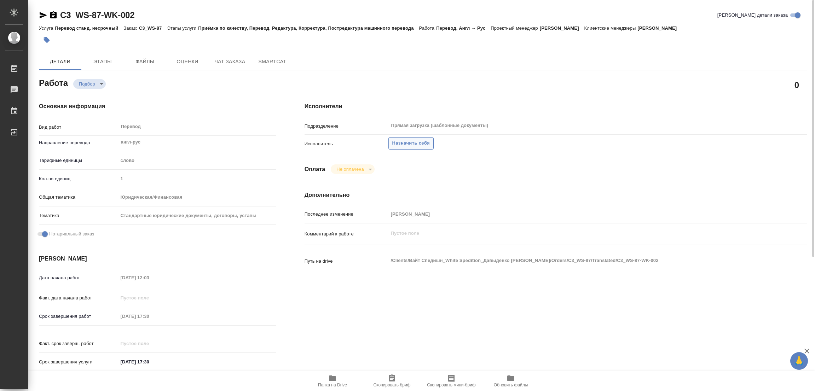
type textarea "x"
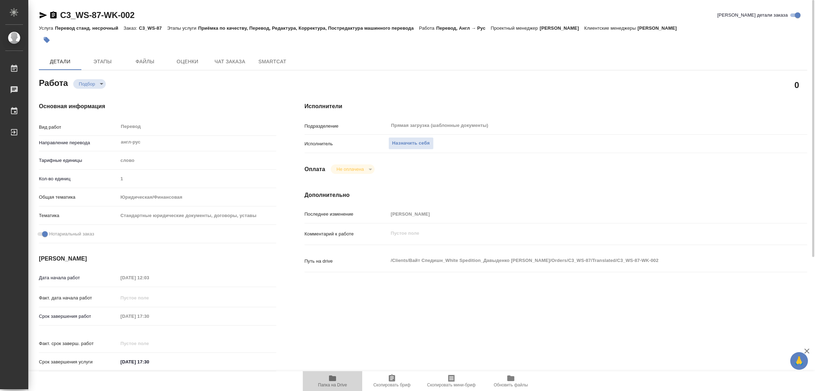
click at [330, 378] on icon "button" at bounding box center [332, 379] width 7 height 6
click at [404, 140] on span "Назначить себя" at bounding box center [412, 143] width 38 height 8
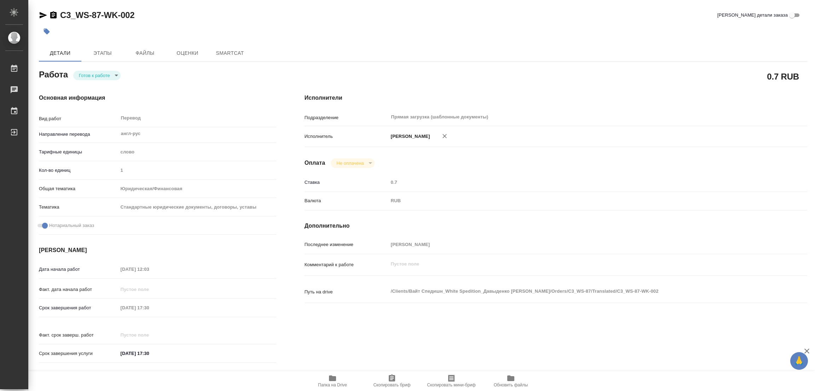
type textarea "x"
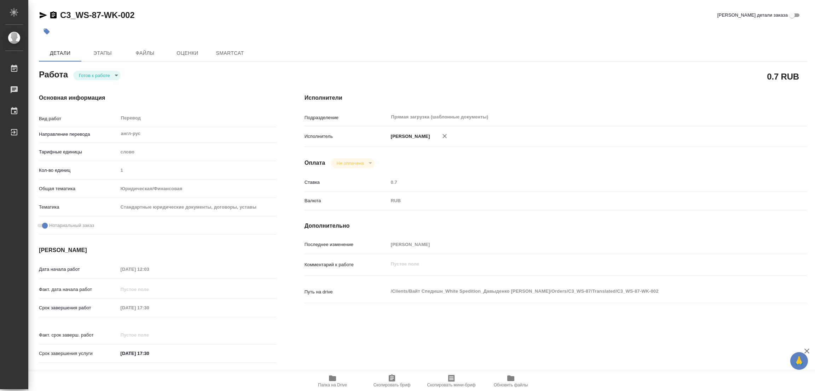
type textarea "x"
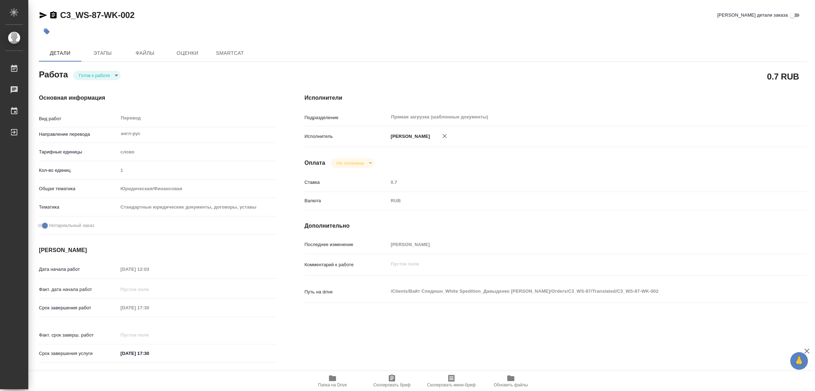
type textarea "x"
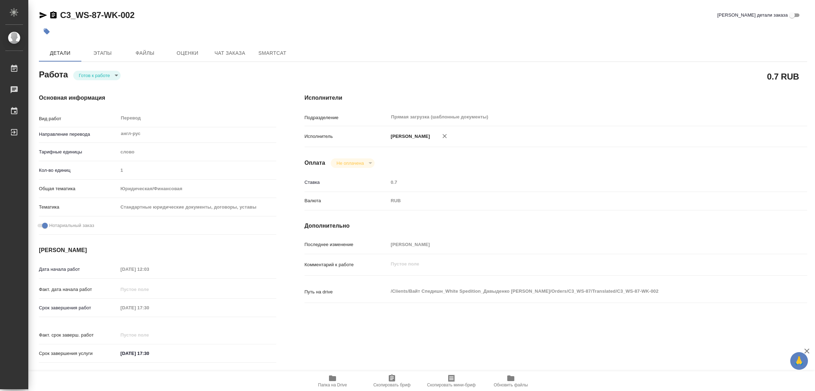
type textarea "x"
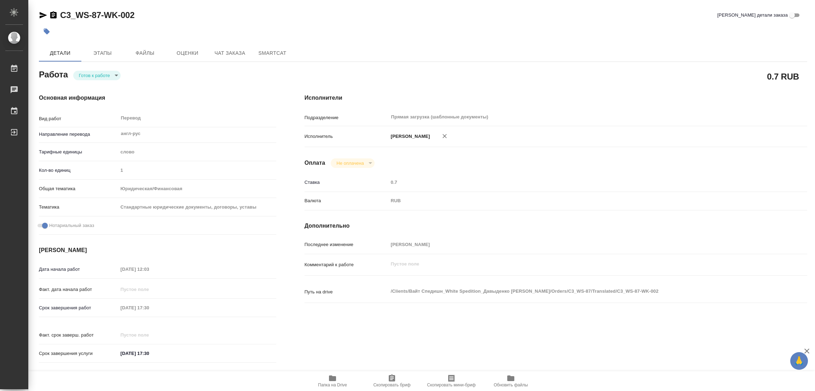
type textarea "x"
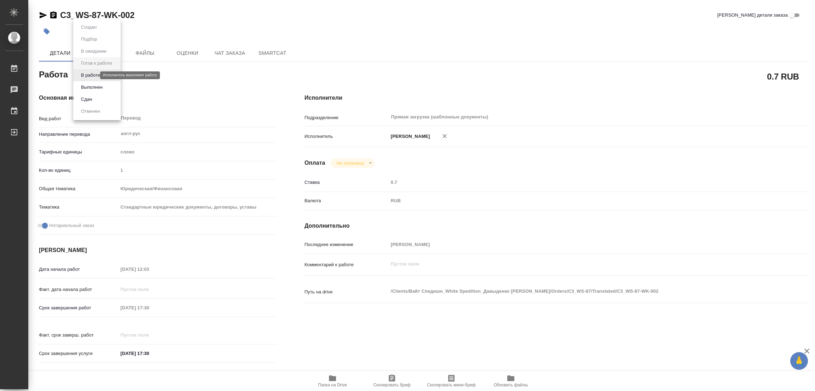
click at [90, 74] on body "🙏 .cls-1 fill:#fff; AWATERA [PERSON_NAME] Работы Чаты График Выйти C3_WS-87-WK-…" at bounding box center [407, 195] width 815 height 391
type textarea "x"
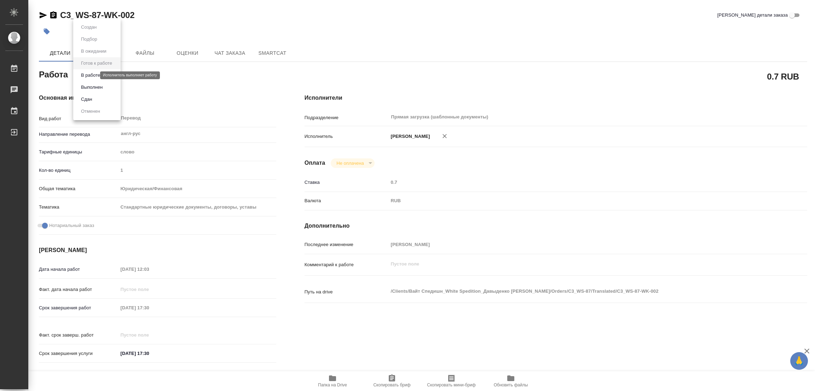
type textarea "x"
click at [90, 74] on button "В работе" at bounding box center [90, 75] width 23 height 8
type textarea "x"
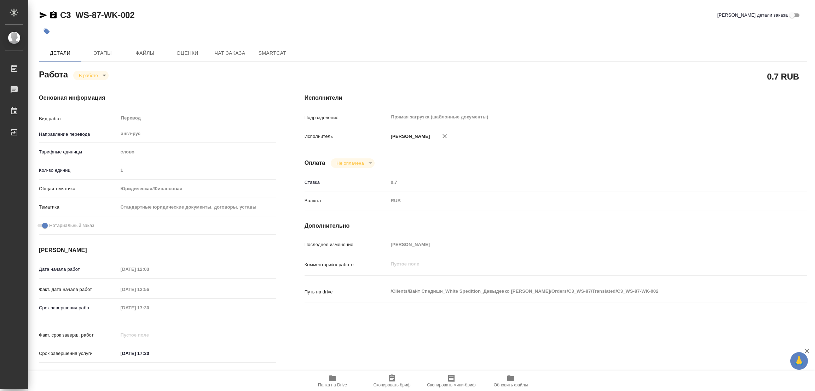
type textarea "x"
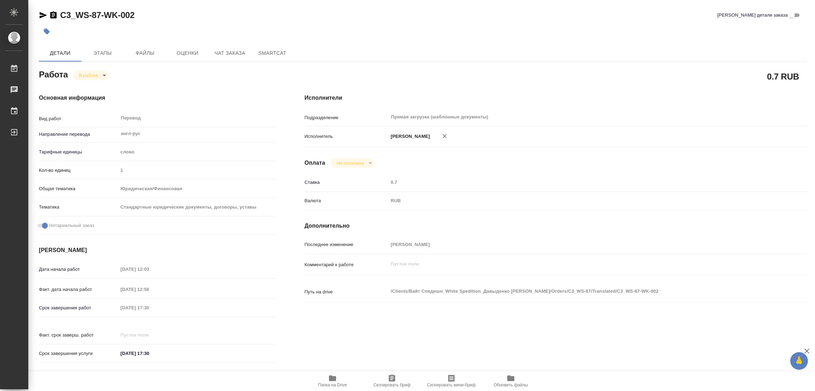
type textarea "x"
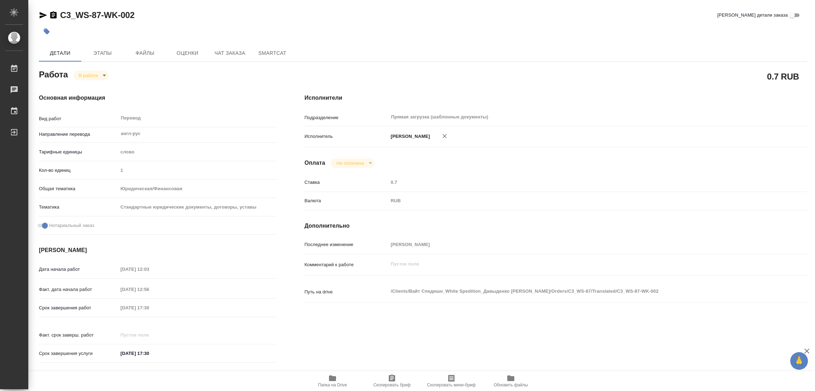
type textarea "x"
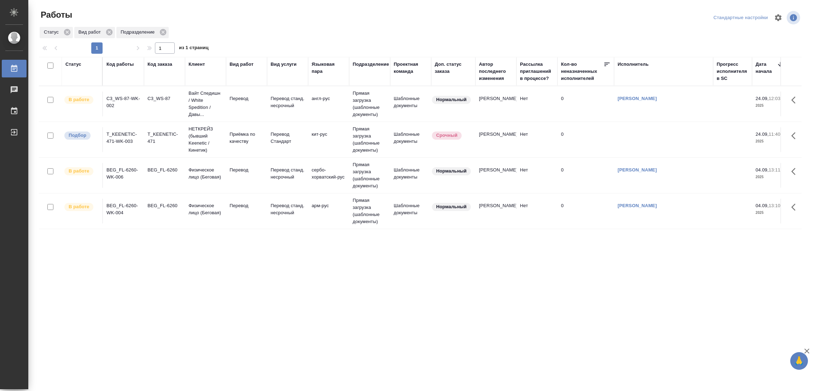
click at [456, 361] on div ".cls-1 fill:#fff; AWATERA [PERSON_NAME] Работы 0 Чаты График Выйти Работы Станд…" at bounding box center [407, 195] width 815 height 391
click at [471, 246] on div "Статус Код работы Код заказа Клиент Вид работ Вид услуги Языковая пара Подразде…" at bounding box center [420, 184] width 763 height 255
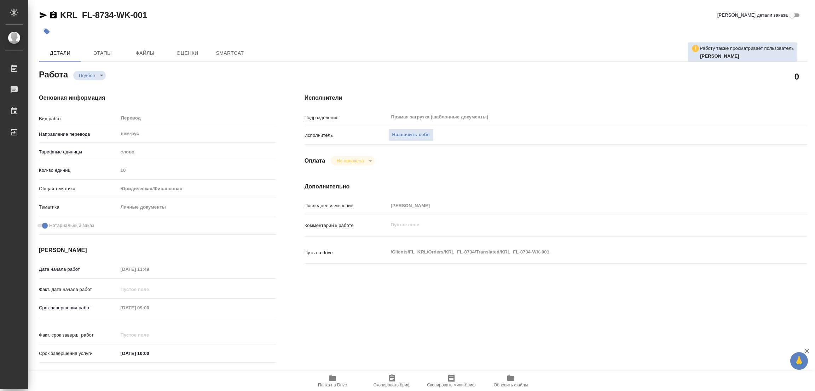
type textarea "x"
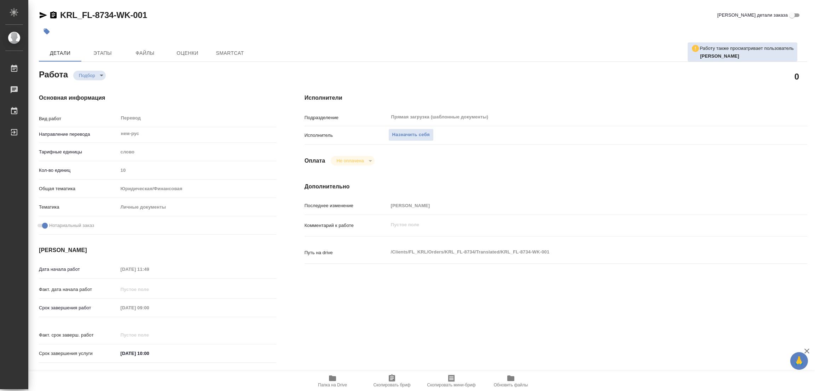
type textarea "x"
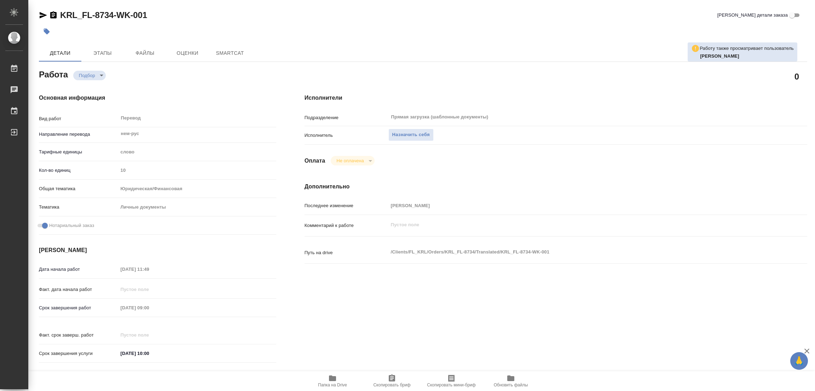
type textarea "x"
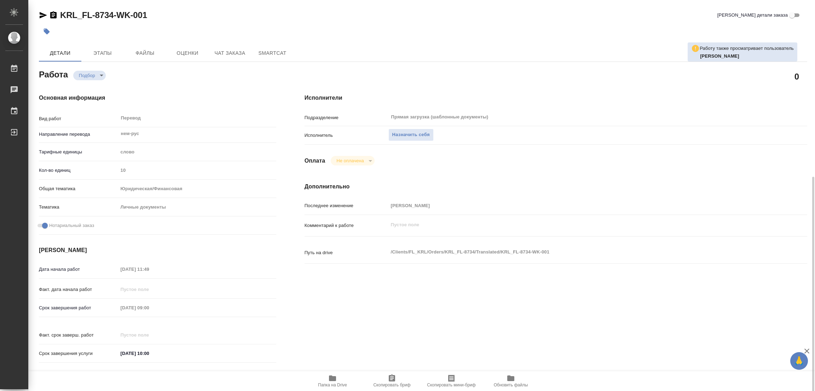
scroll to position [195, 0]
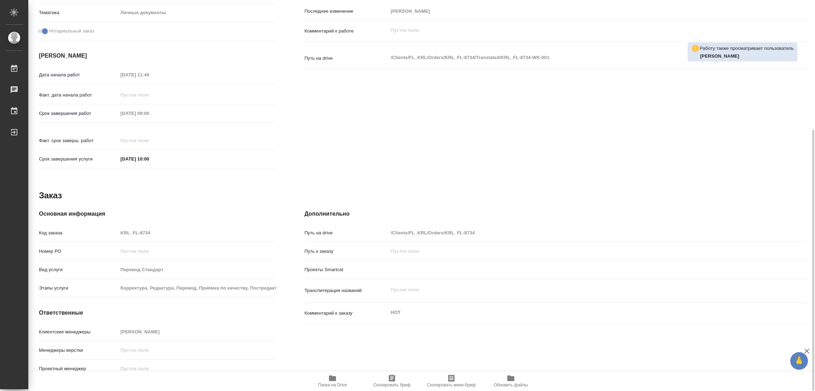
type textarea "x"
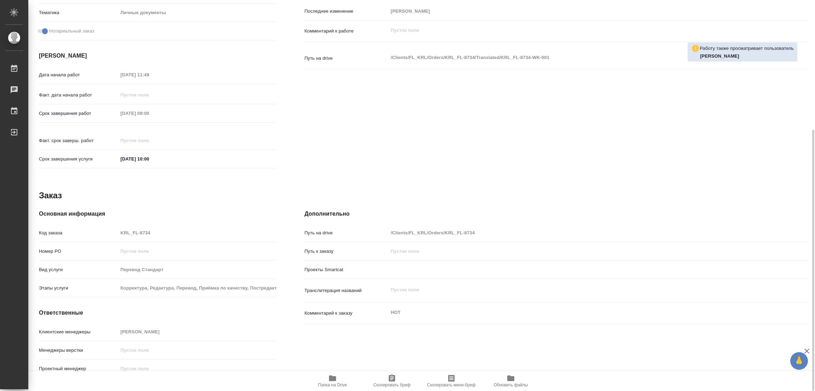
type textarea "x"
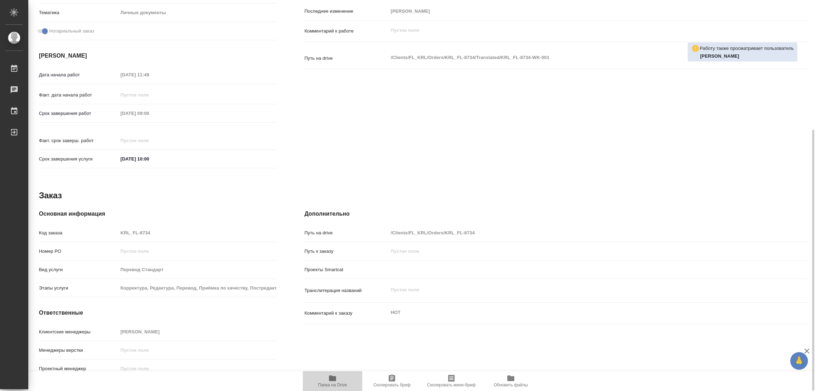
click at [339, 381] on span "Папка на Drive" at bounding box center [332, 380] width 51 height 13
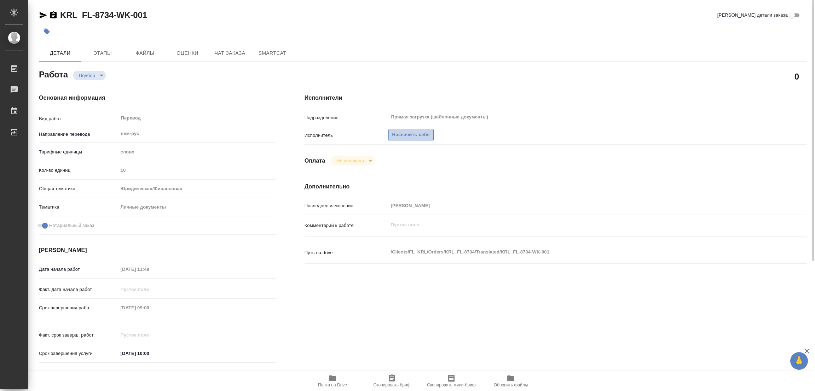
click at [411, 132] on span "Назначить себя" at bounding box center [412, 135] width 38 height 8
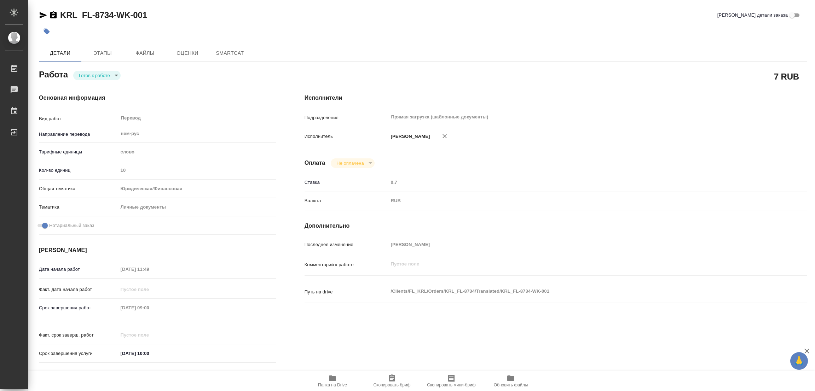
type textarea "x"
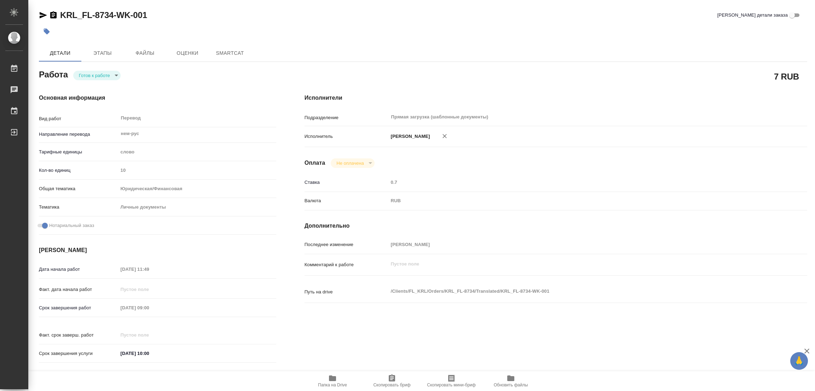
type textarea "x"
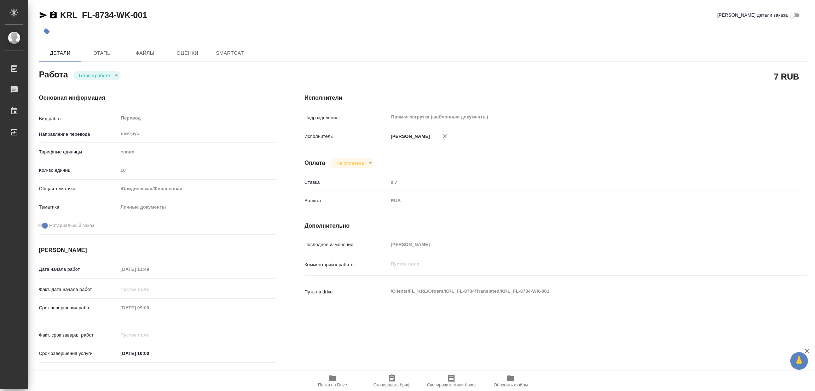
type textarea "x"
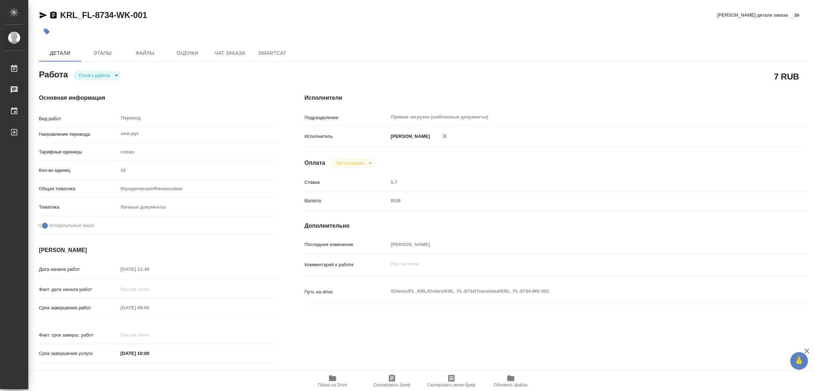
type textarea "x"
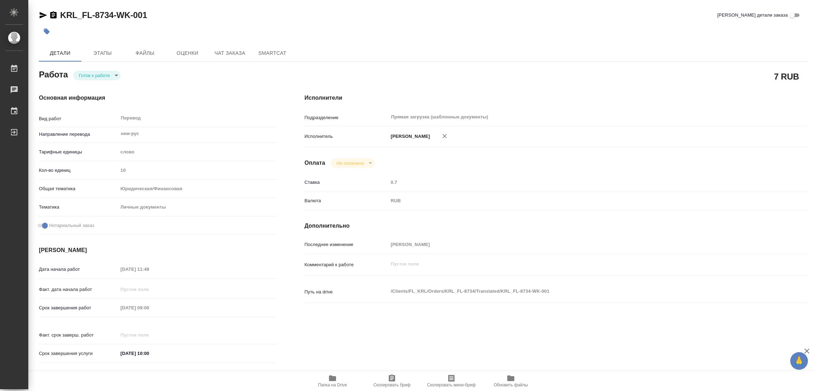
type textarea "x"
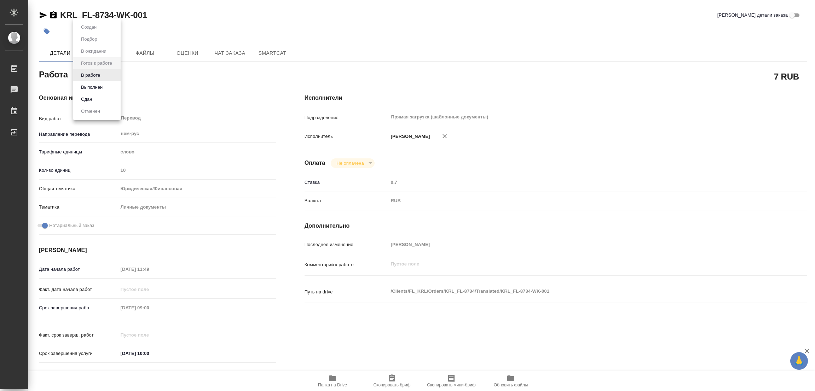
click at [83, 70] on body "🙏 .cls-1 fill:#fff; AWATERA Popova Galina Работы 0 Чаты График Выйти KRL_FL-873…" at bounding box center [407, 195] width 815 height 391
click at [90, 76] on button "В работе" at bounding box center [90, 75] width 23 height 8
type textarea "x"
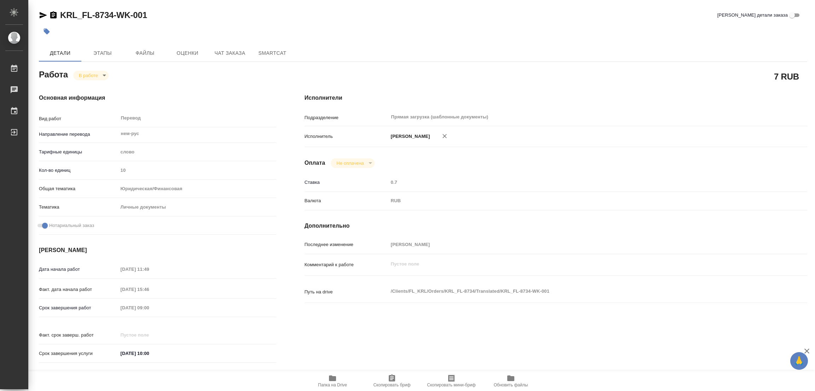
type textarea "x"
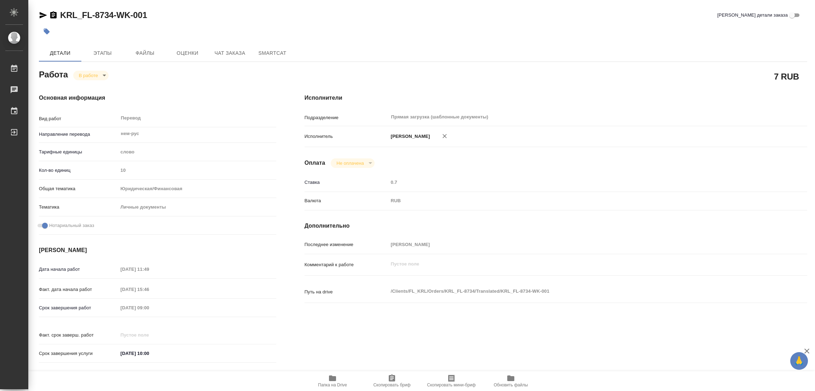
type textarea "x"
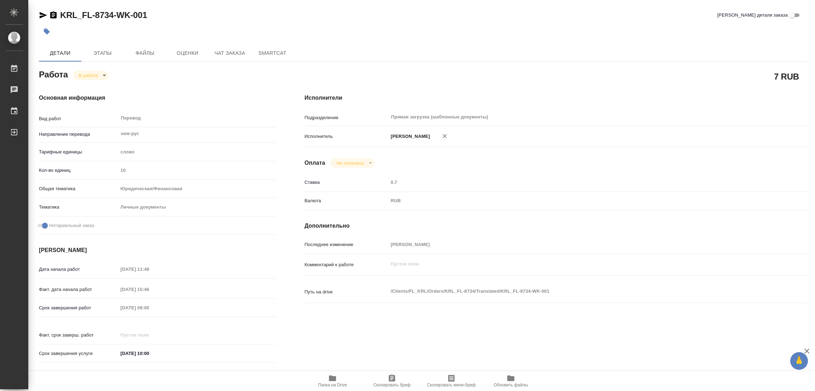
type textarea "x"
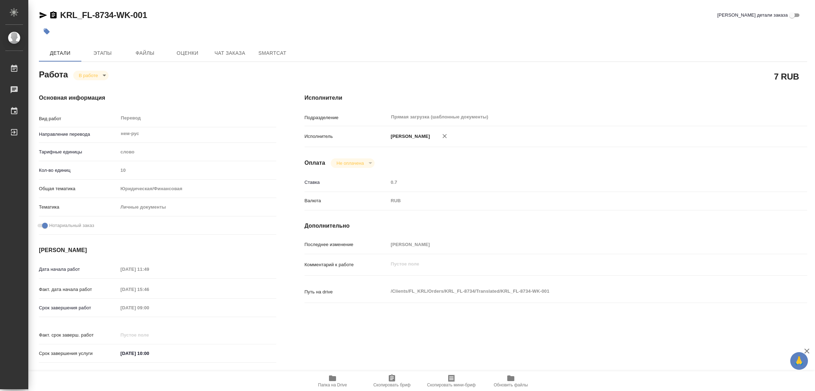
type textarea "x"
drag, startPoint x: 58, startPoint y: 8, endPoint x: 113, endPoint y: 17, distance: 55.9
click at [113, 17] on div "KRL_FL-8734-WK-001 Кратко детали заказа Детали Этапы Файлы Оценки Чат заказа Sm…" at bounding box center [423, 297] width 777 height 594
copy link "KRL_FL-8734"
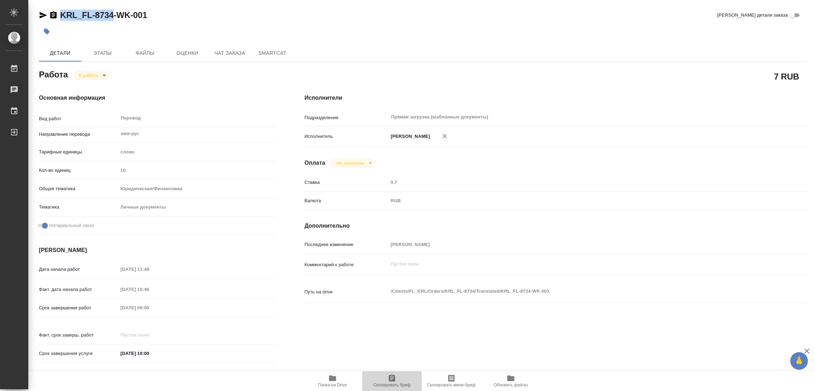
click at [388, 380] on icon "button" at bounding box center [392, 378] width 8 height 8
copy link "KRL_FL-8734"
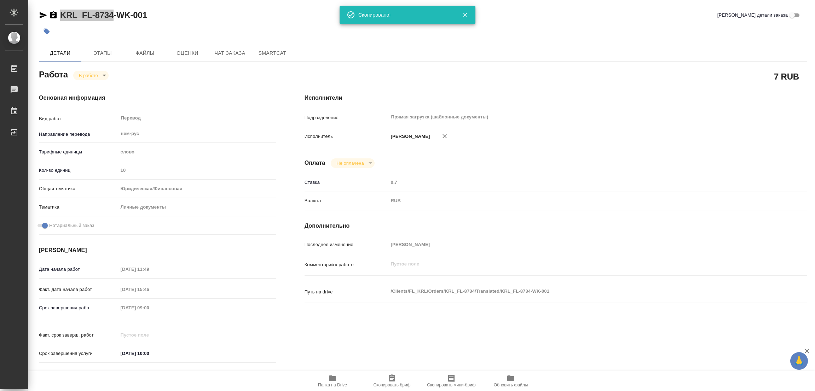
type textarea "x"
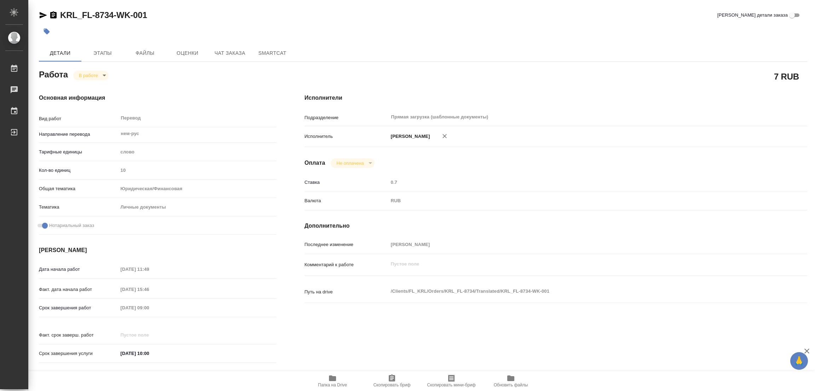
click at [514, 32] on div at bounding box center [295, 32] width 513 height 16
click at [47, 294] on div "Дата начала работ 23.09.2025 11:49 Факт. дата начала работ 24.09.2025 15:46 Сро…" at bounding box center [157, 315] width 237 height 104
type textarea "x"
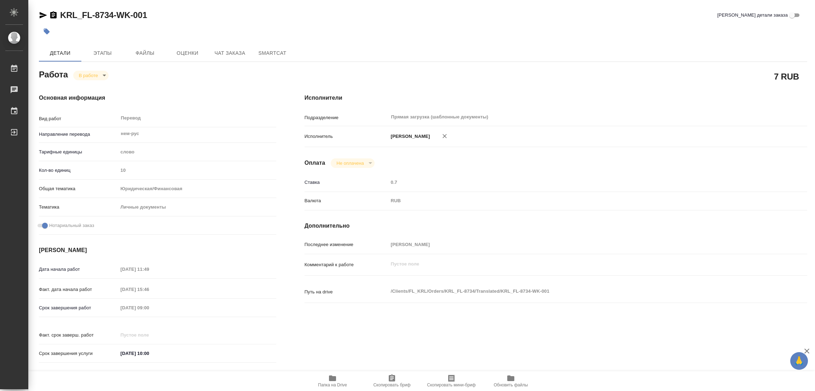
type textarea "x"
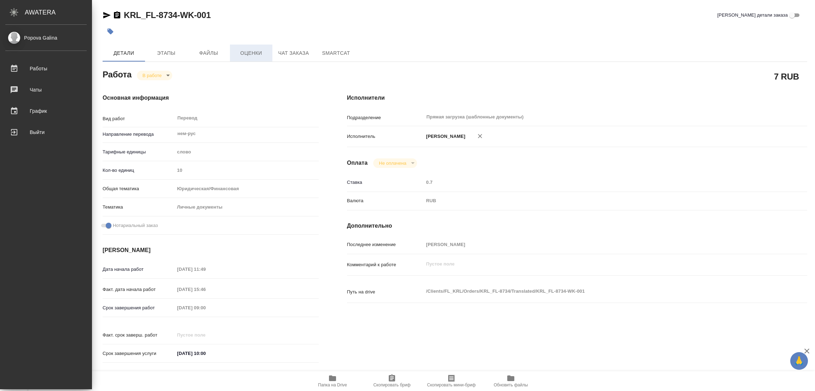
type textarea "x"
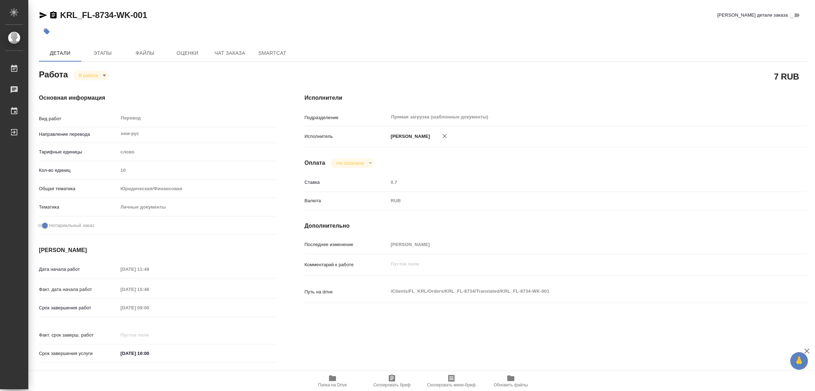
click at [219, 19] on div "KRL_FL-8734-WK-001 Кратко детали заказа" at bounding box center [423, 15] width 769 height 11
type textarea "x"
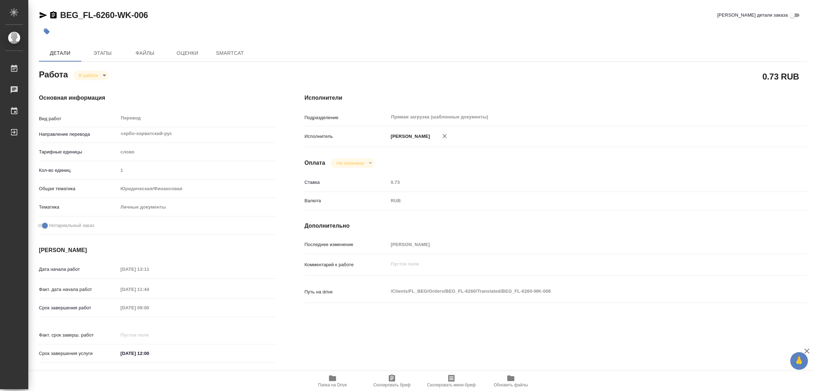
type textarea "x"
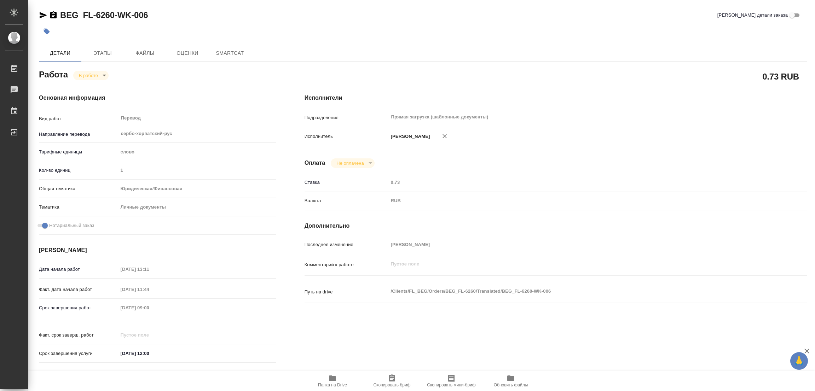
type textarea "x"
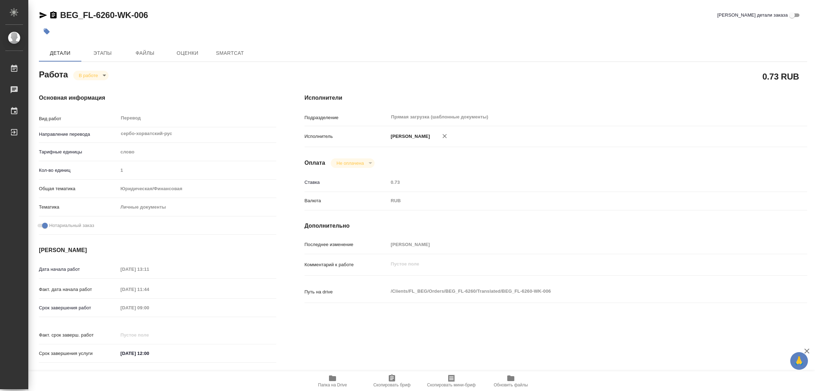
type textarea "x"
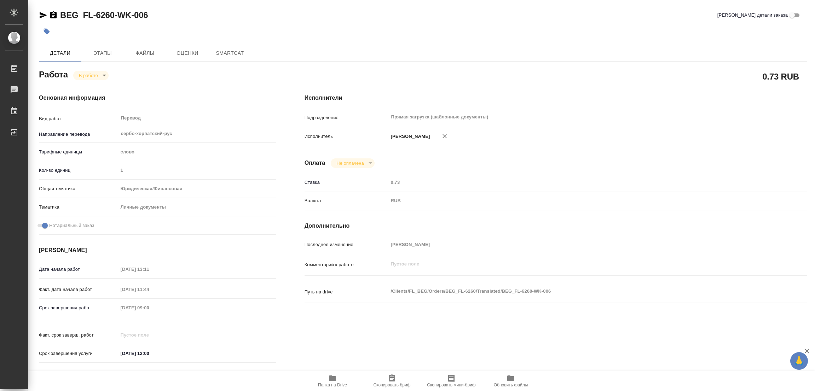
type textarea "x"
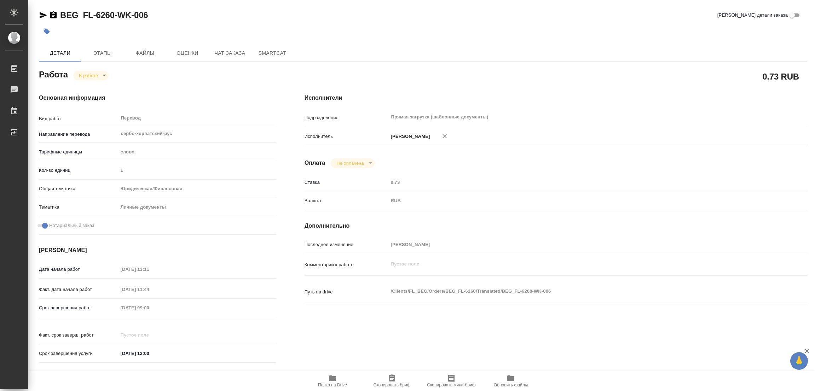
type textarea "x"
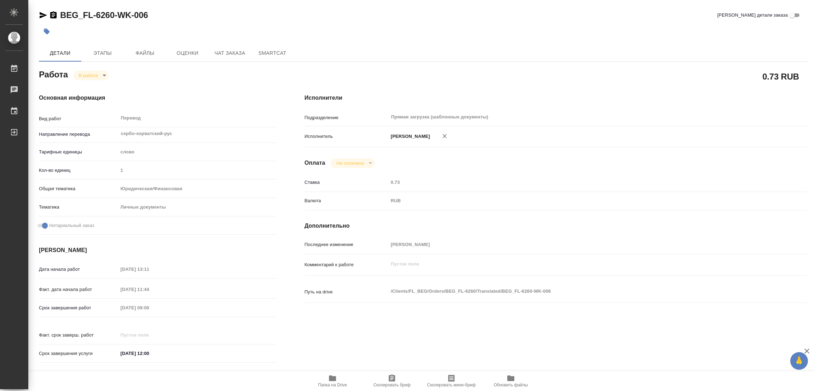
type textarea "x"
click at [336, 383] on span "Папка на Drive" at bounding box center [332, 385] width 29 height 5
drag, startPoint x: 57, startPoint y: 6, endPoint x: 113, endPoint y: 17, distance: 57.4
click at [113, 17] on div "BEG_FL-6260-WK-006 Кратко детали заказа Детали Этапы Файлы Оценки Чат заказа Sm…" at bounding box center [423, 297] width 777 height 594
copy link "BEG_FL-6260"
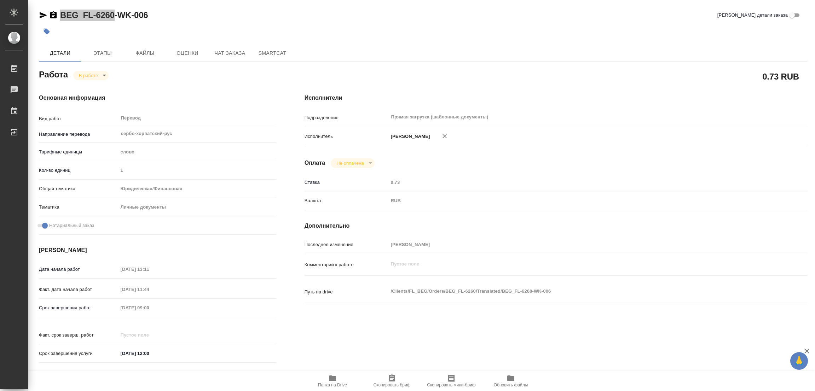
type textarea "x"
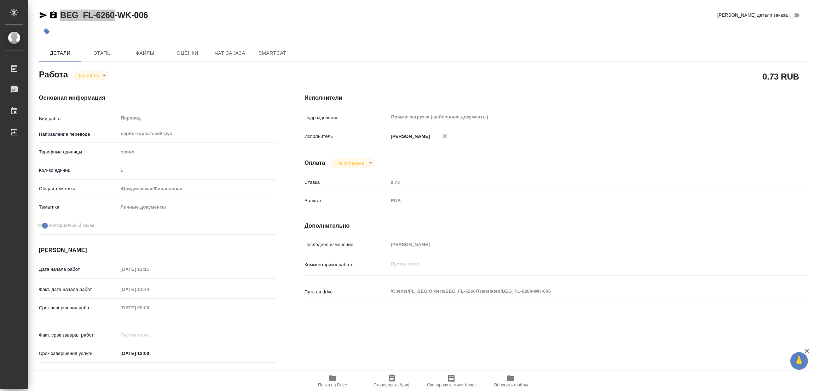
type textarea "x"
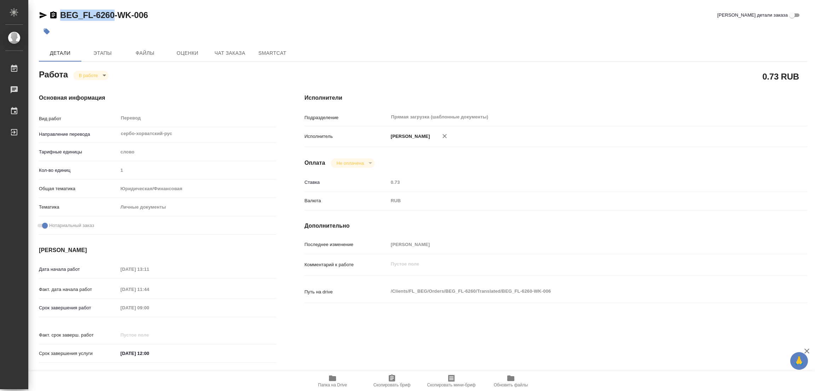
drag, startPoint x: 400, startPoint y: 384, endPoint x: 383, endPoint y: 384, distance: 16.6
click at [400, 384] on span "Скопировать бриф" at bounding box center [391, 385] width 37 height 5
copy link "BEG_FL-6260"
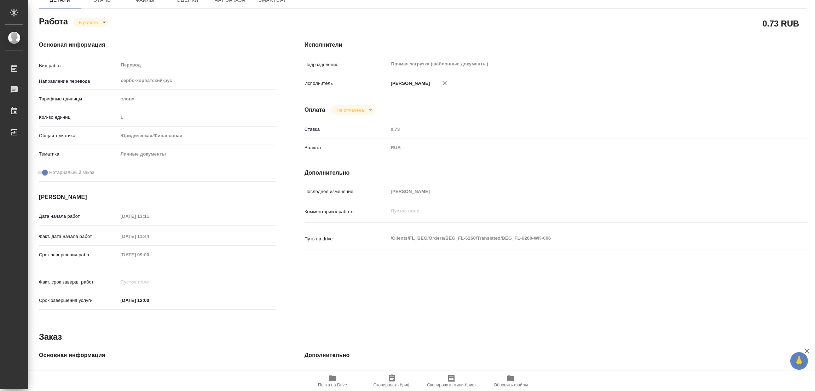
click at [67, 257] on div "Срок завершения работ 26.09.2025 09:00" at bounding box center [157, 255] width 237 height 12
click at [235, 27] on div "Основная информация Вид работ Перевод x ​ Направление перевода сербо-хорватский…" at bounding box center [158, 178] width 266 height 302
click at [602, 137] on div "Ставка 0.73" at bounding box center [556, 133] width 503 height 18
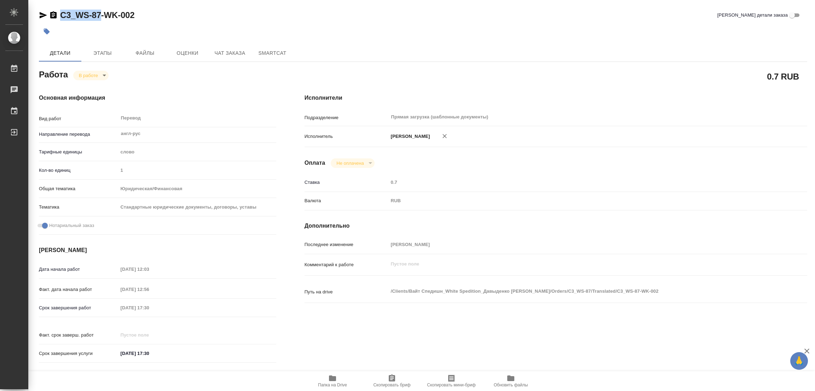
drag, startPoint x: 58, startPoint y: 7, endPoint x: 99, endPoint y: 13, distance: 41.6
click at [99, 13] on div "C3_WS-87-WK-002 Кратко детали заказа Детали Этапы Файлы Оценки Чат заказа Smart…" at bounding box center [423, 297] width 777 height 594
copy link "C3_WS-87"
click at [397, 377] on span "Скопировать бриф" at bounding box center [392, 380] width 51 height 13
copy link "C3_WS-87"
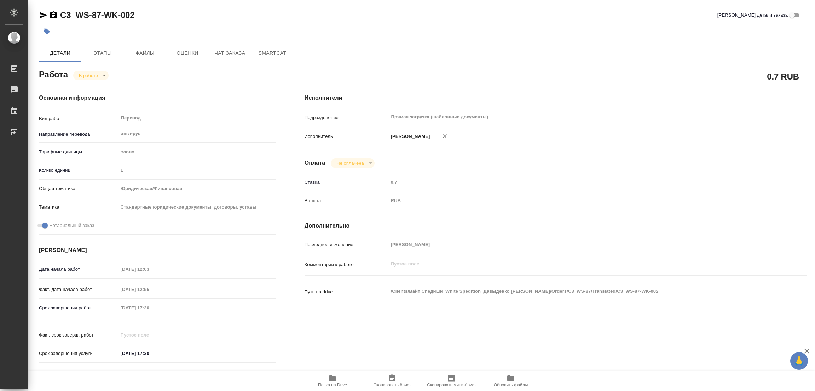
click at [214, 293] on div "[DATE] 12:56" at bounding box center [197, 290] width 158 height 10
click at [85, 305] on div "Срок завершения работ [DATE] 17:30" at bounding box center [157, 308] width 237 height 12
drag, startPoint x: 151, startPoint y: 87, endPoint x: 302, endPoint y: 12, distance: 168.6
click at [151, 87] on div "Основная информация Вид работ Перевод x ​ Направление перевода англ-рус ​ Тариф…" at bounding box center [158, 231] width 266 height 302
click at [391, 377] on icon "button" at bounding box center [392, 378] width 8 height 8
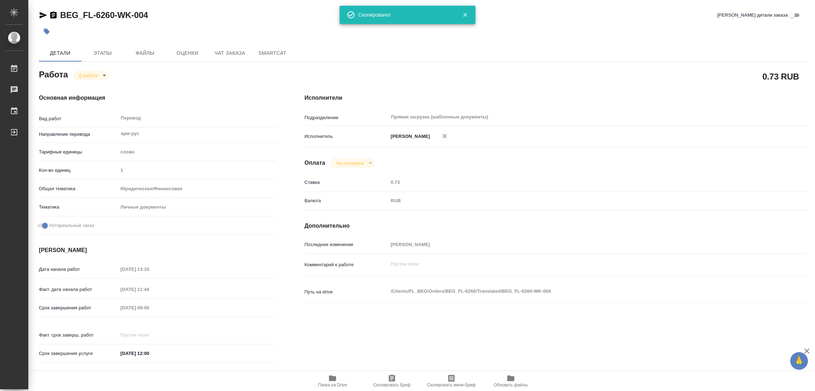
click at [534, 90] on div "Исполнители Подразделение Прямая загрузка (шаблонные документы) ​ Исполнитель П…" at bounding box center [556, 231] width 531 height 302
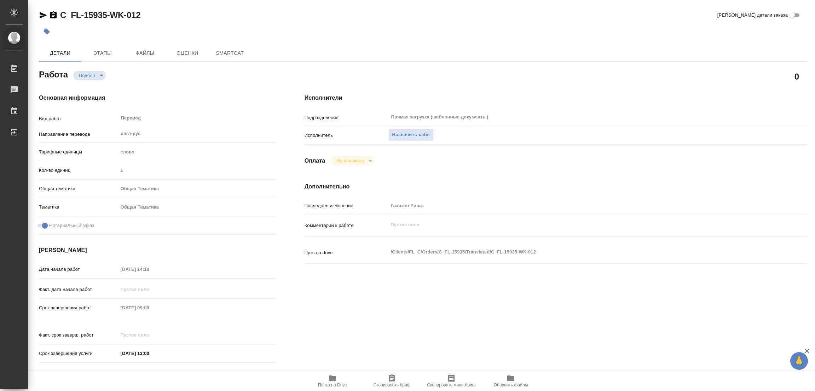
type textarea "x"
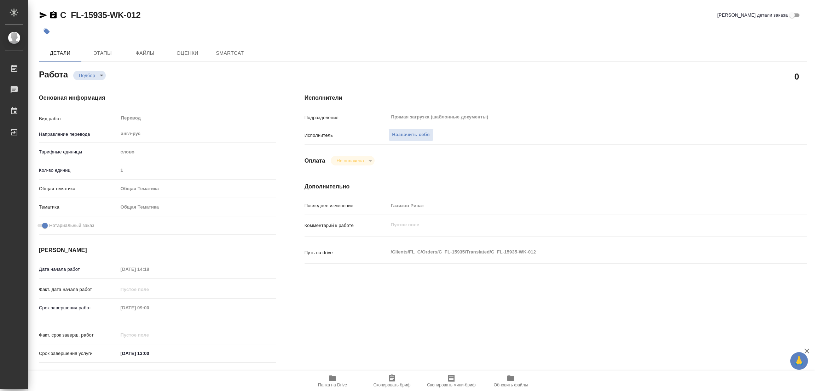
type textarea "x"
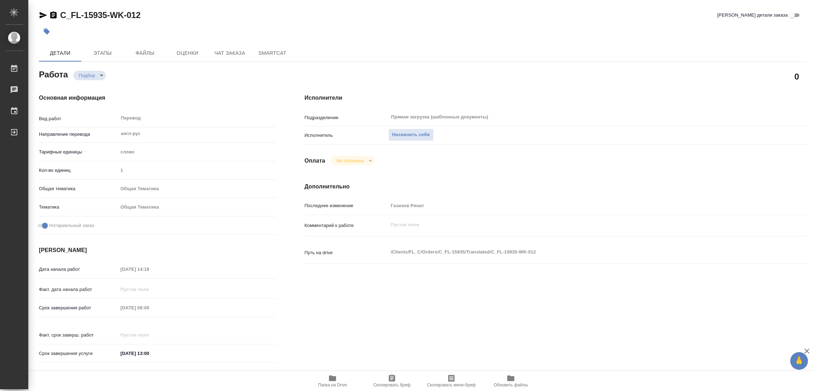
type textarea "x"
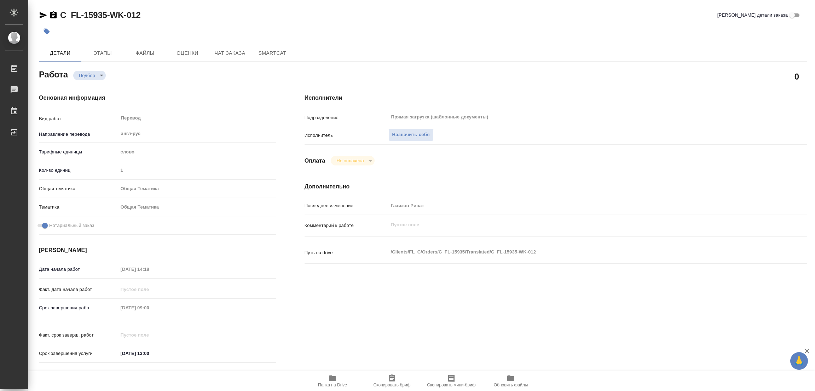
type textarea "x"
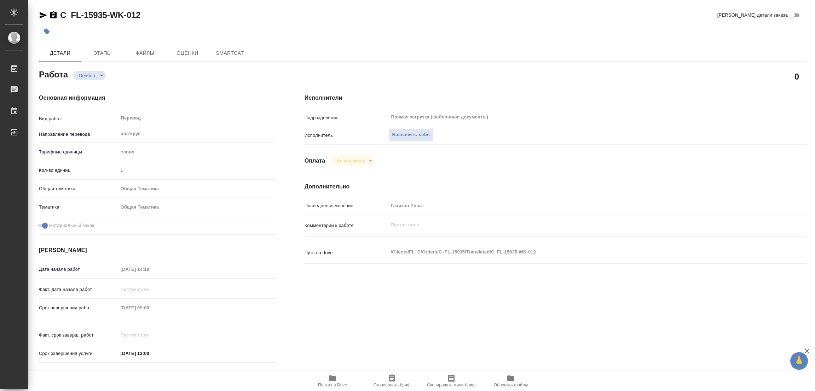
type textarea "x"
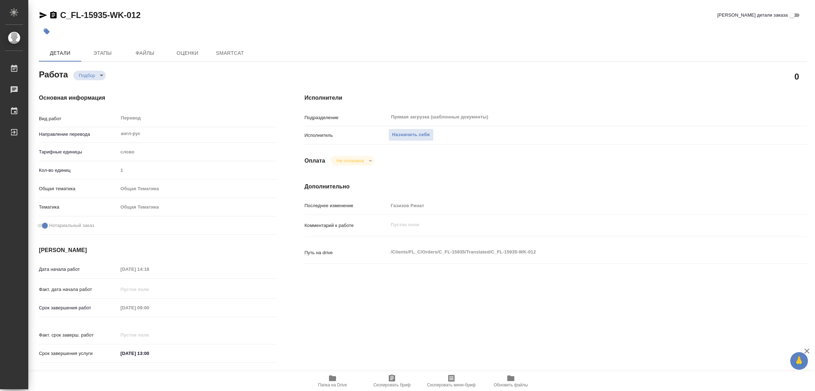
type textarea "x"
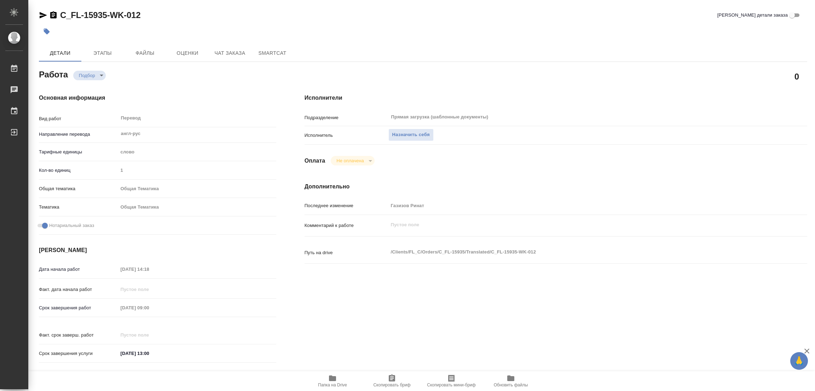
type textarea "x"
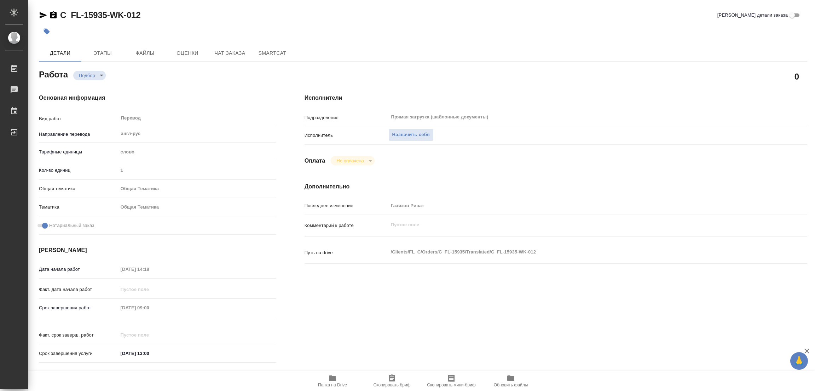
type textarea "x"
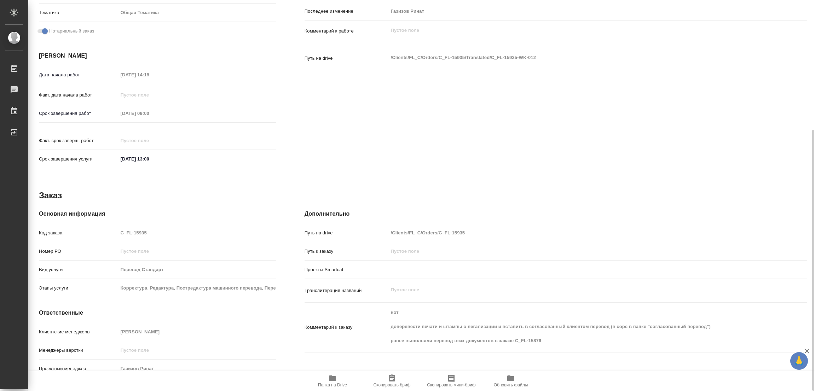
scroll to position [88, 0]
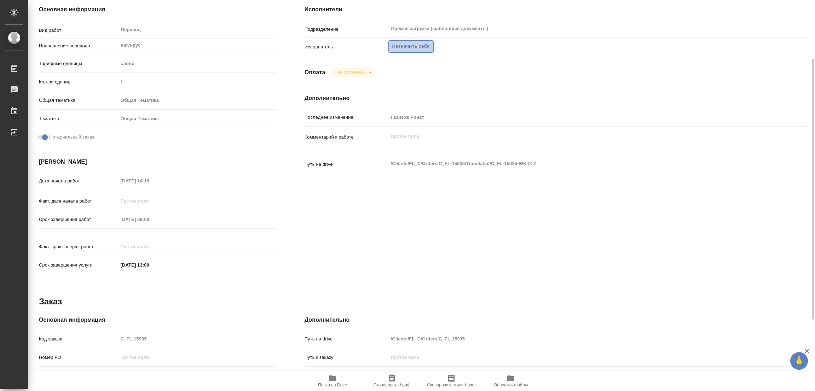
click at [404, 42] on span "Назначить себя" at bounding box center [412, 46] width 38 height 8
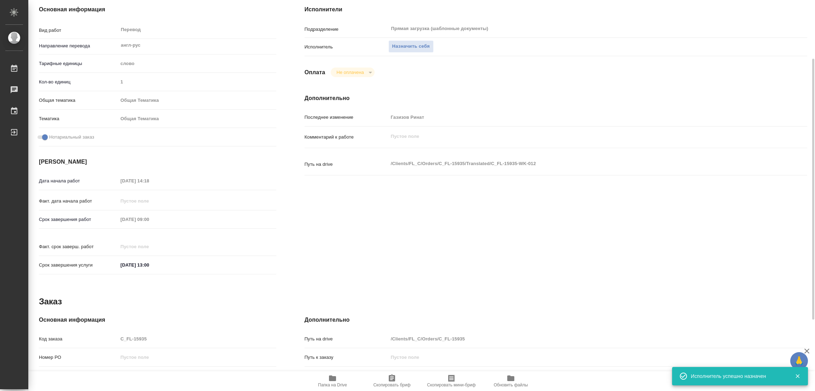
scroll to position [0, 0]
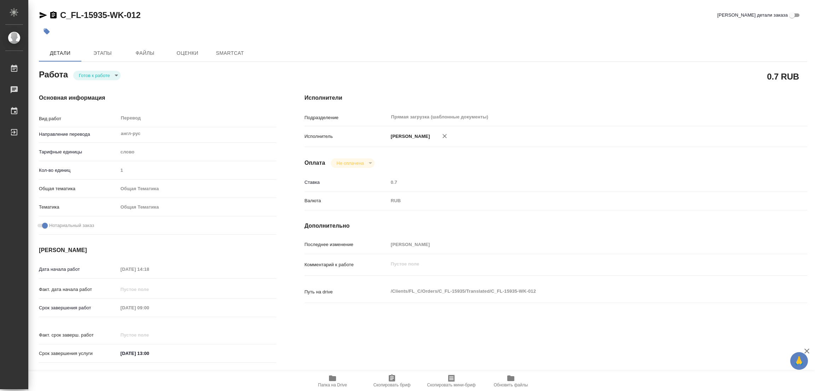
type textarea "x"
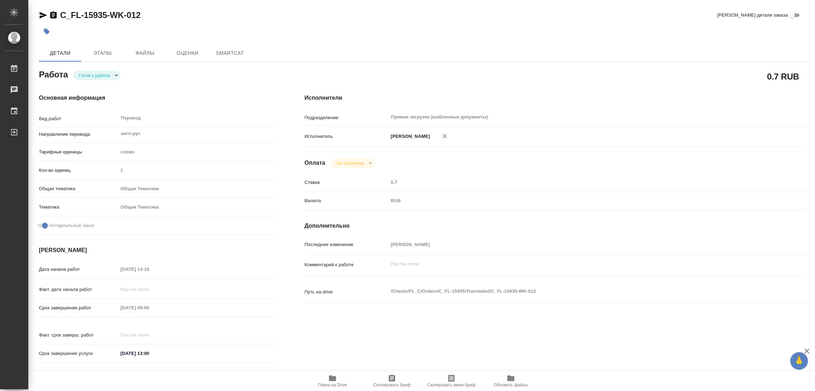
type textarea "x"
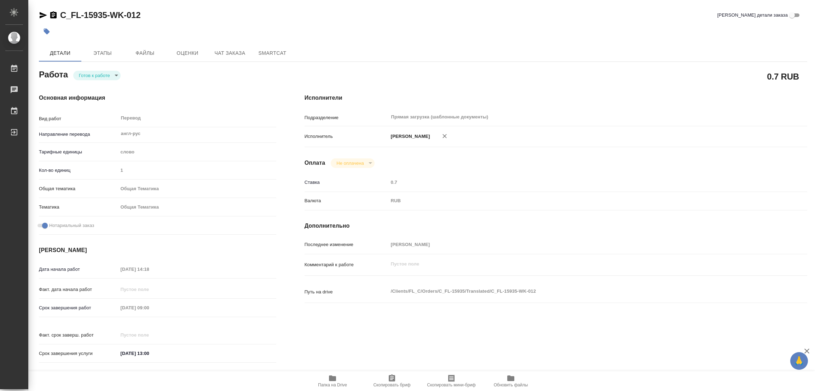
click at [96, 76] on body "🙏 .cls-1 fill:#fff; AWATERA [PERSON_NAME] Работы Чаты График Выйти C_FL-15935-W…" at bounding box center [407, 195] width 815 height 391
click at [96, 76] on button "В работе" at bounding box center [90, 75] width 23 height 8
type textarea "x"
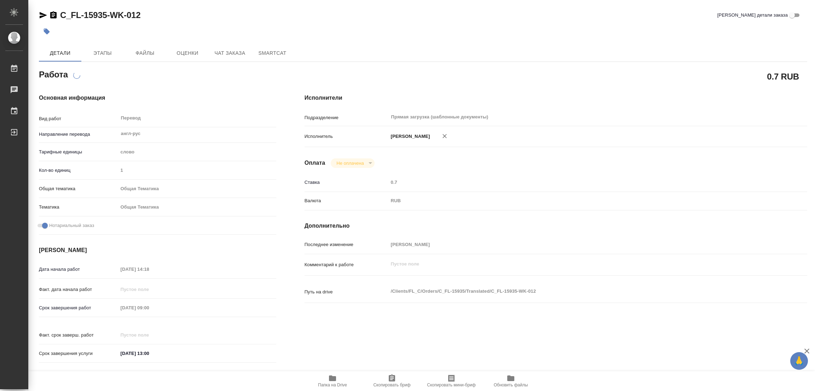
type textarea "x"
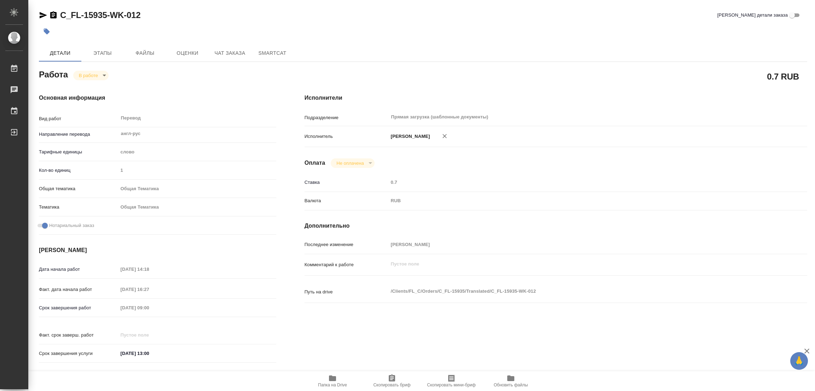
type textarea "x"
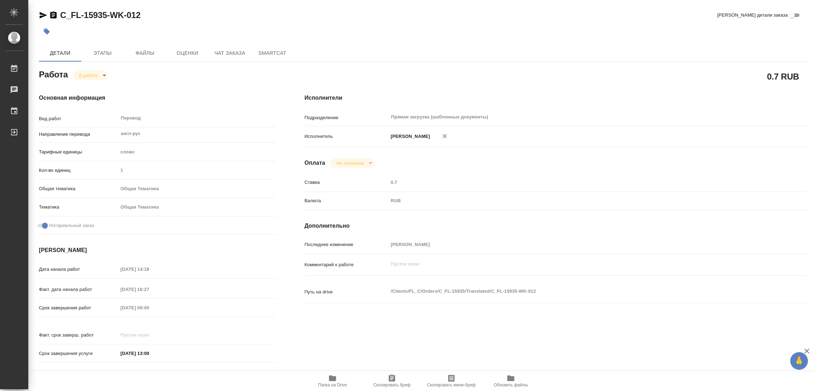
type textarea "x"
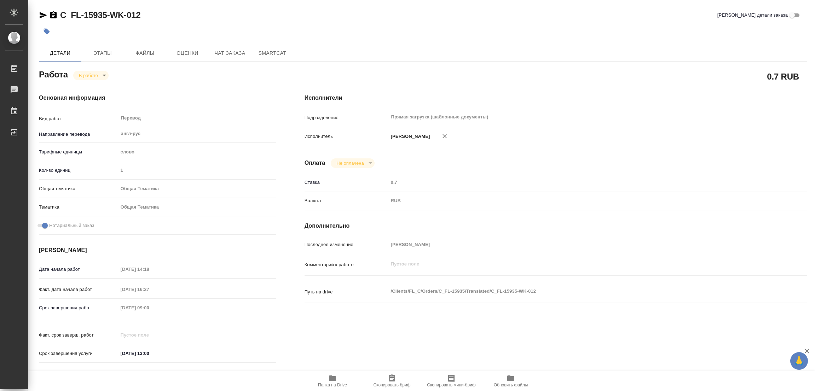
type textarea "x"
click at [335, 372] on button "Папка на Drive" at bounding box center [332, 382] width 59 height 20
drag, startPoint x: 60, startPoint y: 5, endPoint x: 107, endPoint y: 11, distance: 47.1
click at [107, 11] on div "C_FL-15935-WK-012 Кратко детали заказа Детали Этапы Файлы Оценки Чат заказа Sma…" at bounding box center [423, 297] width 777 height 594
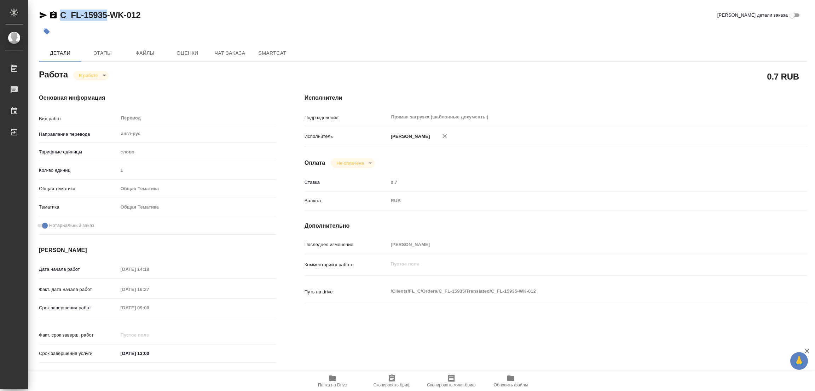
copy link "C_FL-15935"
drag, startPoint x: 250, startPoint y: 11, endPoint x: 262, endPoint y: 5, distance: 13.8
click at [250, 11] on div "C_FL-15935-WK-012 Кратко детали заказа" at bounding box center [423, 15] width 769 height 11
click at [63, 298] on div "Дата начала работ 24.09.2025 14:18 Факт. дата начала работ 24.09.2025 16:27 Сро…" at bounding box center [157, 315] width 237 height 104
click at [388, 376] on icon "button" at bounding box center [392, 378] width 8 height 8
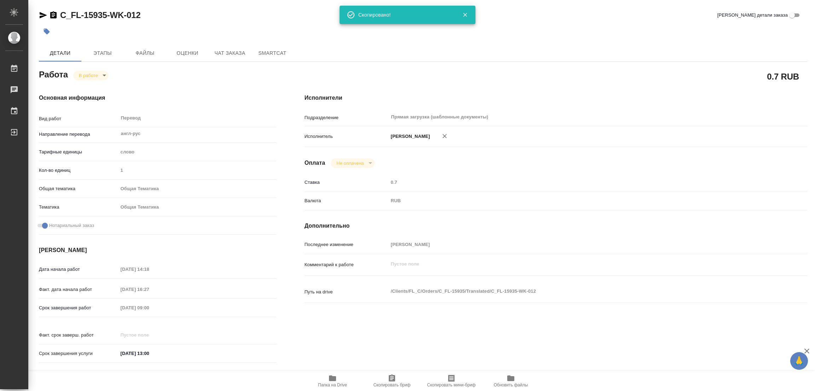
click at [566, 103] on div "Исполнители Подразделение Прямая загрузка (шаблонные документы) ​ Исполнитель П…" at bounding box center [556, 231] width 531 height 302
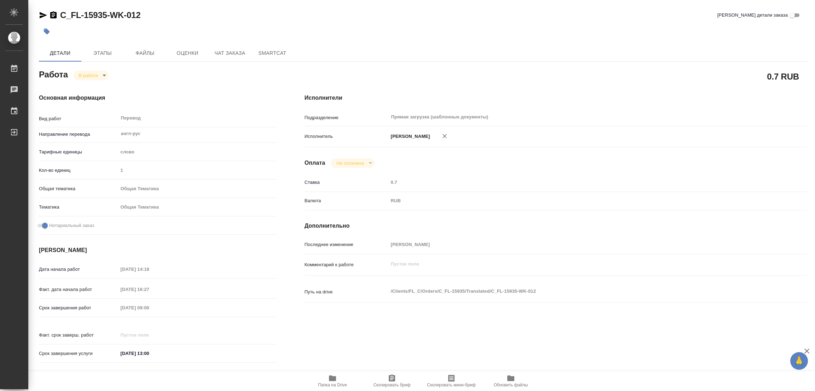
type textarea "x"
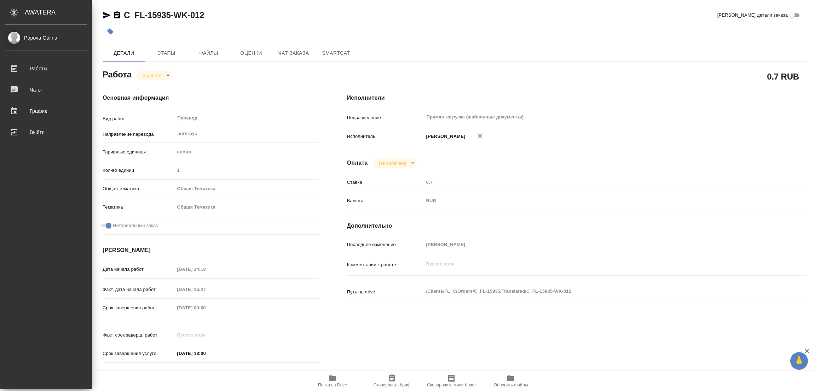
type textarea "x"
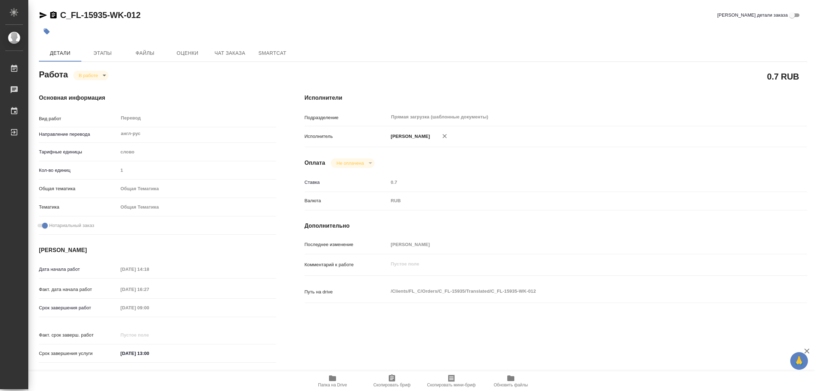
type textarea "x"
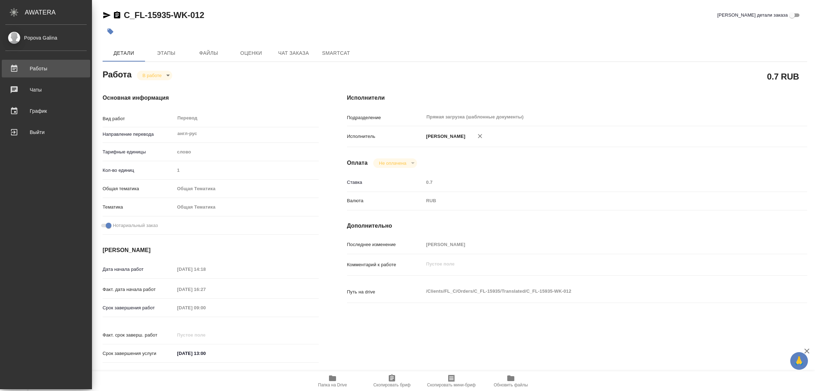
type textarea "x"
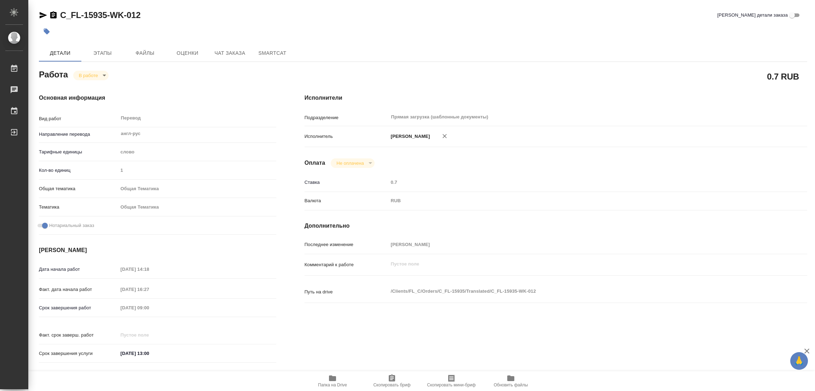
type textarea "x"
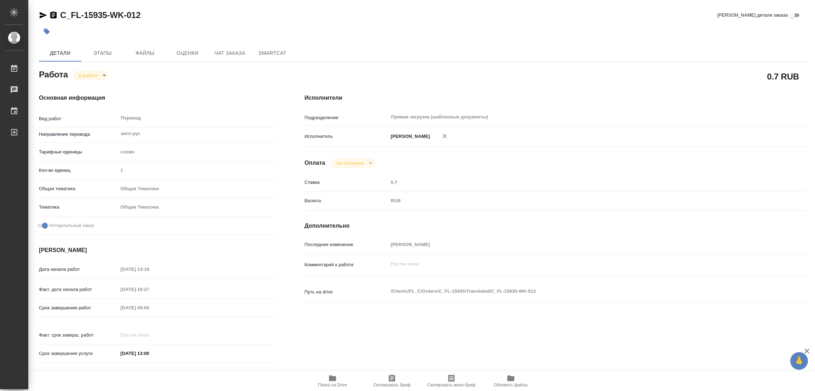
click at [190, 15] on div "C_FL-15935-WK-012 Кратко детали заказа" at bounding box center [423, 15] width 769 height 11
click at [330, 381] on icon "button" at bounding box center [332, 379] width 7 height 6
click at [104, 51] on span "Этапы" at bounding box center [103, 53] width 34 height 9
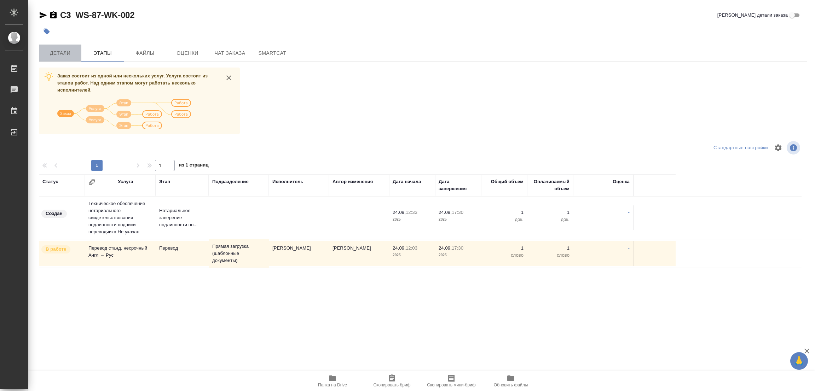
click at [56, 53] on span "Детали" at bounding box center [60, 53] width 34 height 9
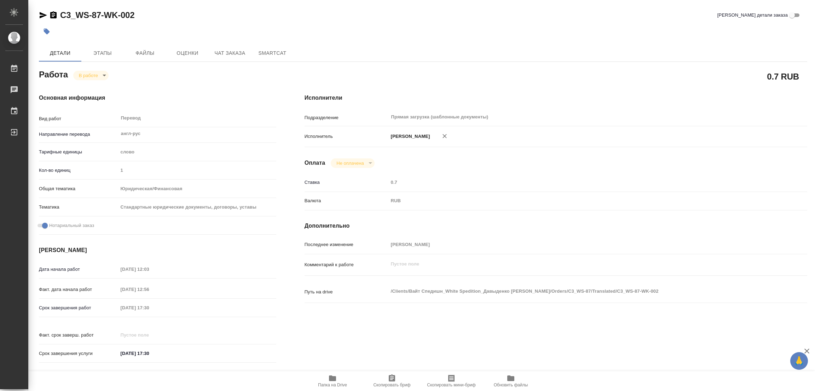
type textarea "x"
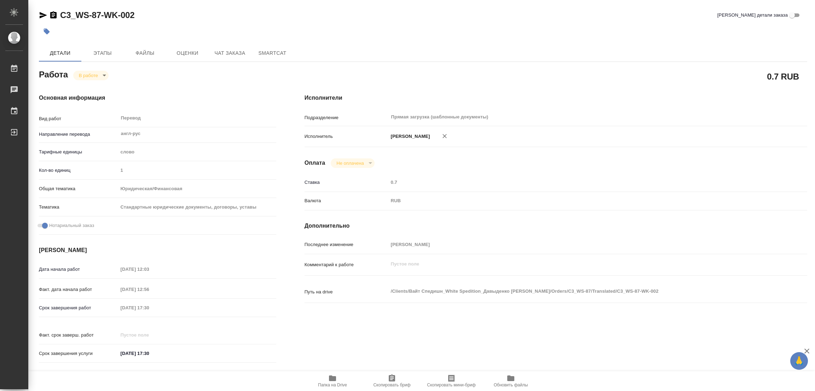
type textarea "x"
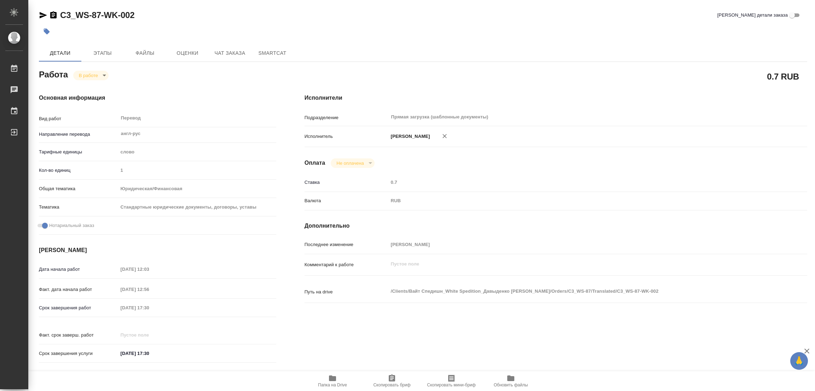
type textarea "x"
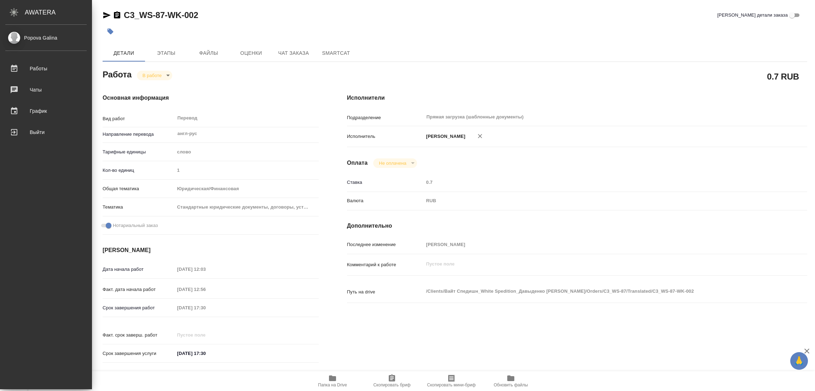
type textarea "x"
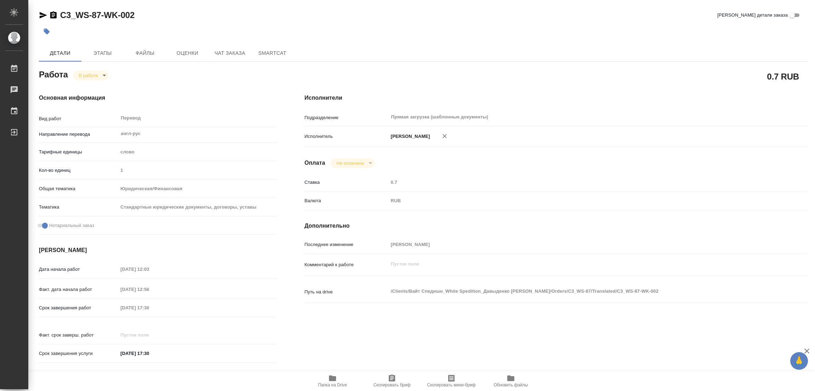
type textarea "x"
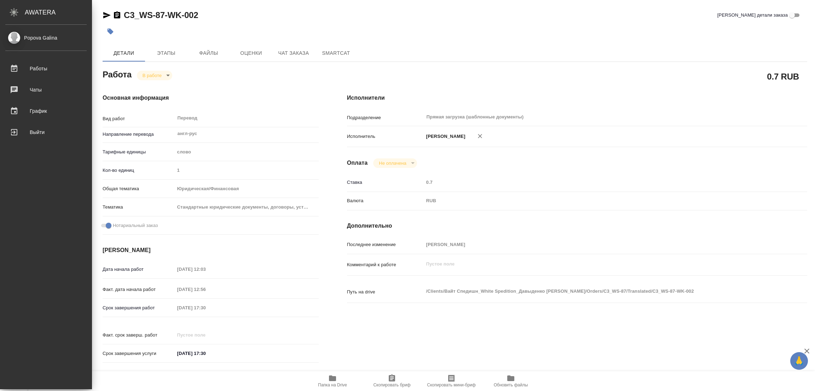
type textarea "x"
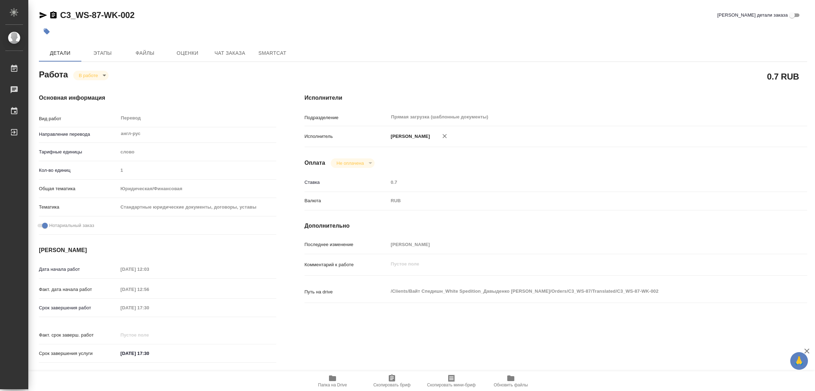
type textarea "x"
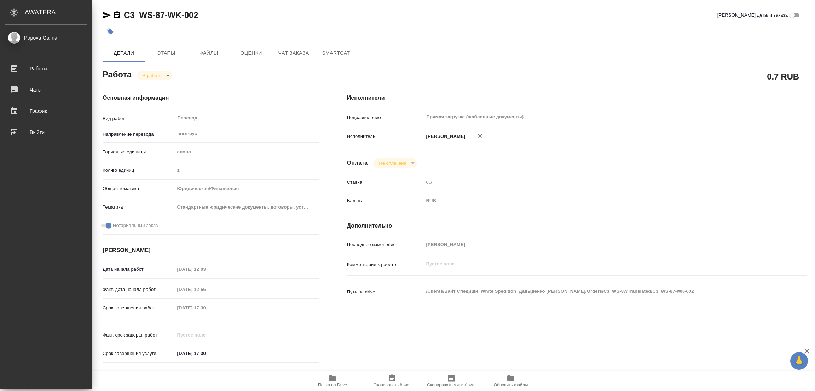
type textarea "x"
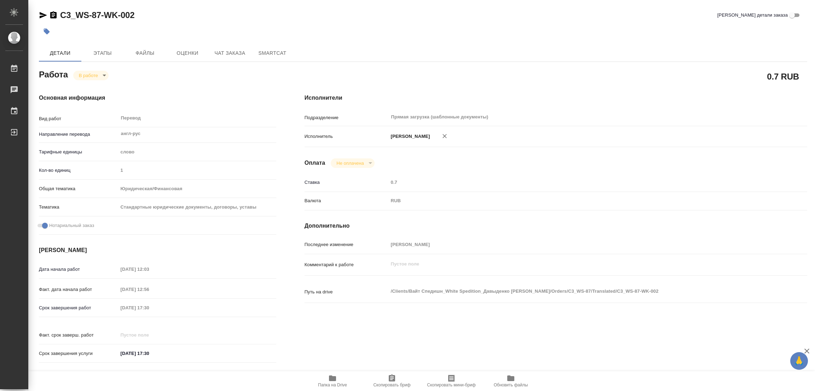
type textarea "x"
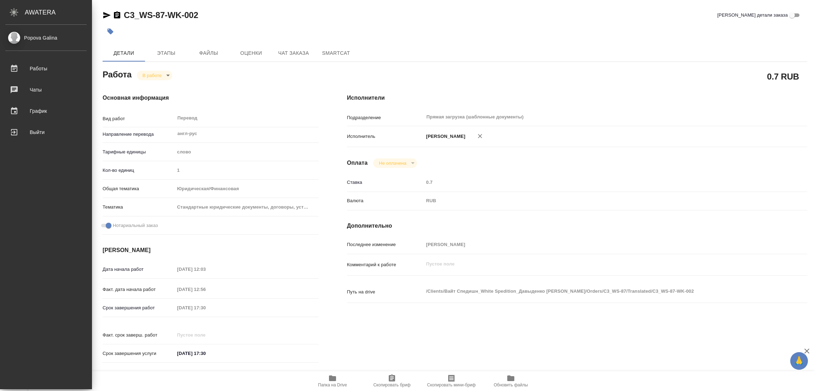
type textarea "x"
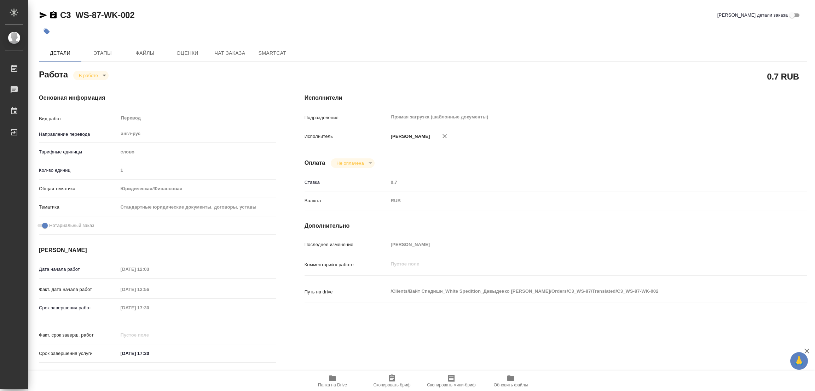
type textarea "x"
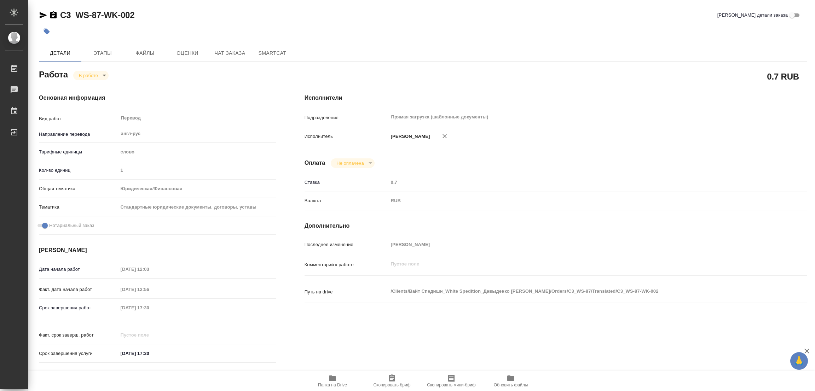
type textarea "x"
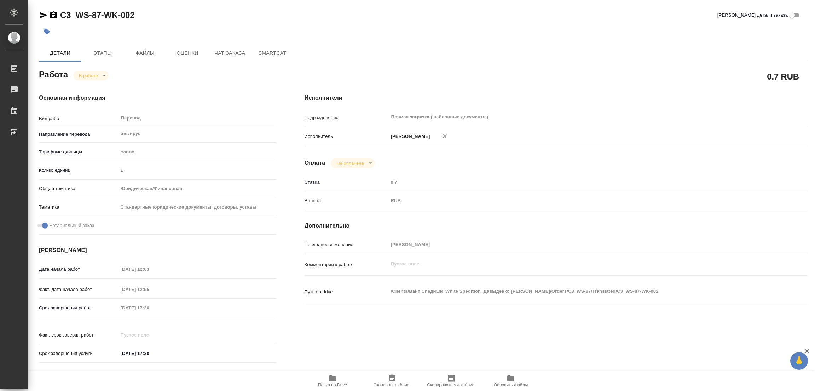
type textarea "x"
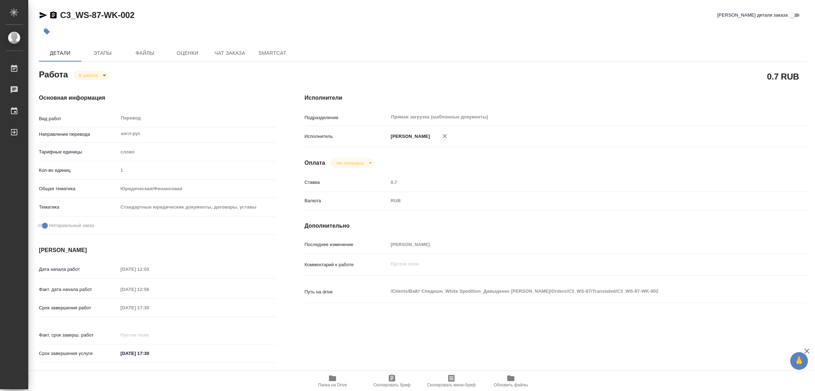
type textarea "x"
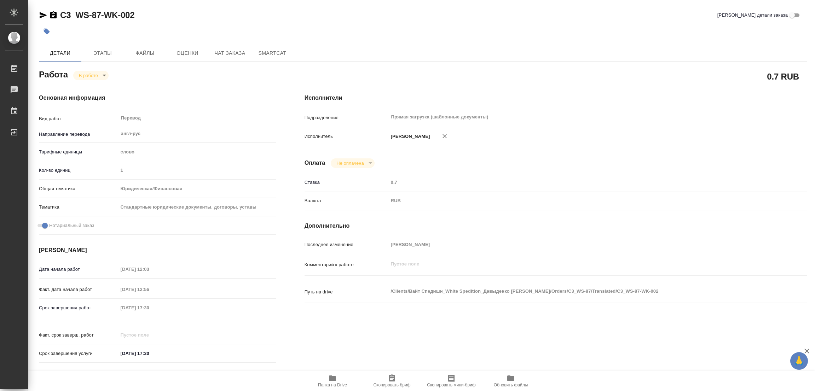
type textarea "x"
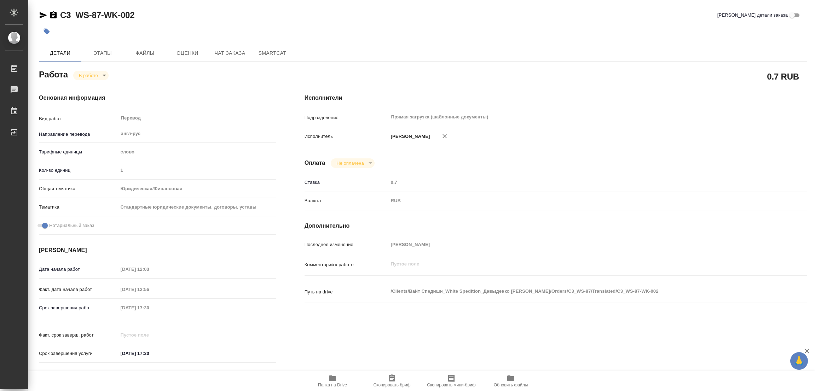
type textarea "x"
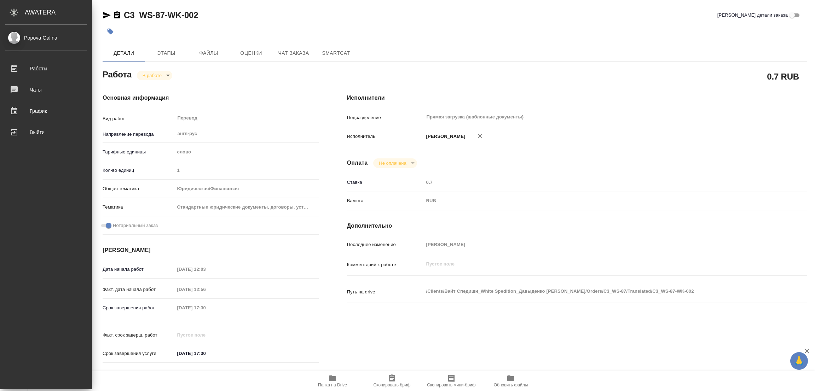
type textarea "x"
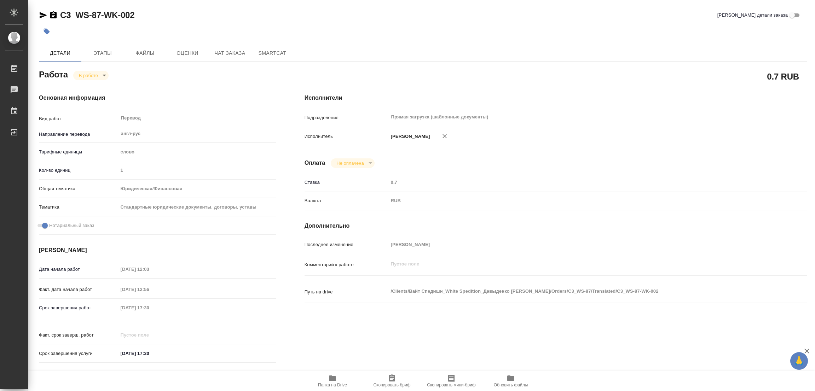
type textarea "x"
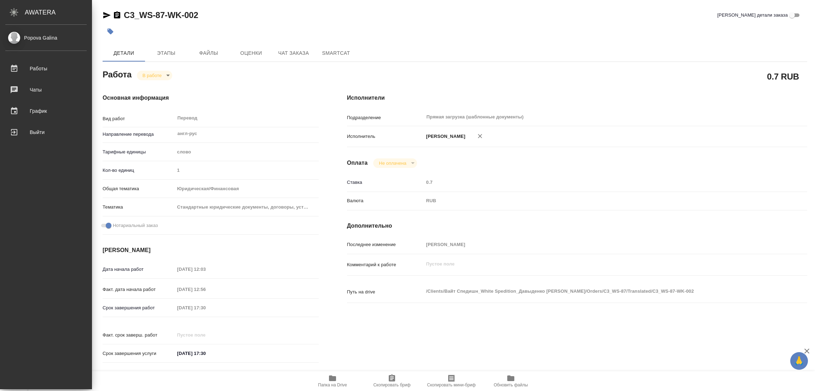
type textarea "x"
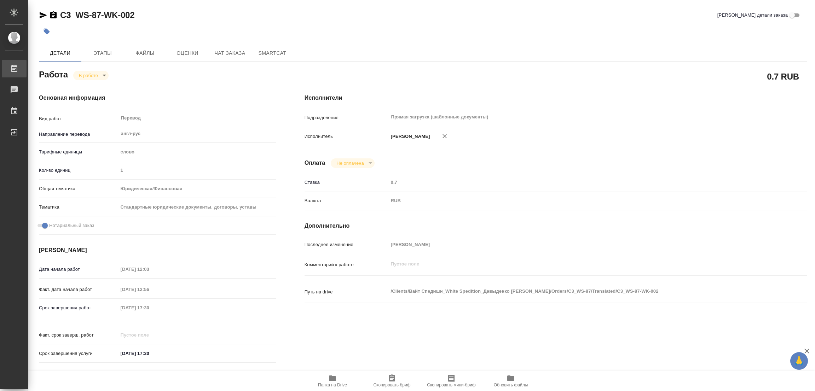
type textarea "x"
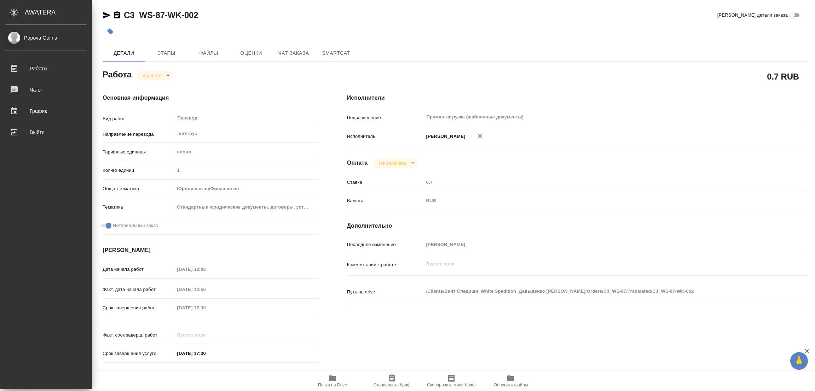
type textarea "x"
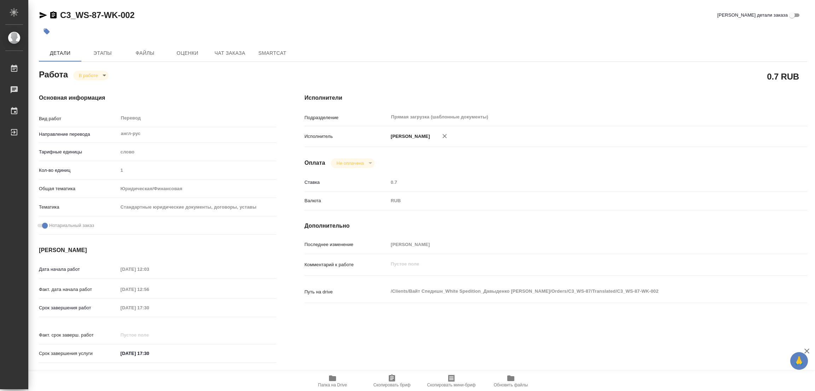
type textarea "x"
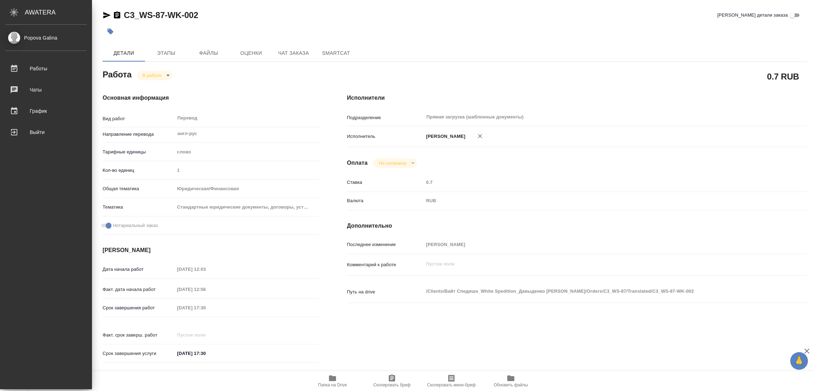
type textarea "x"
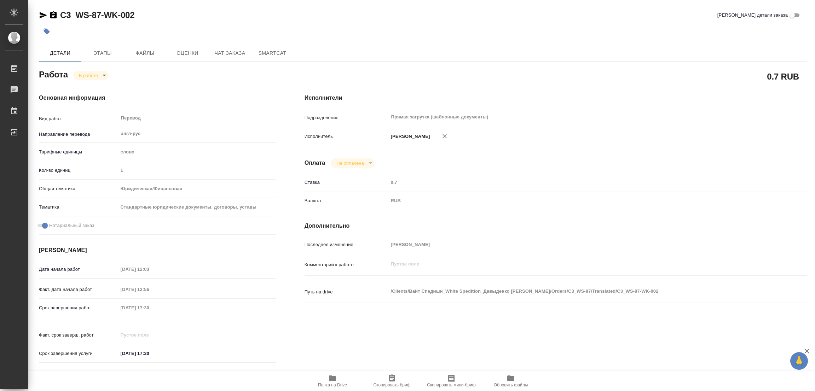
type textarea "x"
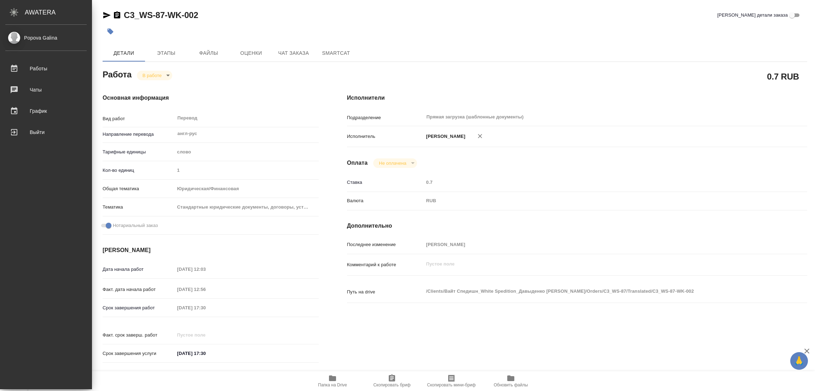
type textarea "x"
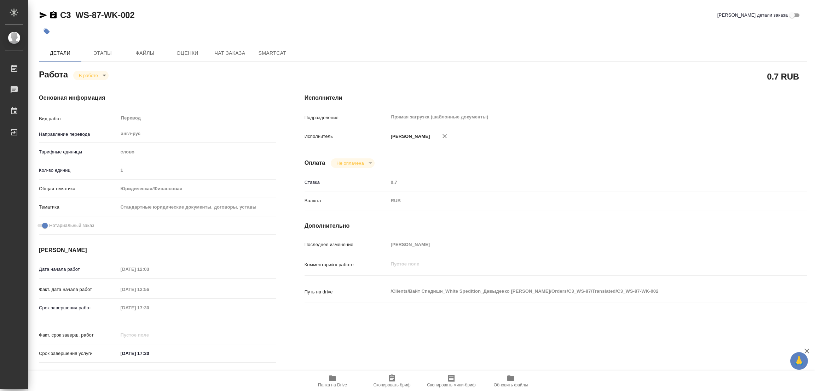
type textarea "x"
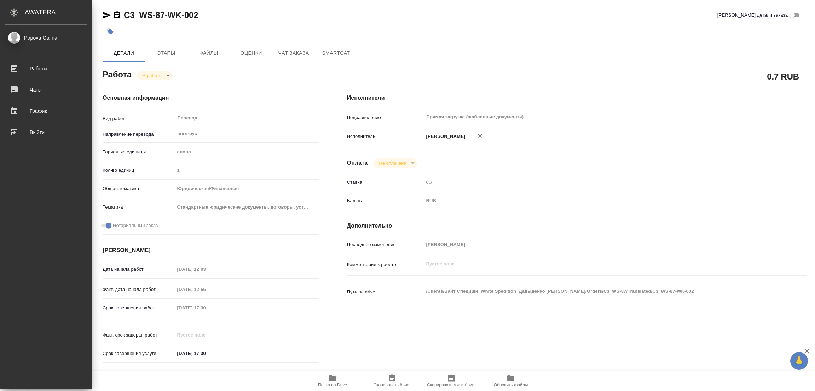
type textarea "x"
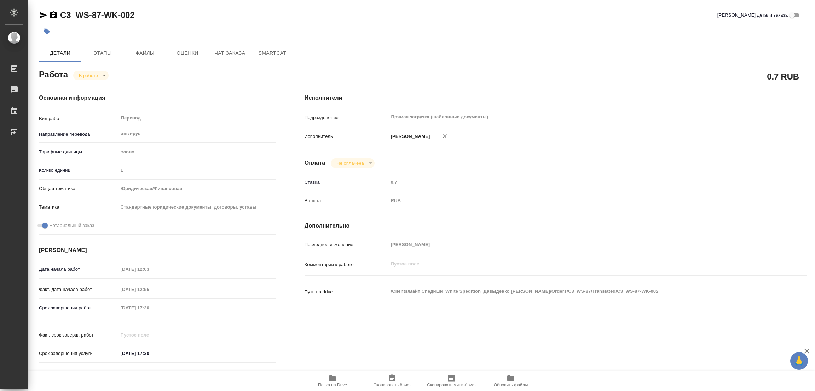
type textarea "x"
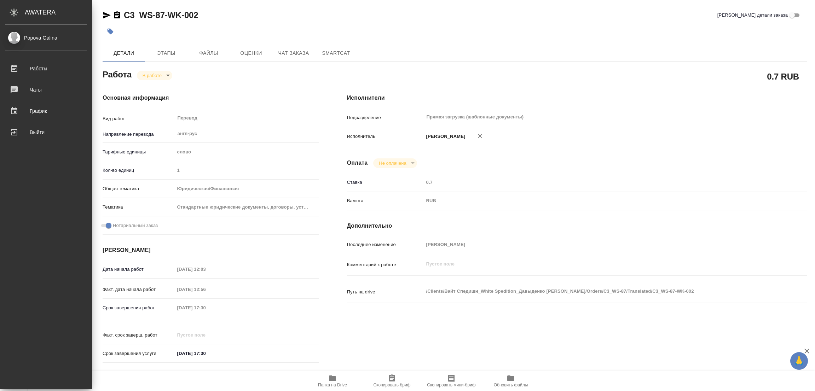
type textarea "x"
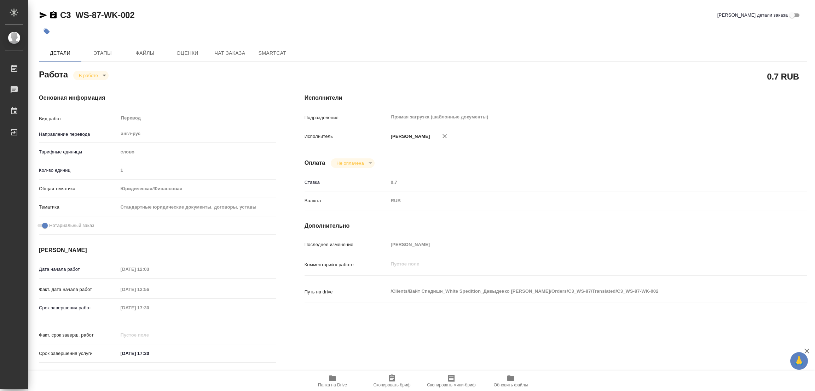
type textarea "x"
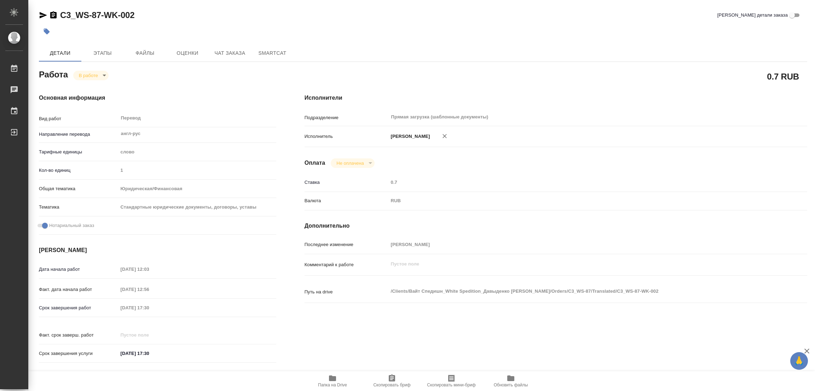
type textarea "x"
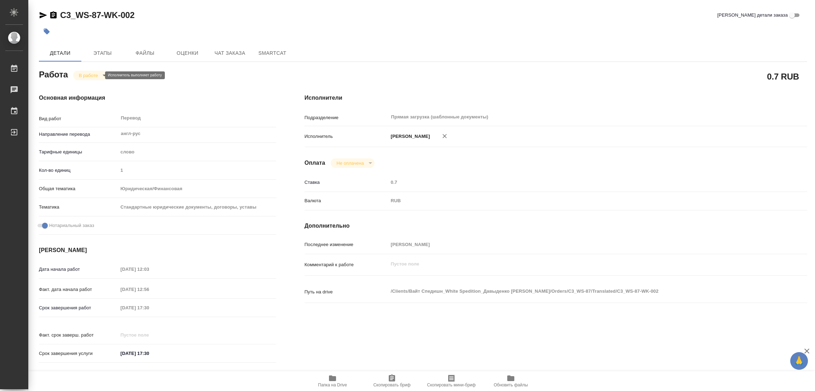
click at [95, 75] on body "🙏 .cls-1 fill:#fff; AWATERA Popova Galina Работы 0 Чаты График Выйти C3_WS-87-W…" at bounding box center [407, 195] width 815 height 391
click at [83, 87] on button "Выполнен" at bounding box center [92, 88] width 26 height 8
type textarea "x"
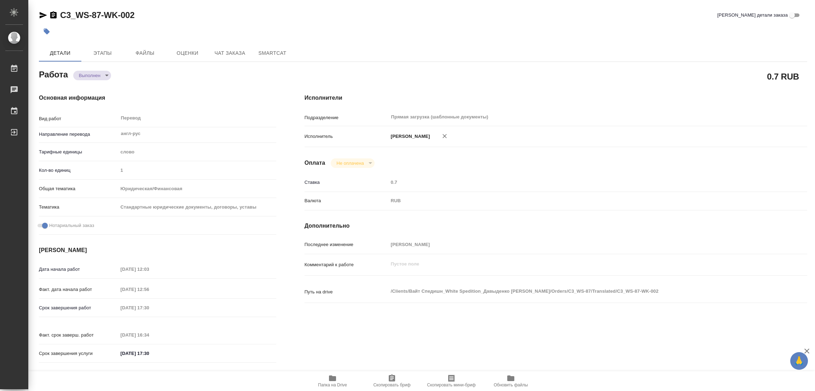
type textarea "x"
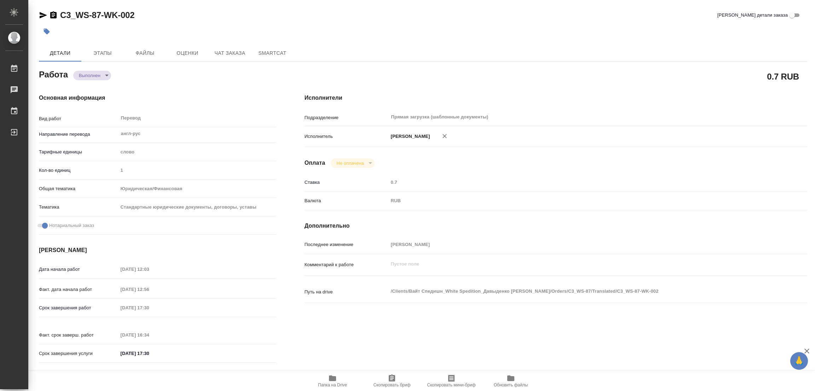
type textarea "x"
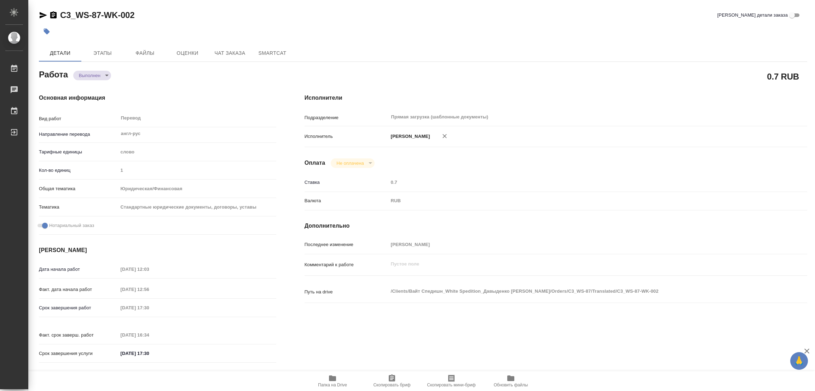
type textarea "x"
click at [46, 31] on icon "button" at bounding box center [47, 32] width 6 height 6
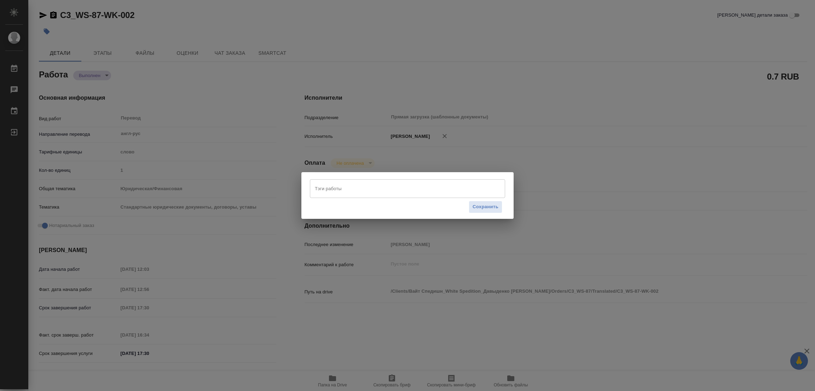
type textarea "x"
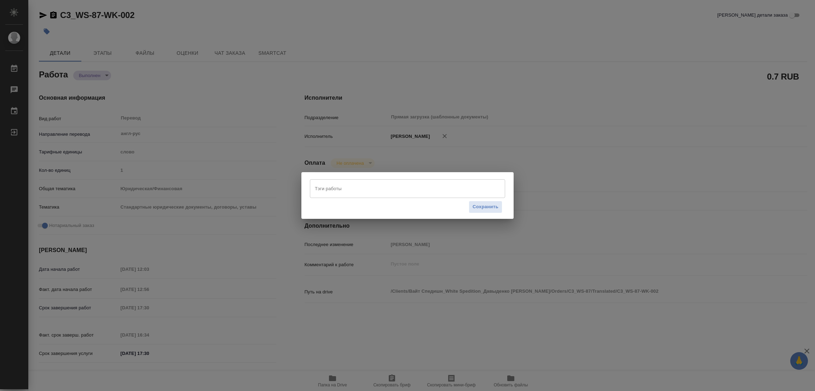
click at [330, 187] on input "Тэги работы" at bounding box center [401, 189] width 176 height 12
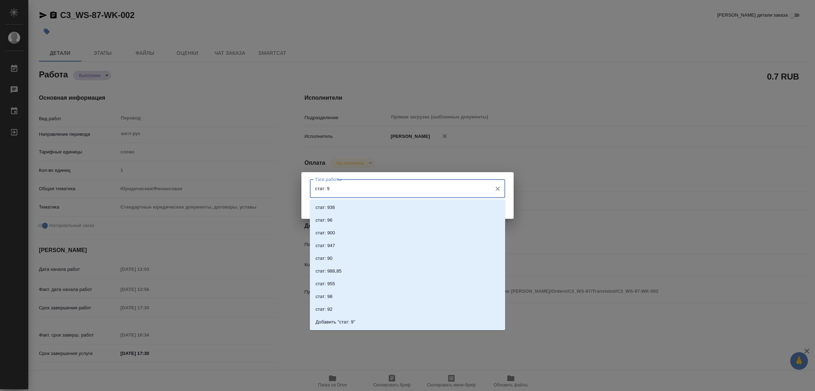
type input "стат: 90"
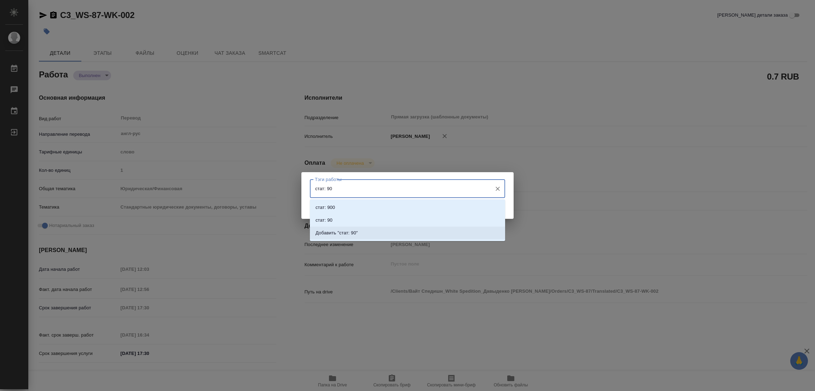
click at [349, 229] on li "Добавить "стат: 90"" at bounding box center [407, 233] width 195 height 13
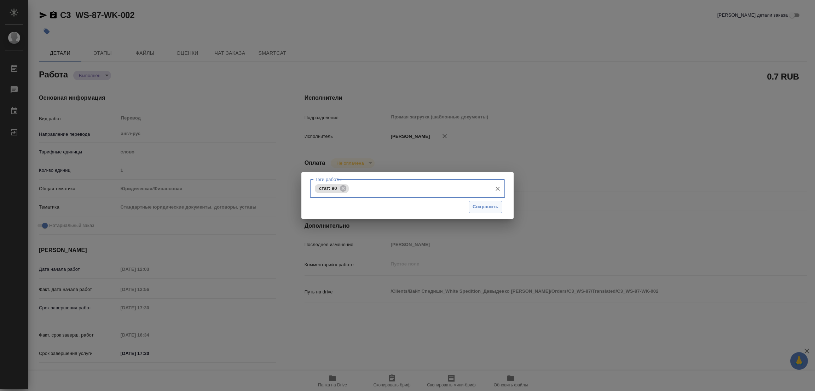
click at [485, 202] on button "Сохранить" at bounding box center [486, 207] width 34 height 12
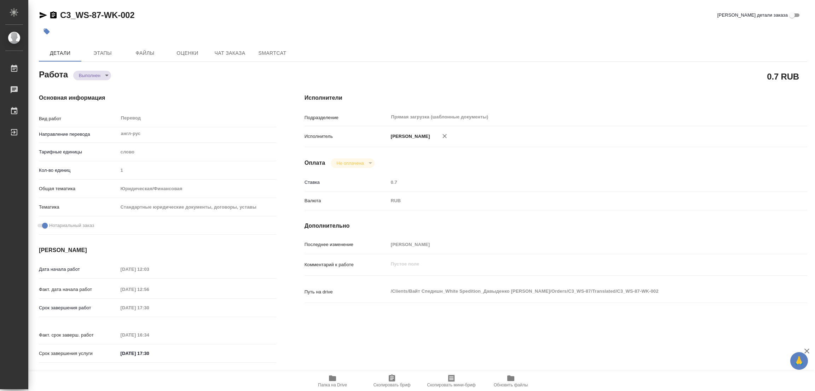
type input "completed"
type textarea "Перевод"
type textarea "x"
type input "англ-рус"
type input "5a8b1489cc6b4906c91bfd90"
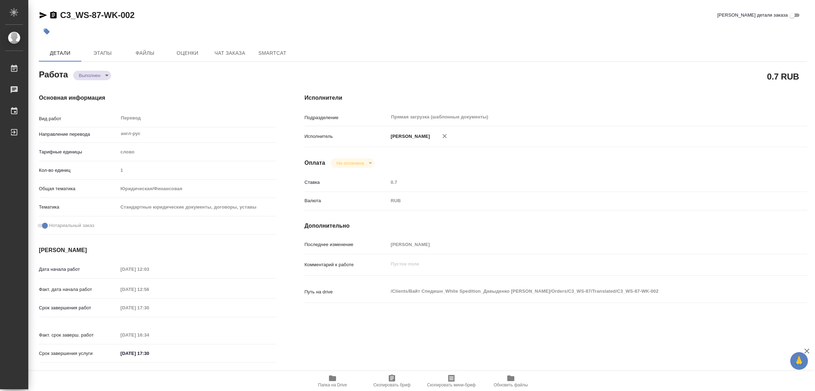
type input "1"
type input "yr-fn"
type input "5f647205b73bc97568ca66bf"
checkbox input "true"
type input "24.09.2025 12:03"
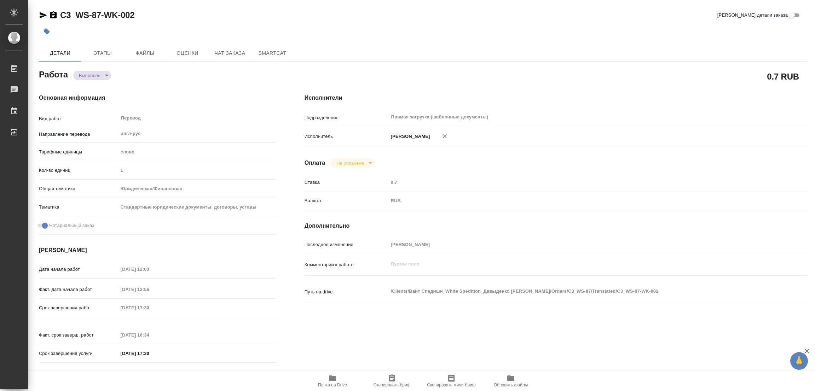
type input "24.09.2025 12:56"
type input "24.09.2025 17:30"
type input "24.09.2025 16:34"
type input "24.09.2025 17:30"
type input "Прямая загрузка (шаблонные документы)"
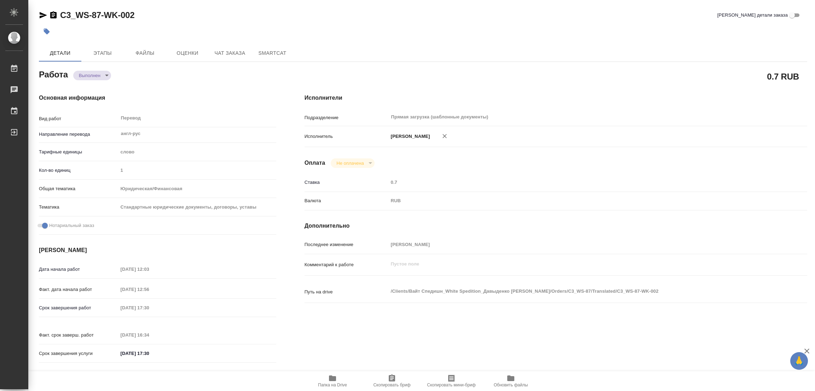
type input "notPayed"
type input "0.7"
type input "RUB"
type input "Попова Галина"
type textarea "x"
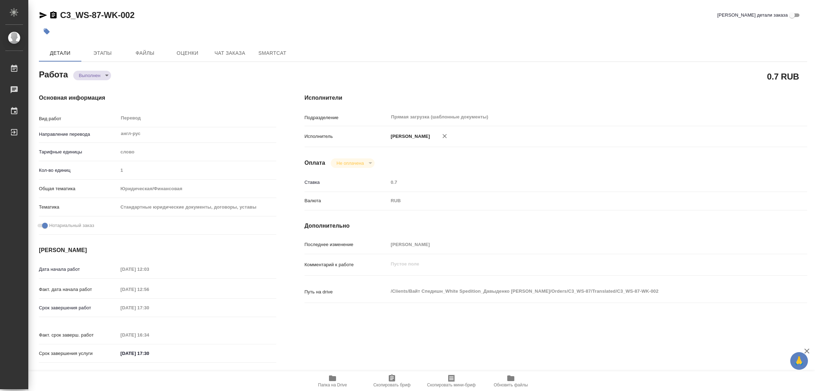
type textarea "/Clients/Вайт Спедишн_White Spedition_Давыденко Оксана/Orders/C3_WS-87/Translat…"
type textarea "x"
type input "C3_WS-87"
type textarea "x"
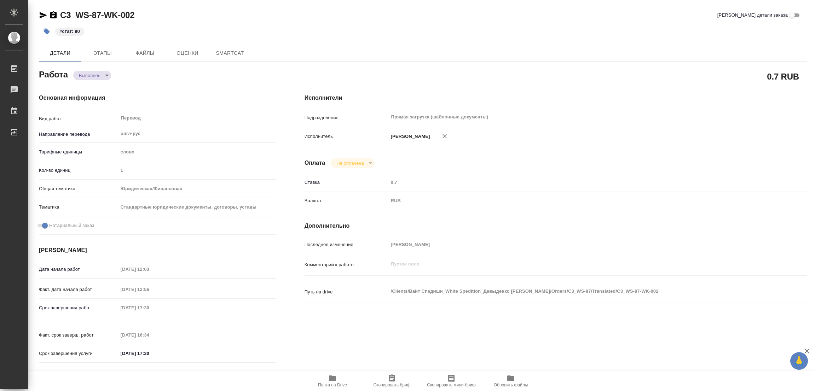
type textarea "x"
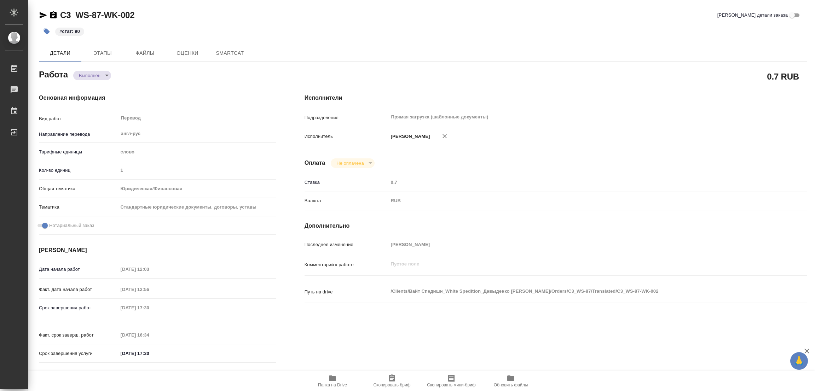
type textarea "x"
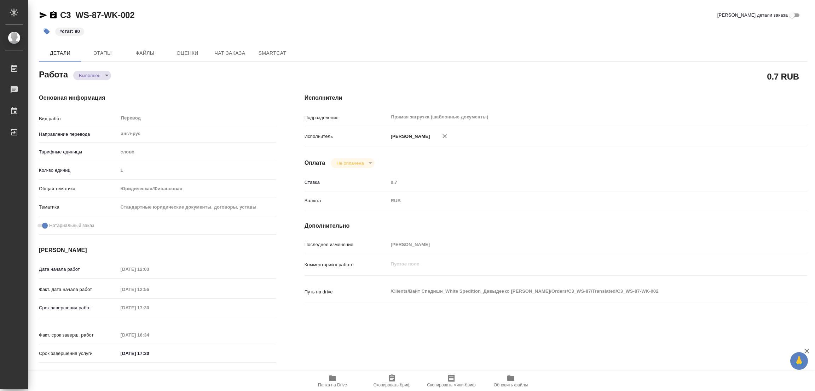
type textarea "x"
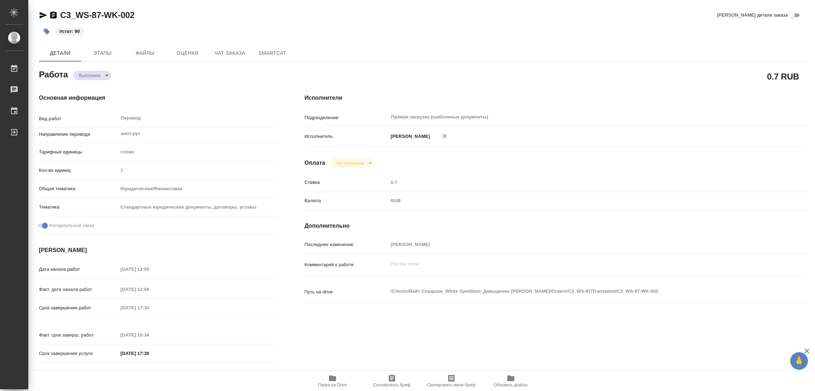
type textarea "x"
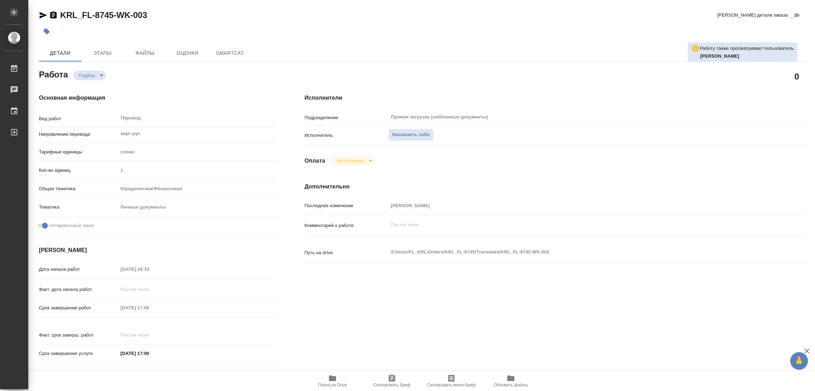
type textarea "x"
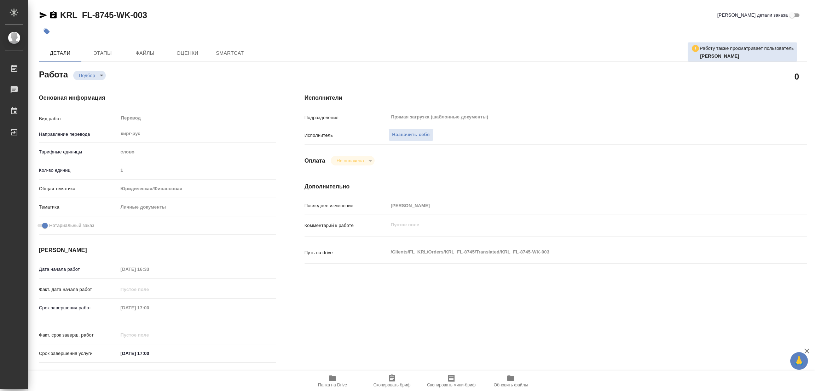
type textarea "x"
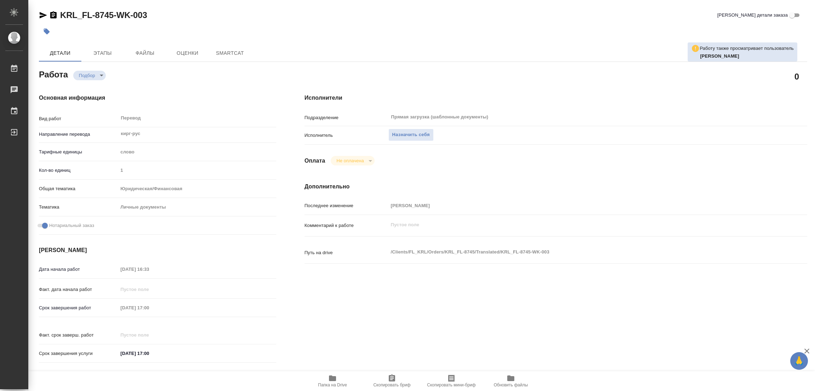
type textarea "x"
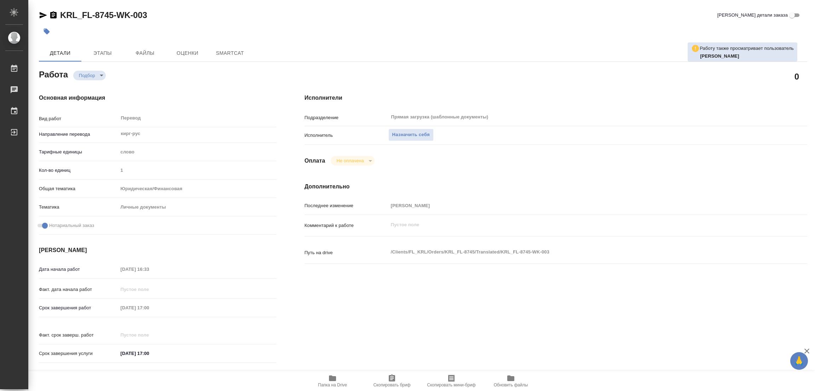
type textarea "x"
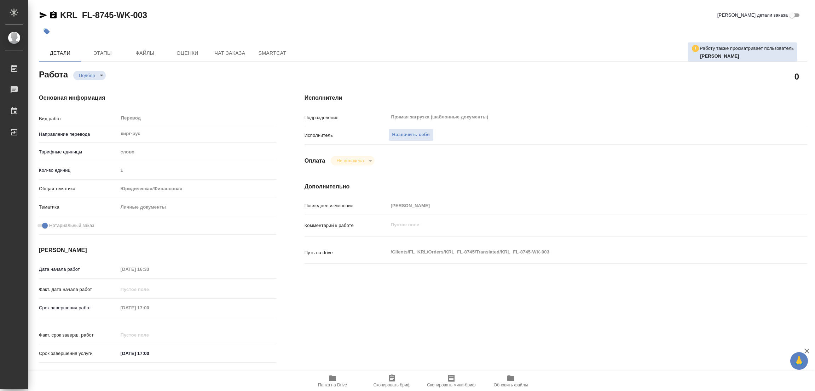
type textarea "x"
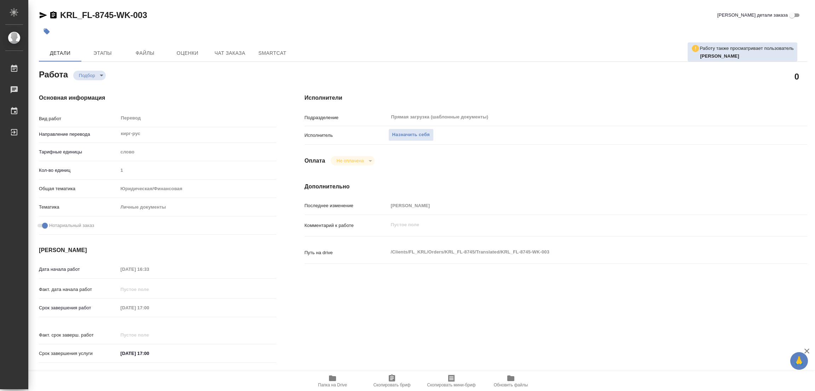
type textarea "x"
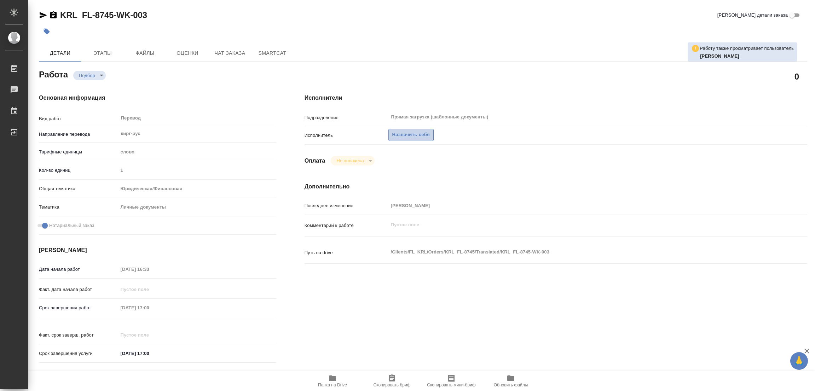
click at [400, 133] on span "Назначить себя" at bounding box center [412, 135] width 38 height 8
type textarea "x"
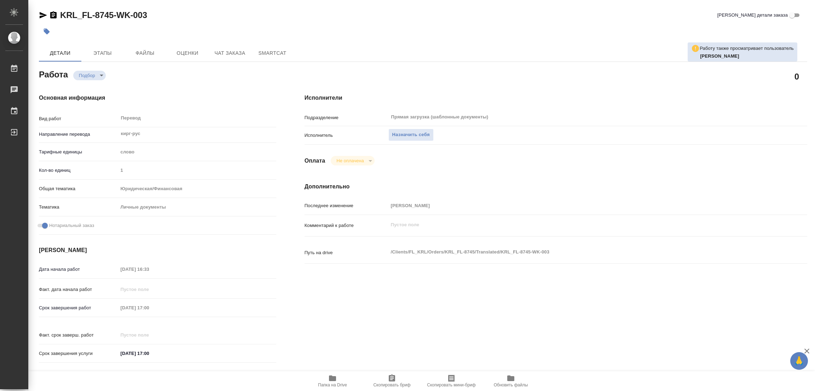
type textarea "x"
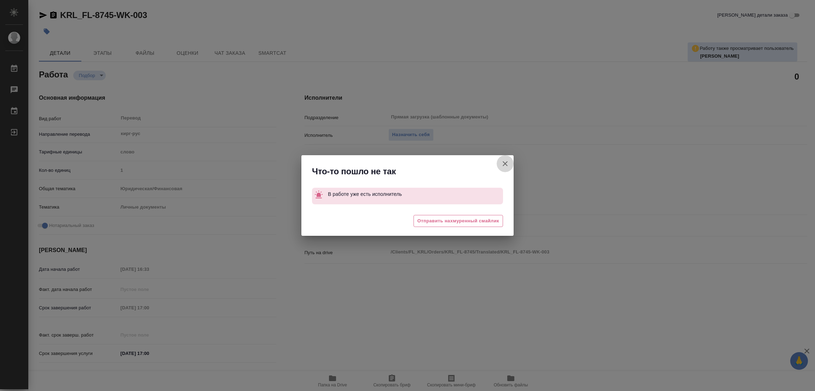
click at [506, 162] on icon "button" at bounding box center [505, 163] width 5 height 5
type textarea "x"
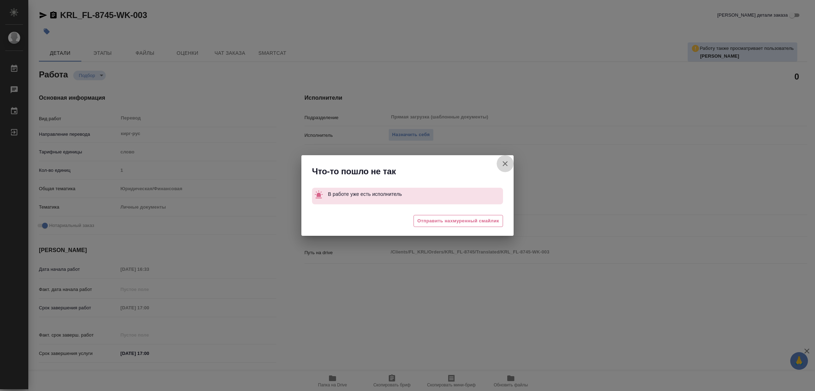
type textarea "x"
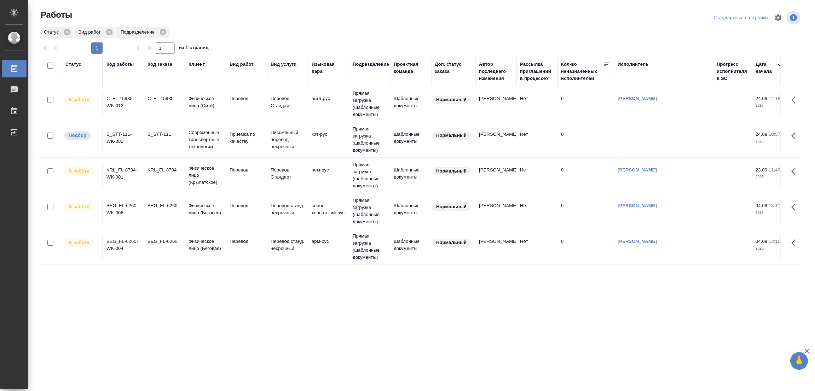
click at [111, 151] on td "S_STT-111-WK-002" at bounding box center [123, 139] width 41 height 25
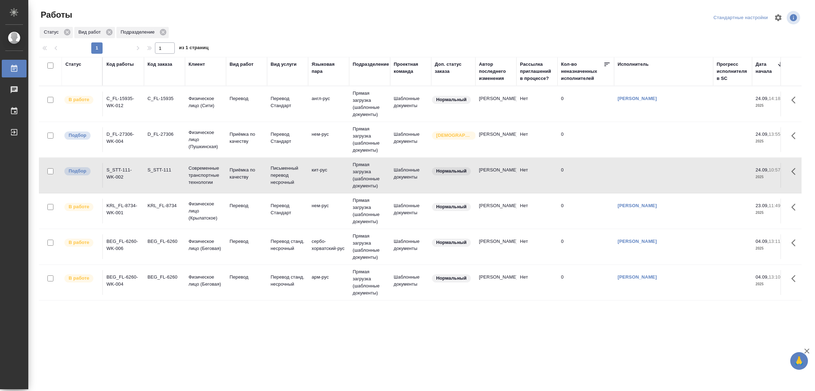
click at [118, 266] on tr "В работе BEG_FL-6260-WK-004 BEG_FL-6260 Физическое лицо (Беговая) Перевод Перев…" at bounding box center [764, 283] width 1451 height 36
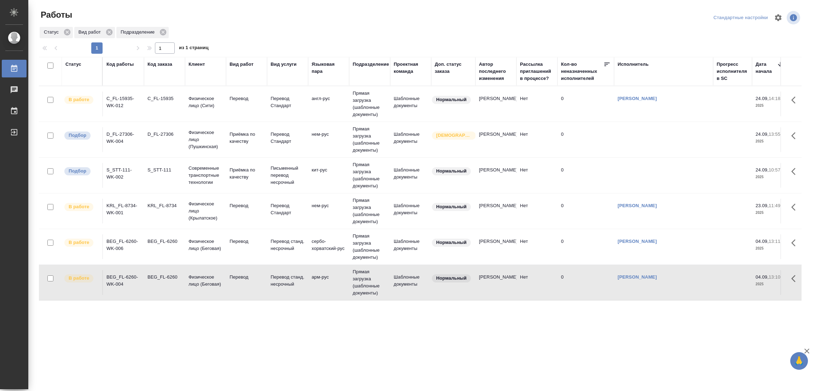
click at [161, 12] on div "Работы" at bounding box center [167, 14] width 256 height 11
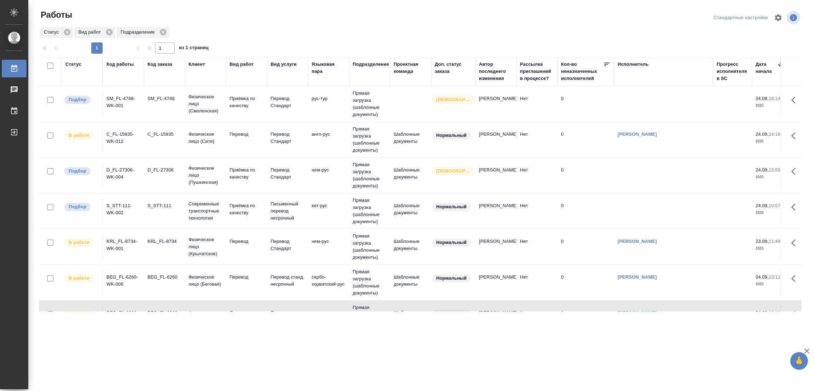
click at [173, 374] on div ".cls-1 fill:#fff; AWATERA [PERSON_NAME] Работы 0 Чаты График Выйти Работы Станд…" at bounding box center [407, 195] width 815 height 391
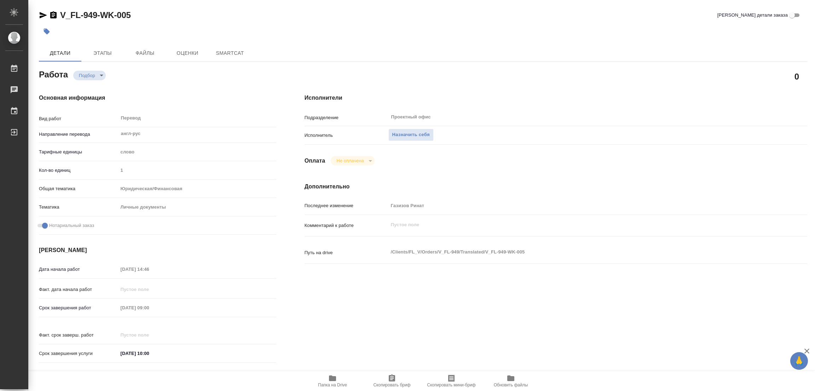
type textarea "x"
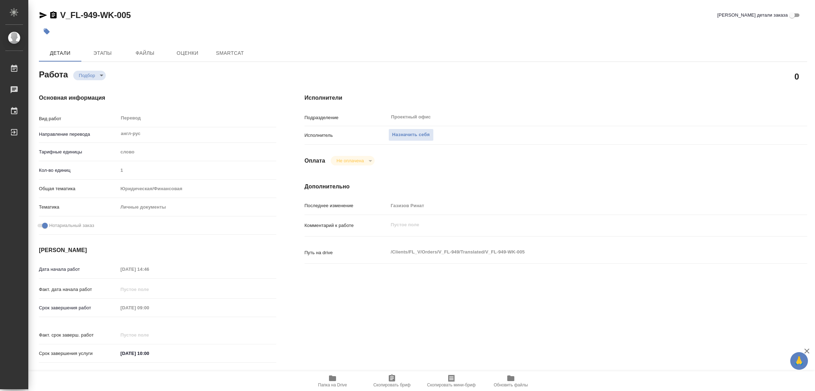
type textarea "x"
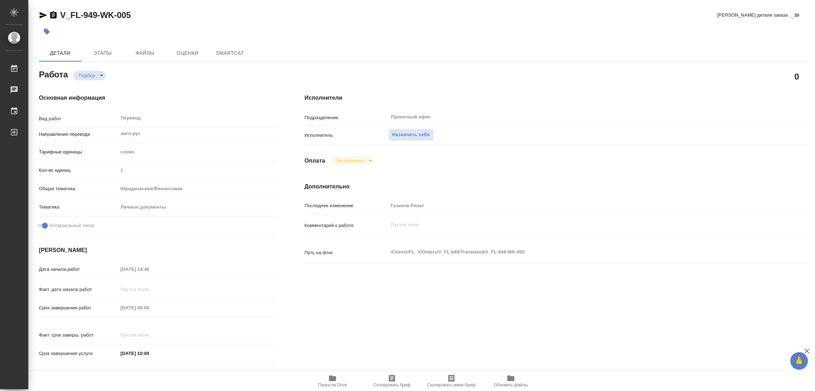
type textarea "x"
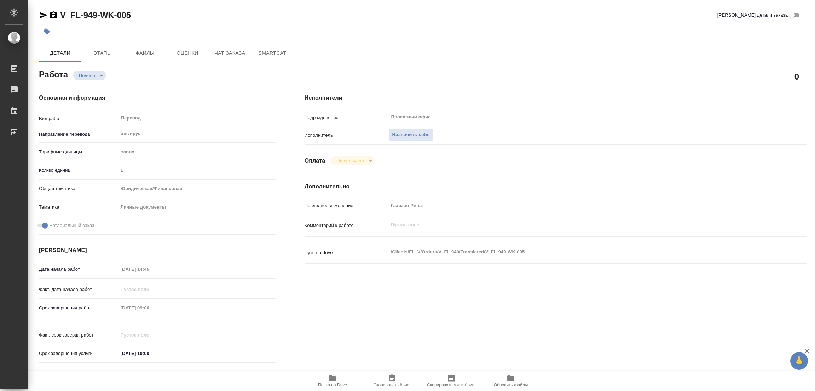
type textarea "x"
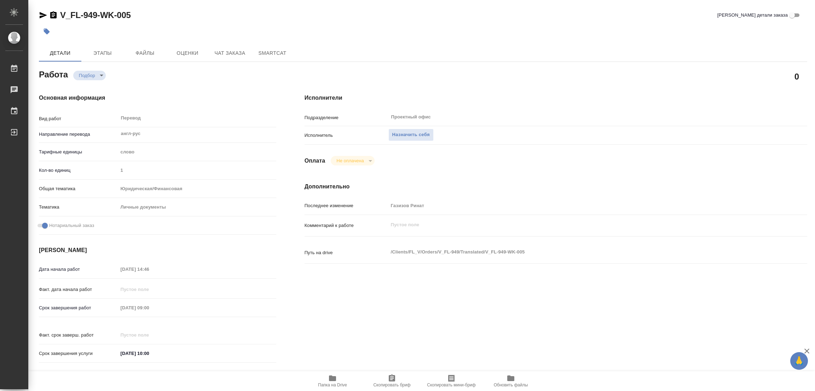
type textarea "x"
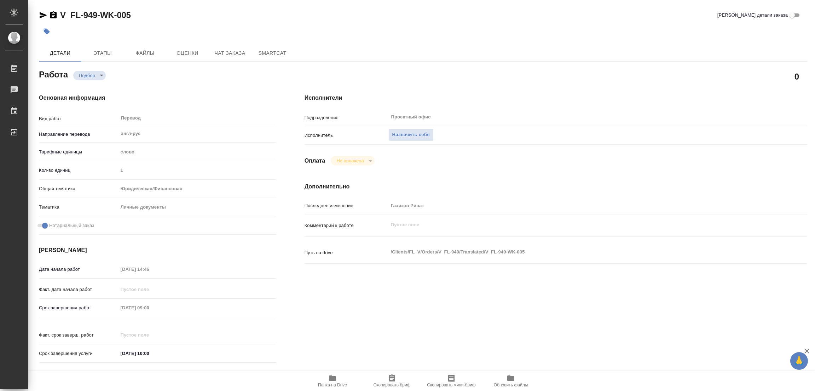
type textarea "x"
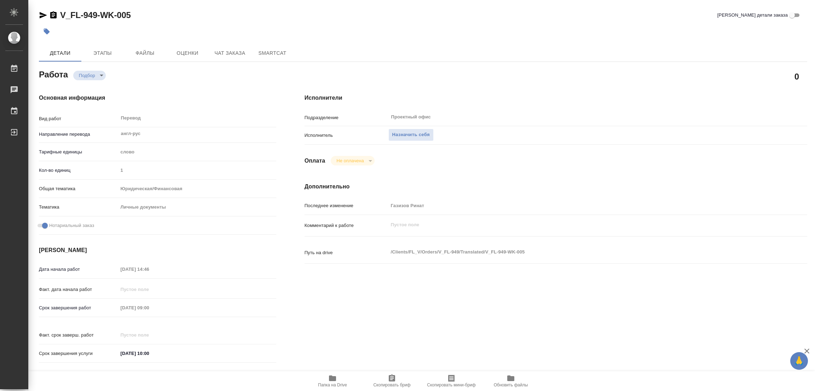
type textarea "x"
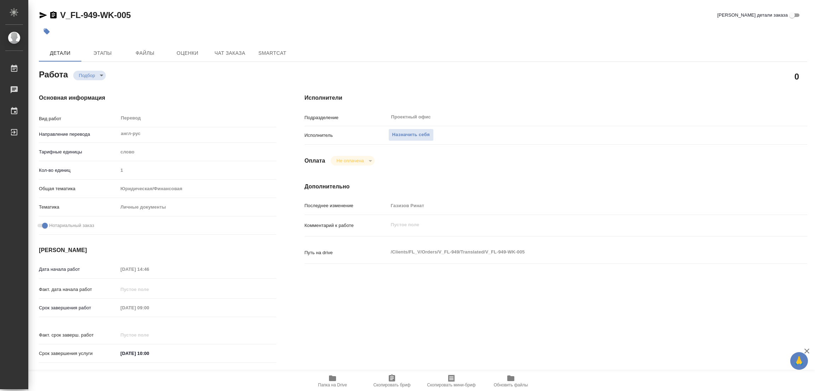
type textarea "x"
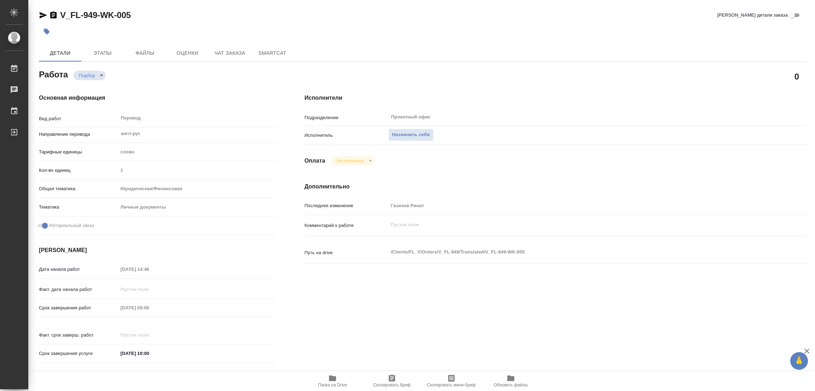
type textarea "x"
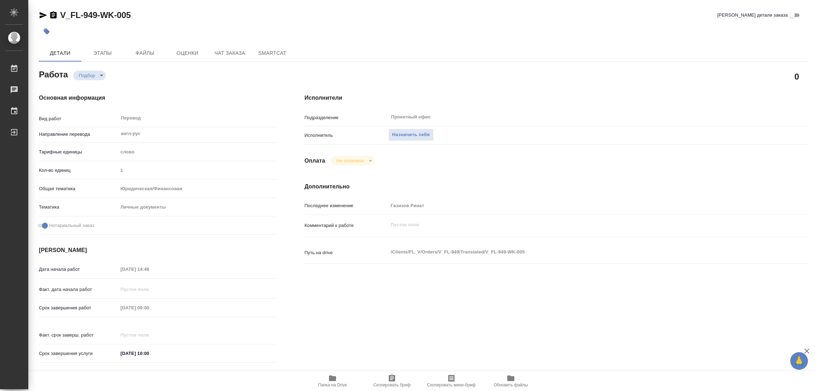
scroll to position [159, 0]
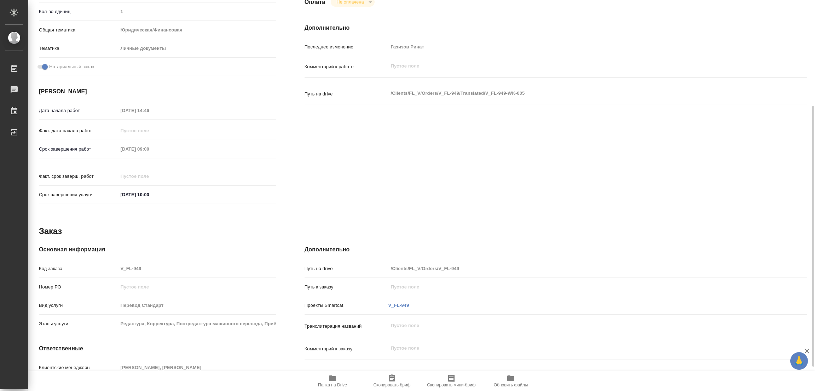
type textarea "x"
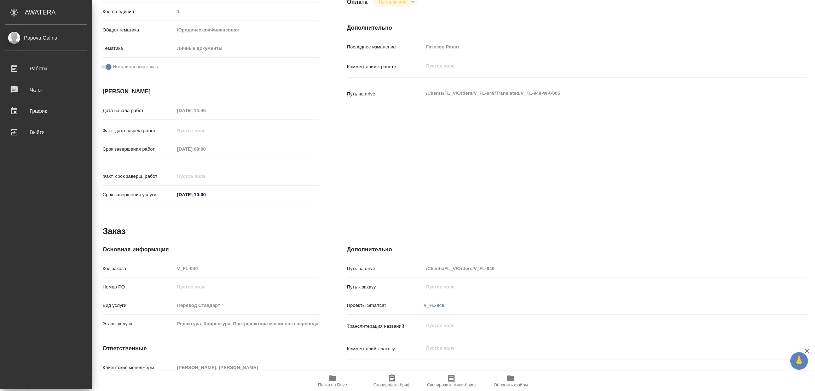
type textarea "x"
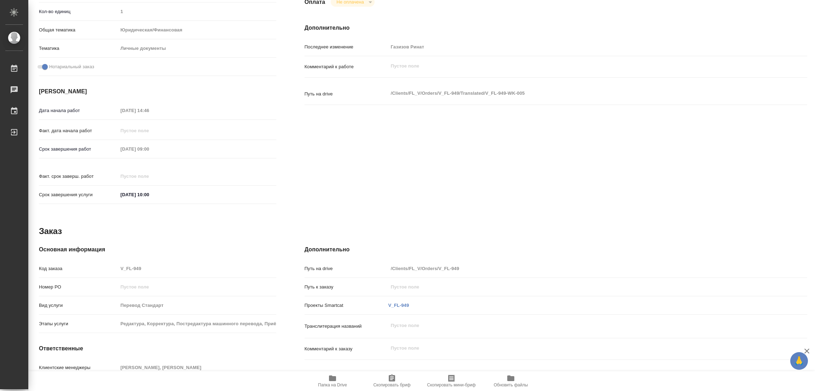
click at [328, 378] on icon "button" at bounding box center [332, 378] width 8 height 8
type textarea "x"
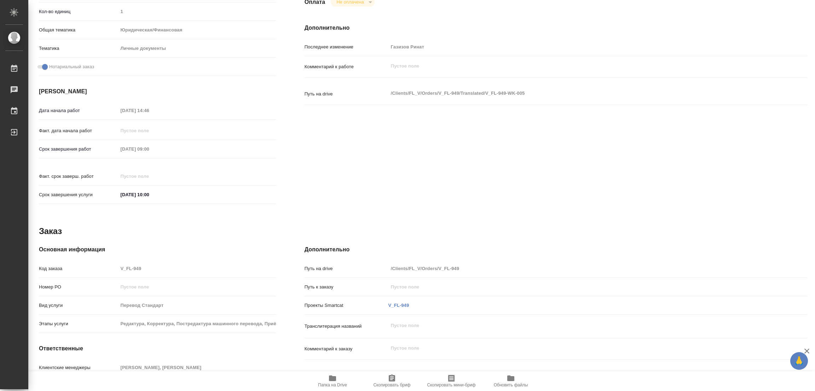
type textarea "x"
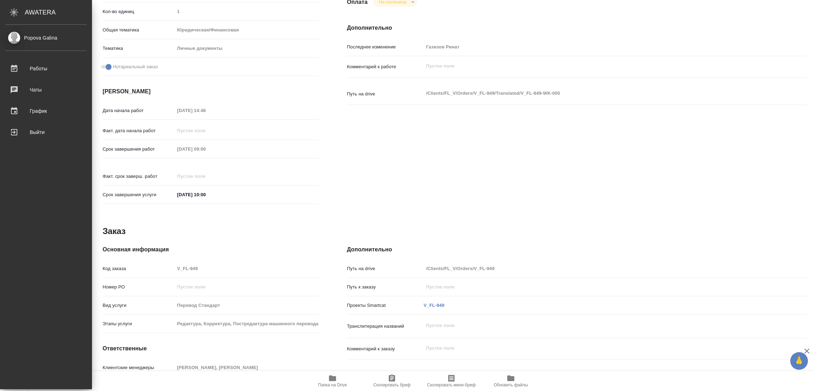
type textarea "x"
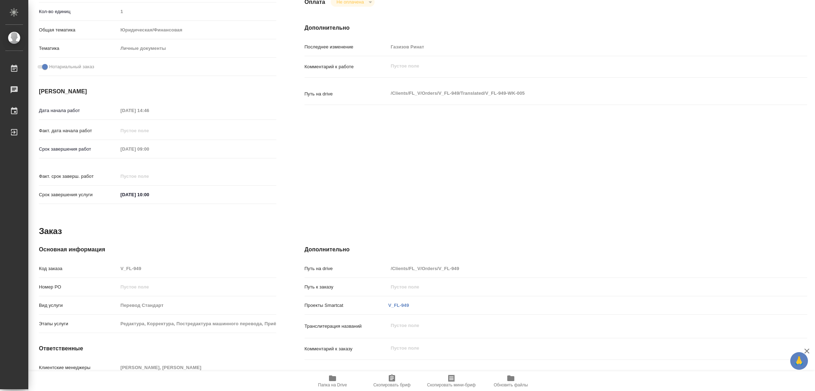
type textarea "x"
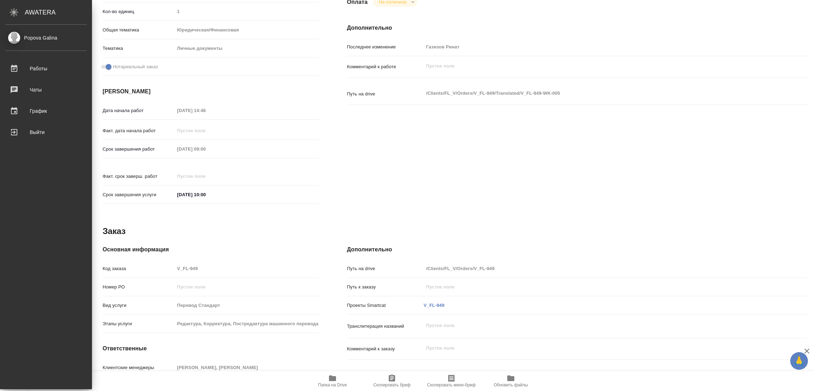
type textarea "x"
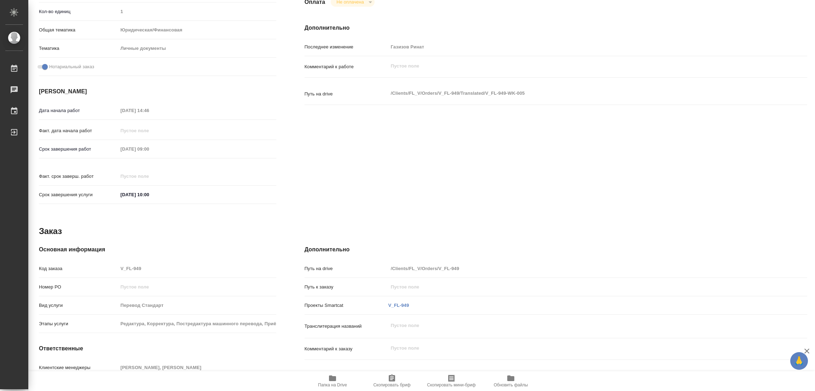
scroll to position [0, 0]
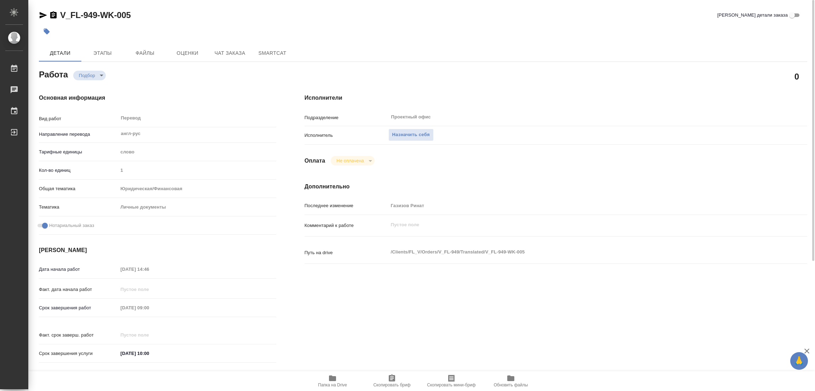
type textarea "x"
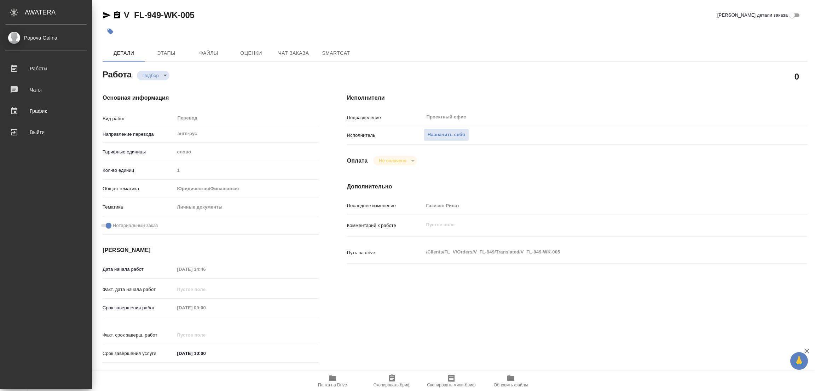
type textarea "x"
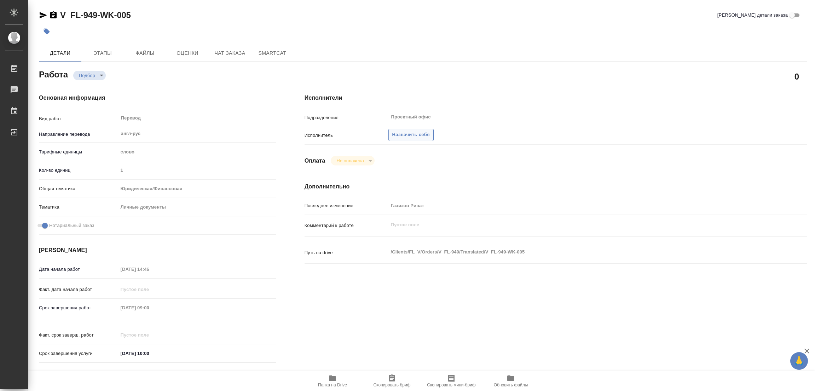
click at [405, 130] on button "Назначить себя" at bounding box center [411, 135] width 45 height 12
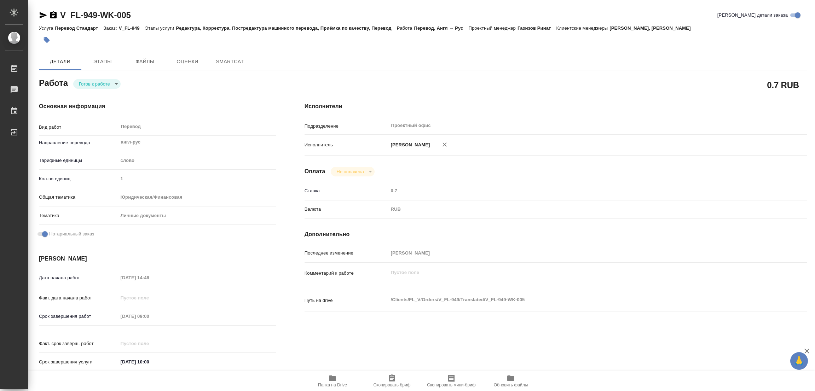
type textarea "x"
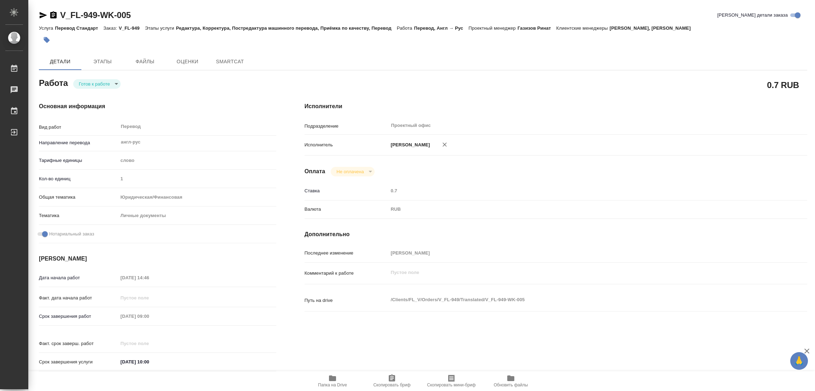
type textarea "x"
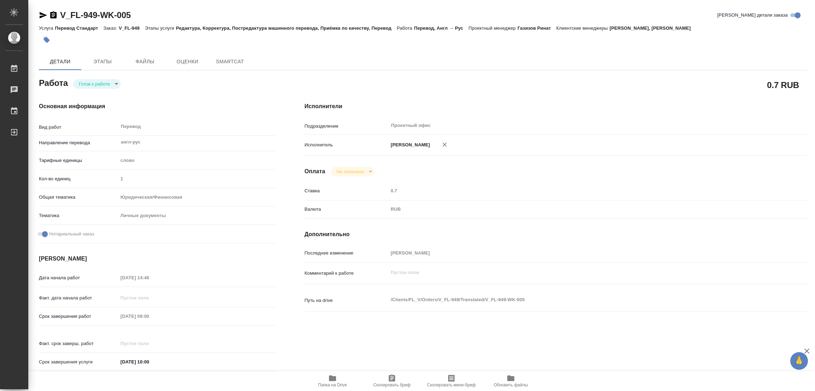
type textarea "x"
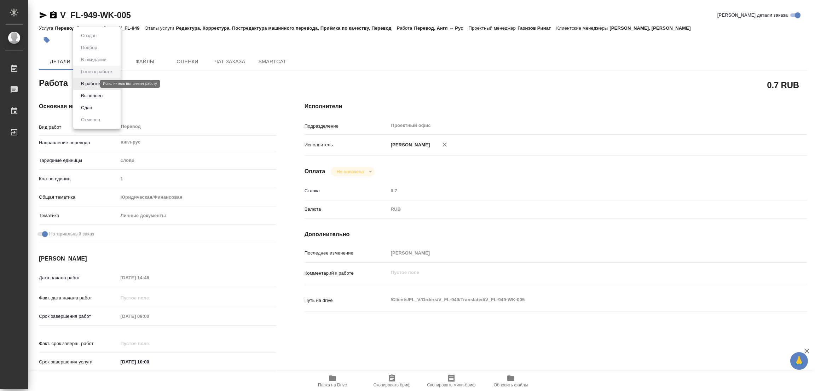
click at [84, 82] on body "🙏 .cls-1 fill:#fff; AWATERA Popova Galina Работы Чаты График Выйти V_FL-949-WK-…" at bounding box center [407, 195] width 815 height 391
type textarea "x"
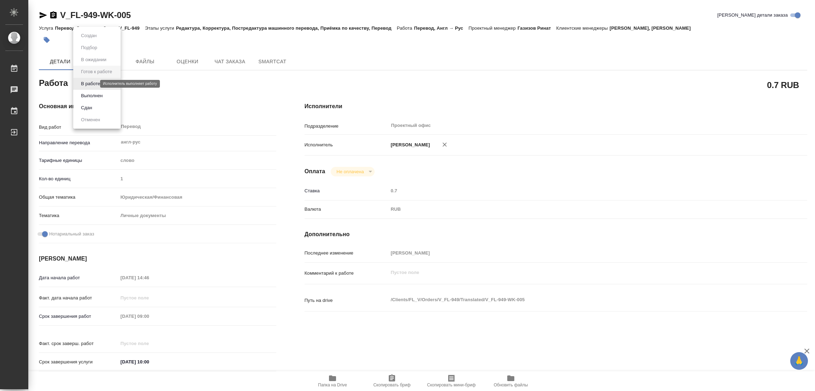
type textarea "x"
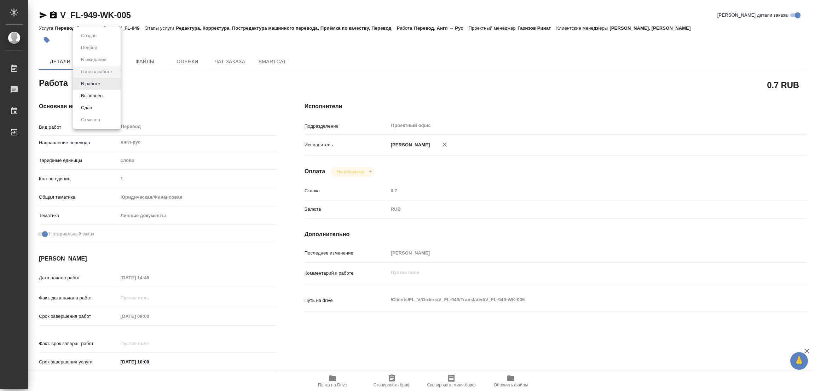
type textarea "x"
click at [93, 81] on button "В работе" at bounding box center [90, 84] width 23 height 8
type textarea "x"
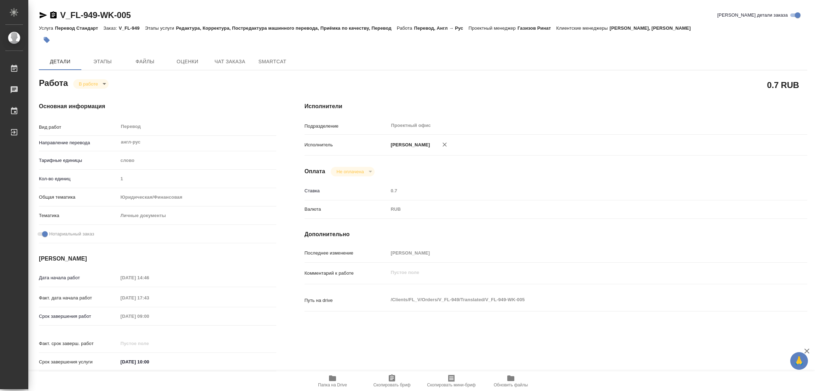
type textarea "x"
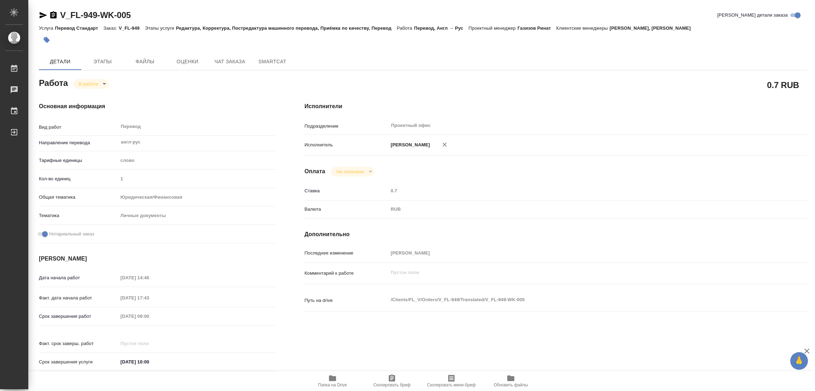
type textarea "x"
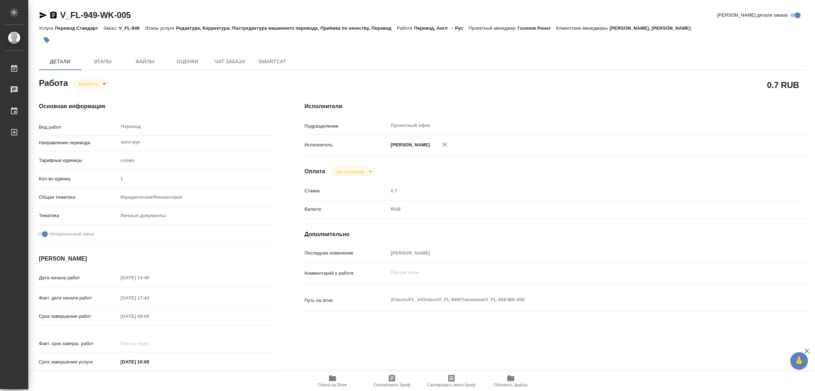
type textarea "x"
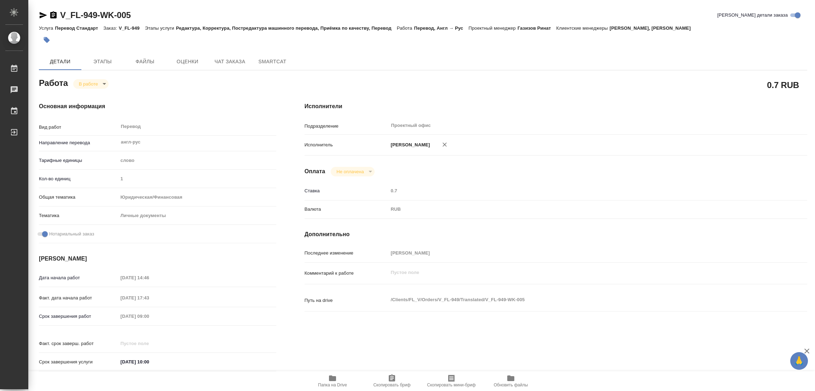
type textarea "x"
click at [533, 40] on div at bounding box center [295, 40] width 513 height 16
type textarea "x"
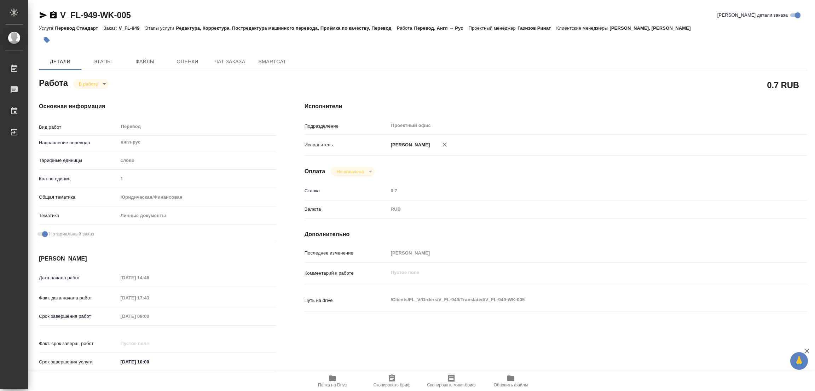
type textarea "x"
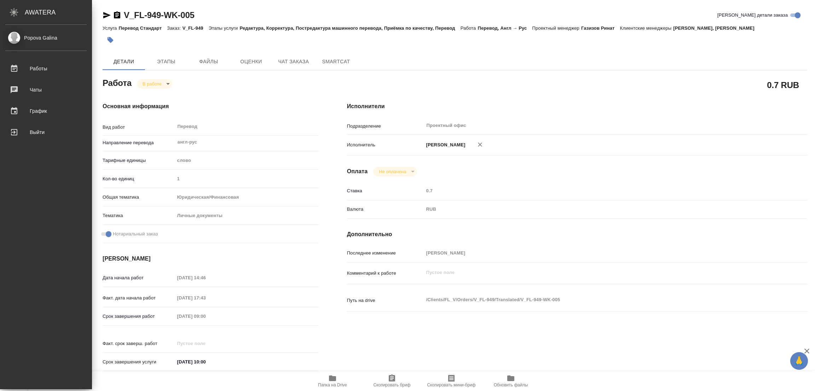
type textarea "x"
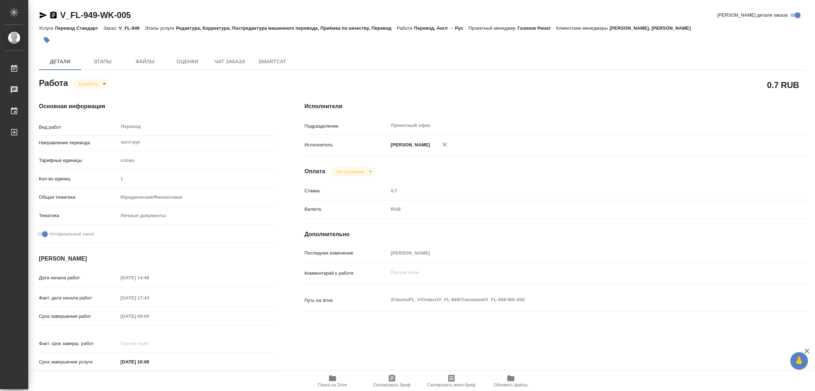
type textarea "x"
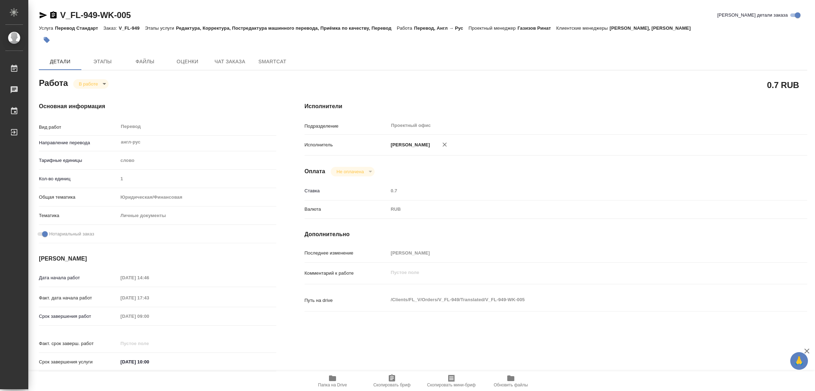
type textarea "x"
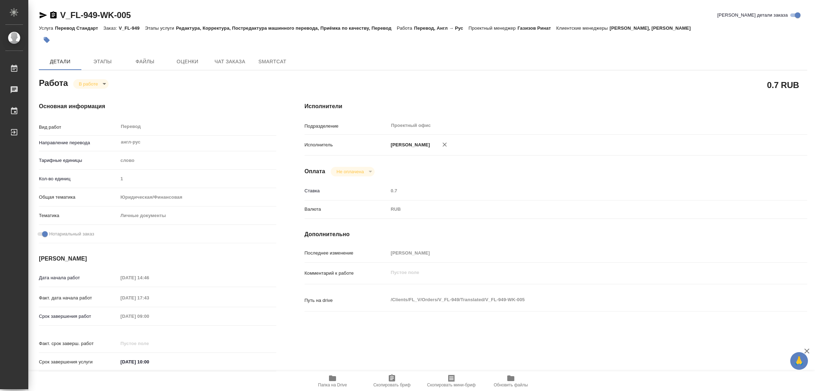
type textarea "x"
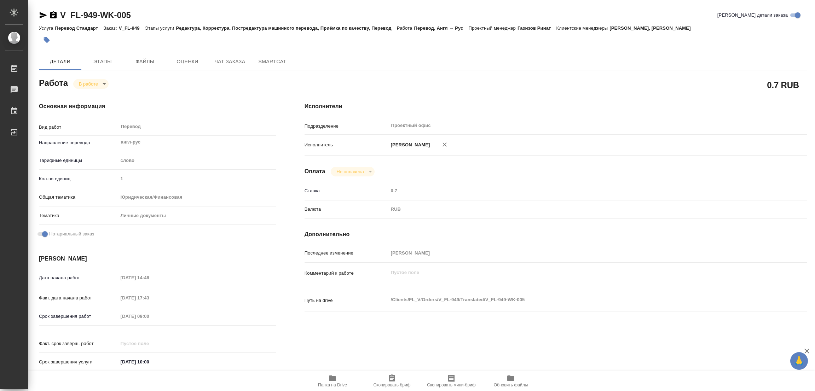
type textarea "x"
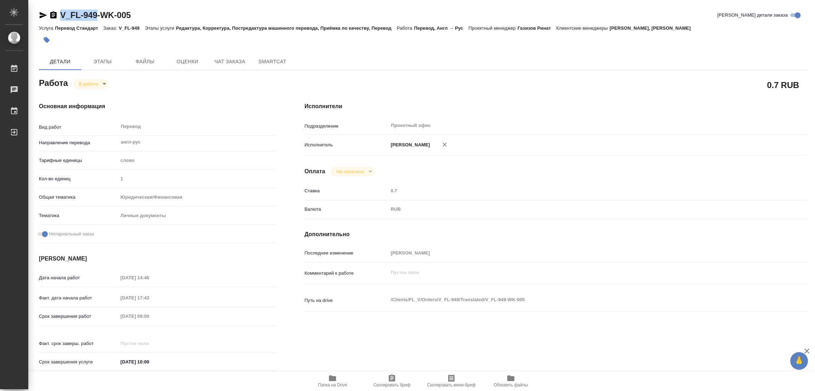
drag, startPoint x: 60, startPoint y: 6, endPoint x: 96, endPoint y: 14, distance: 37.2
click at [96, 14] on div "V_FL-949-WK-005 Кратко детали заказа Услуга Перевод Стандарт Заказ: V_FL-949 Эт…" at bounding box center [423, 301] width 777 height 602
copy link "V_FL-949"
drag, startPoint x: 391, startPoint y: 383, endPoint x: 387, endPoint y: 388, distance: 6.5
click at [391, 383] on icon "button" at bounding box center [392, 378] width 8 height 8
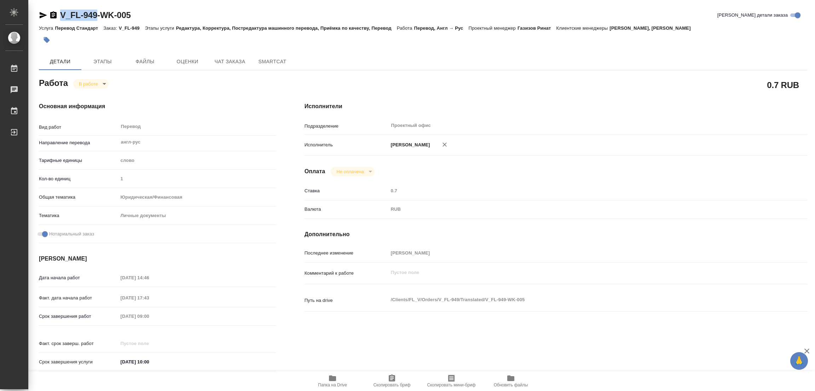
copy link "V_FL-949"
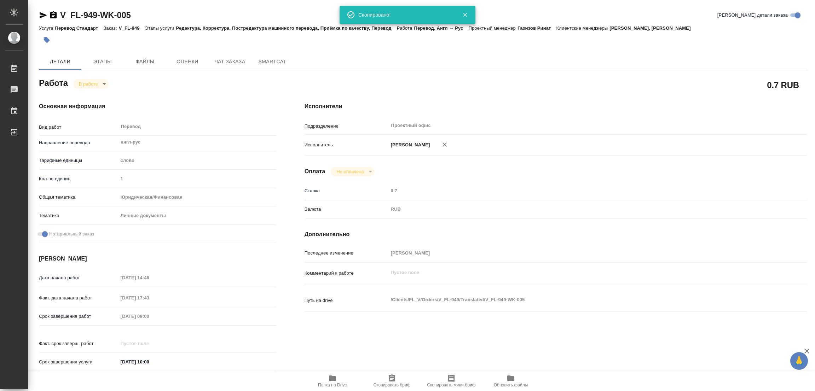
click at [599, 174] on div "Оплата Не оплачена notPayed" at bounding box center [556, 172] width 503 height 10
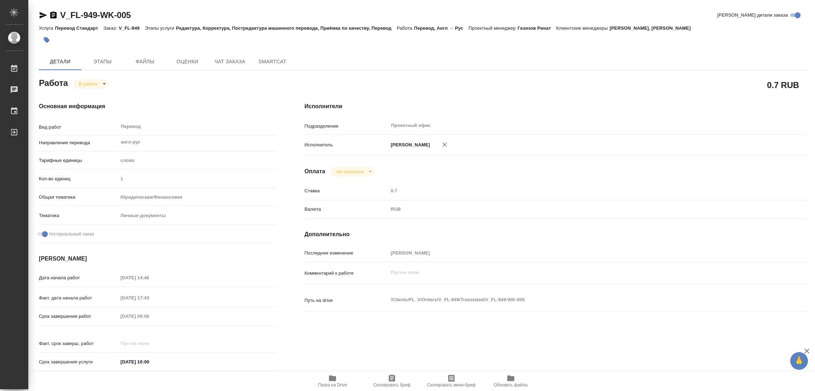
scroll to position [219, 0]
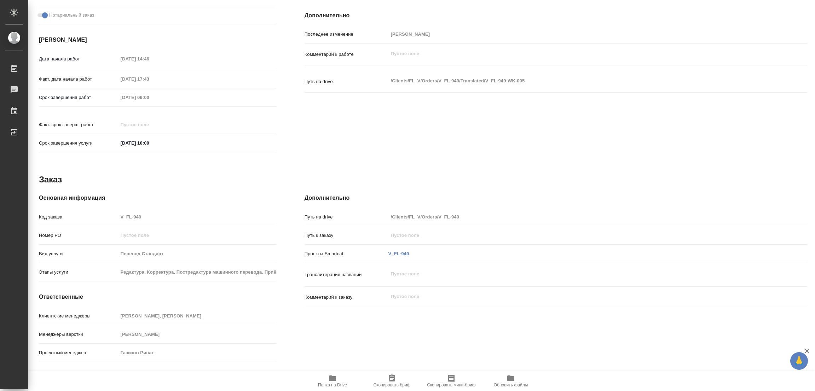
drag, startPoint x: 185, startPoint y: 96, endPoint x: 129, endPoint y: 92, distance: 56.0
click at [95, 91] on div "Срок завершения работ 26.09.2025 09:00" at bounding box center [157, 97] width 237 height 12
